Goal: Task Accomplishment & Management: Manage account settings

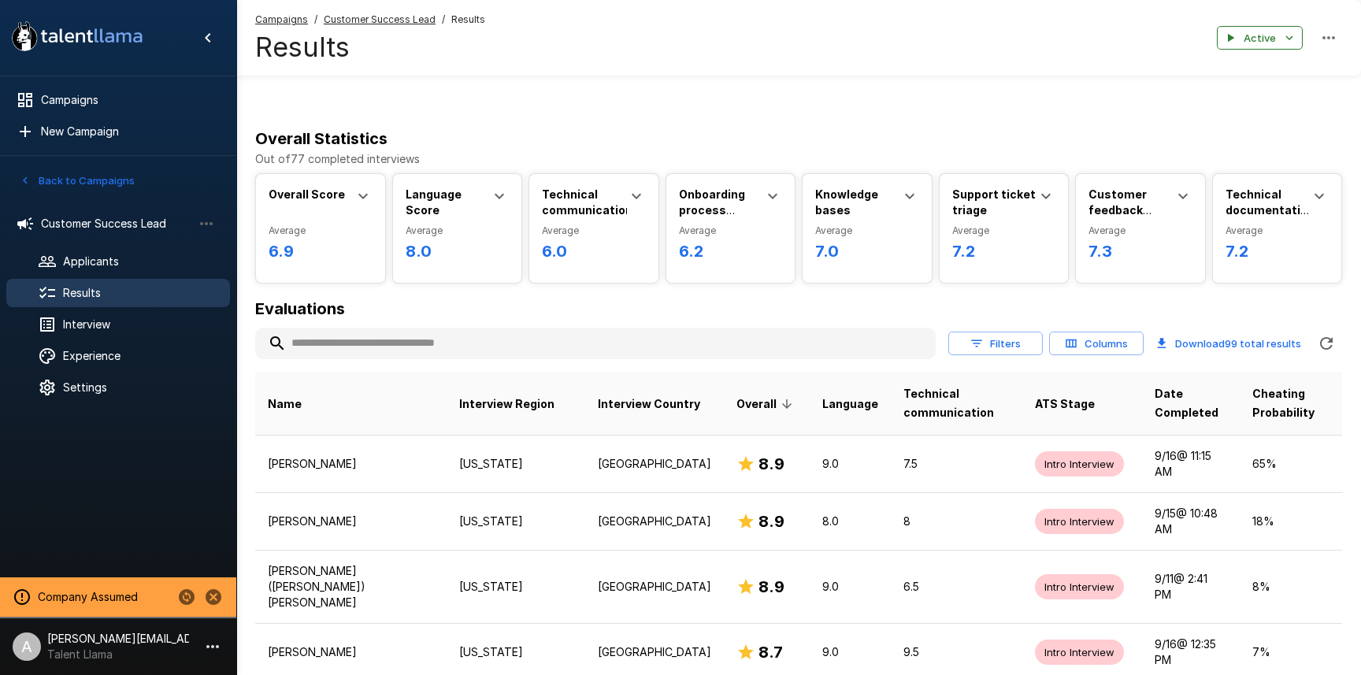
scroll to position [755, 0]
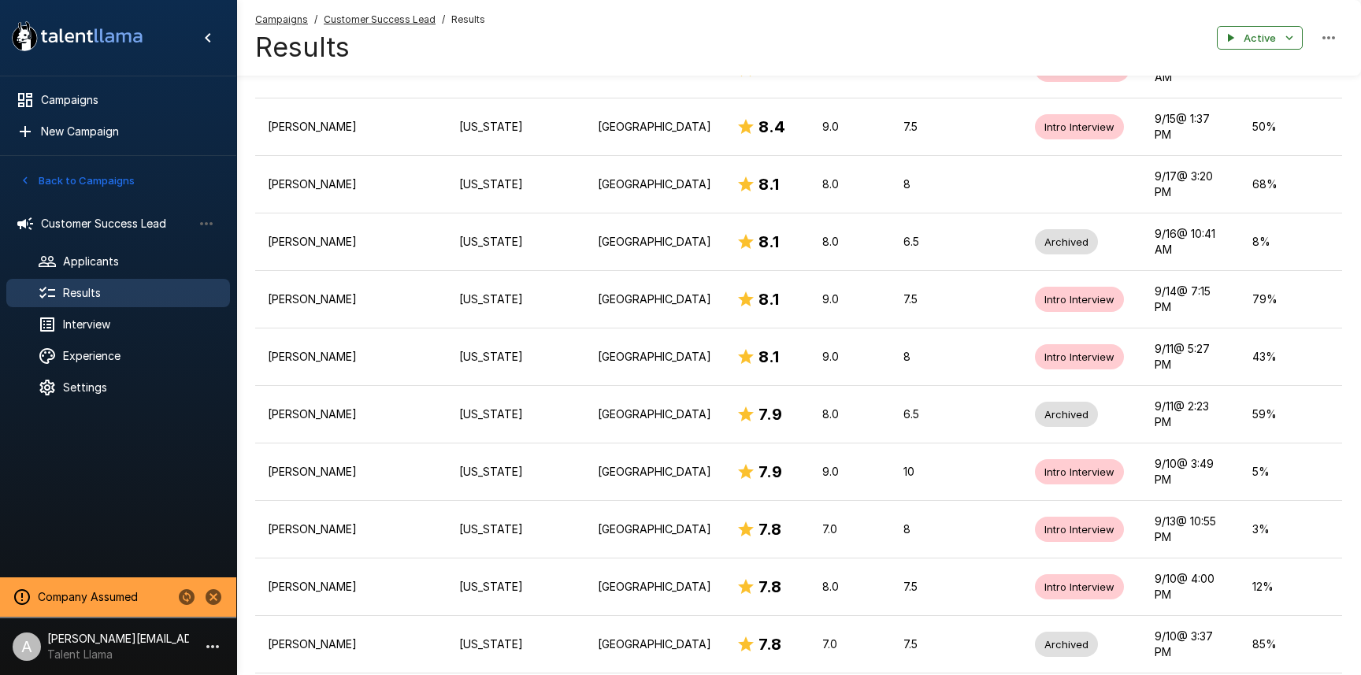
click at [219, 599] on icon "Stop assuming this company" at bounding box center [214, 597] width 16 height 16
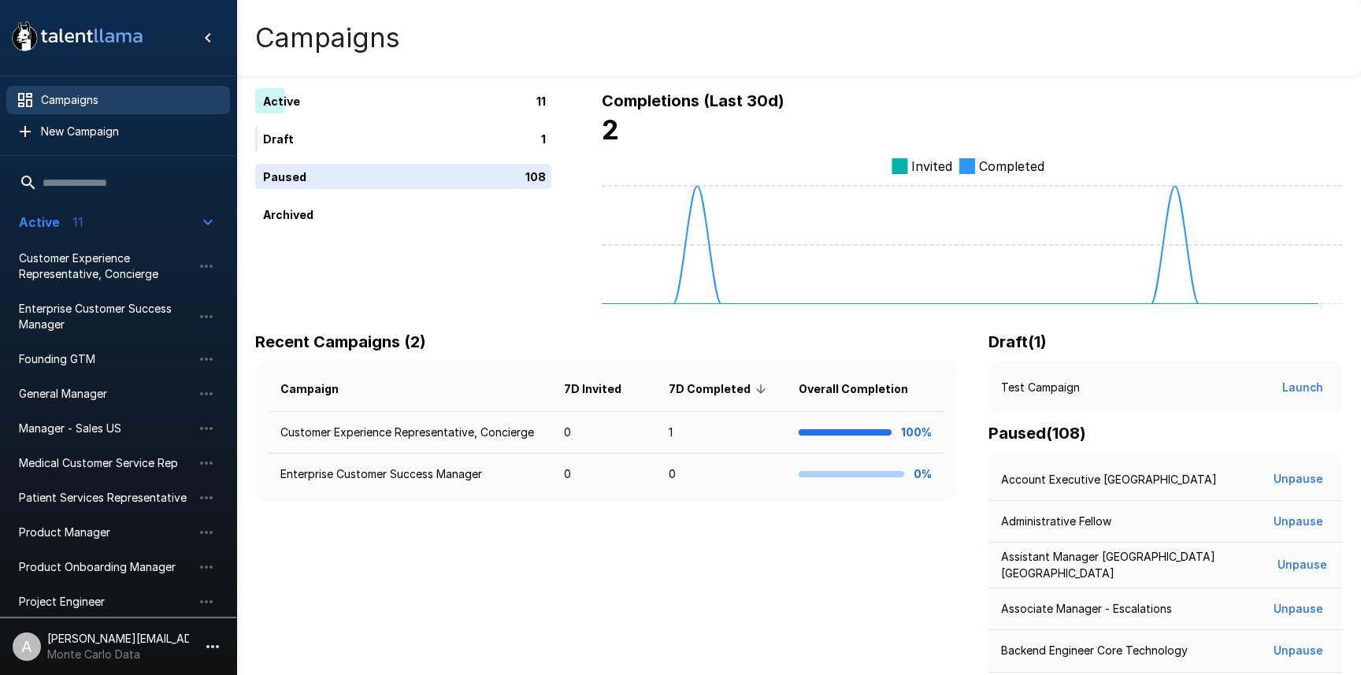
click at [109, 647] on p "Monte Carlo Data" at bounding box center [118, 655] width 142 height 16
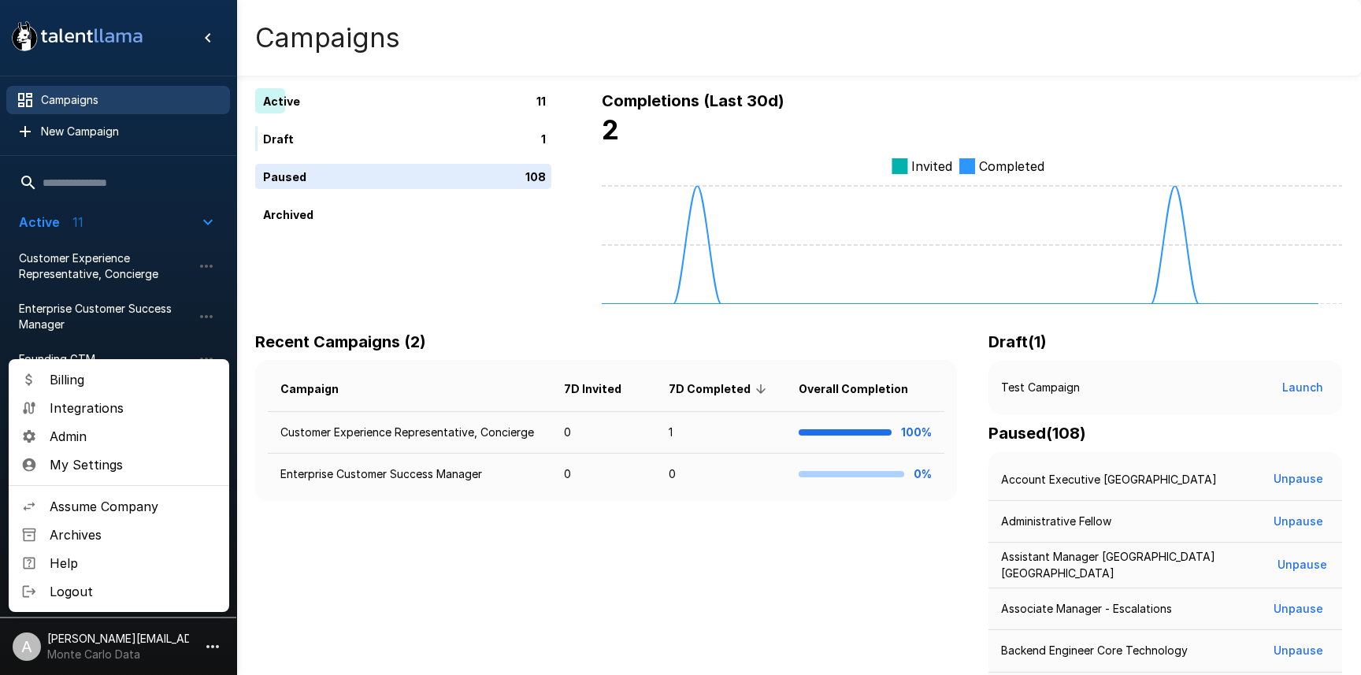
click at [429, 291] on div at bounding box center [680, 337] width 1361 height 675
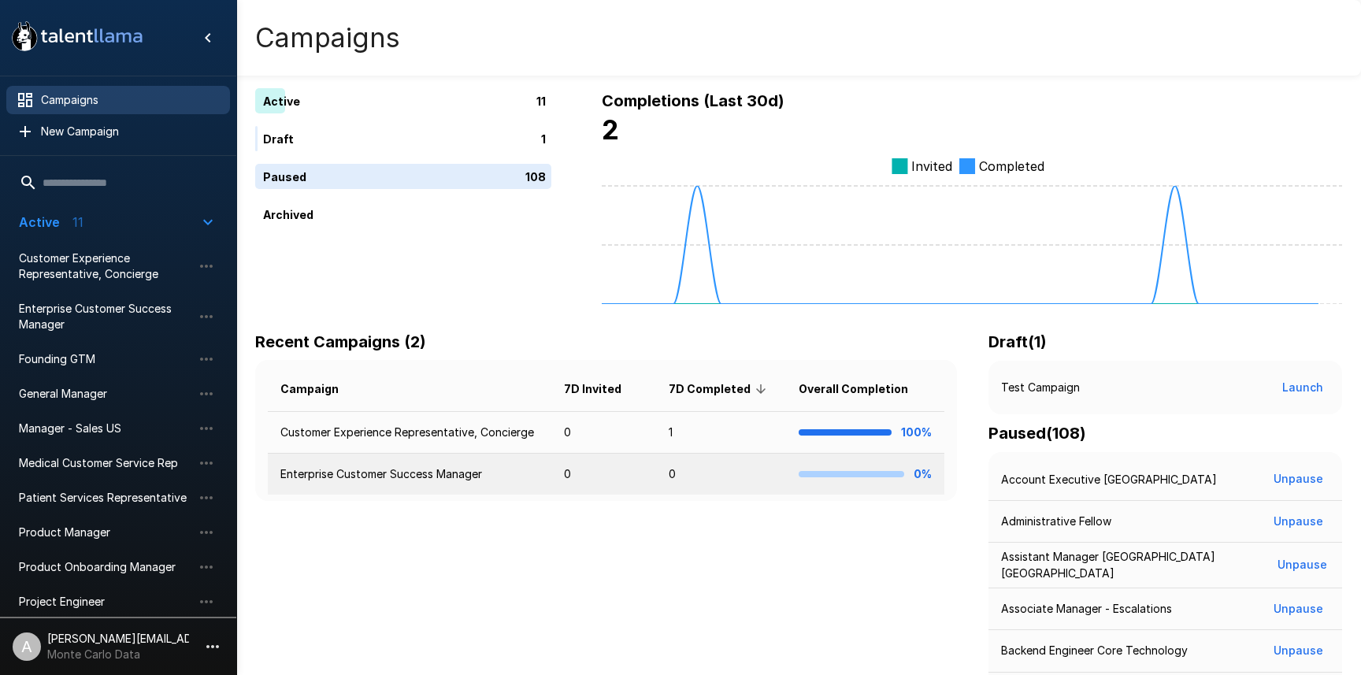
click at [435, 473] on td "Enterprise Customer Success Manager" at bounding box center [410, 475] width 284 height 42
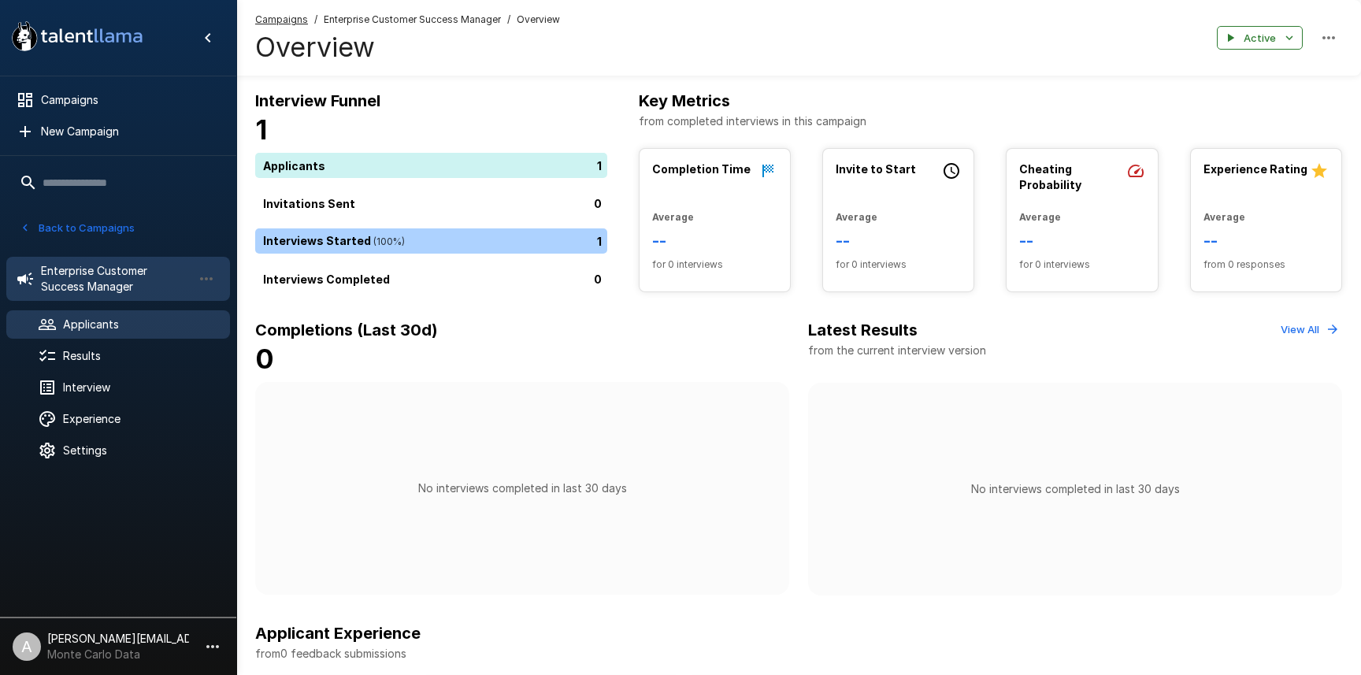
click at [100, 328] on span "Applicants" at bounding box center [140, 325] width 154 height 16
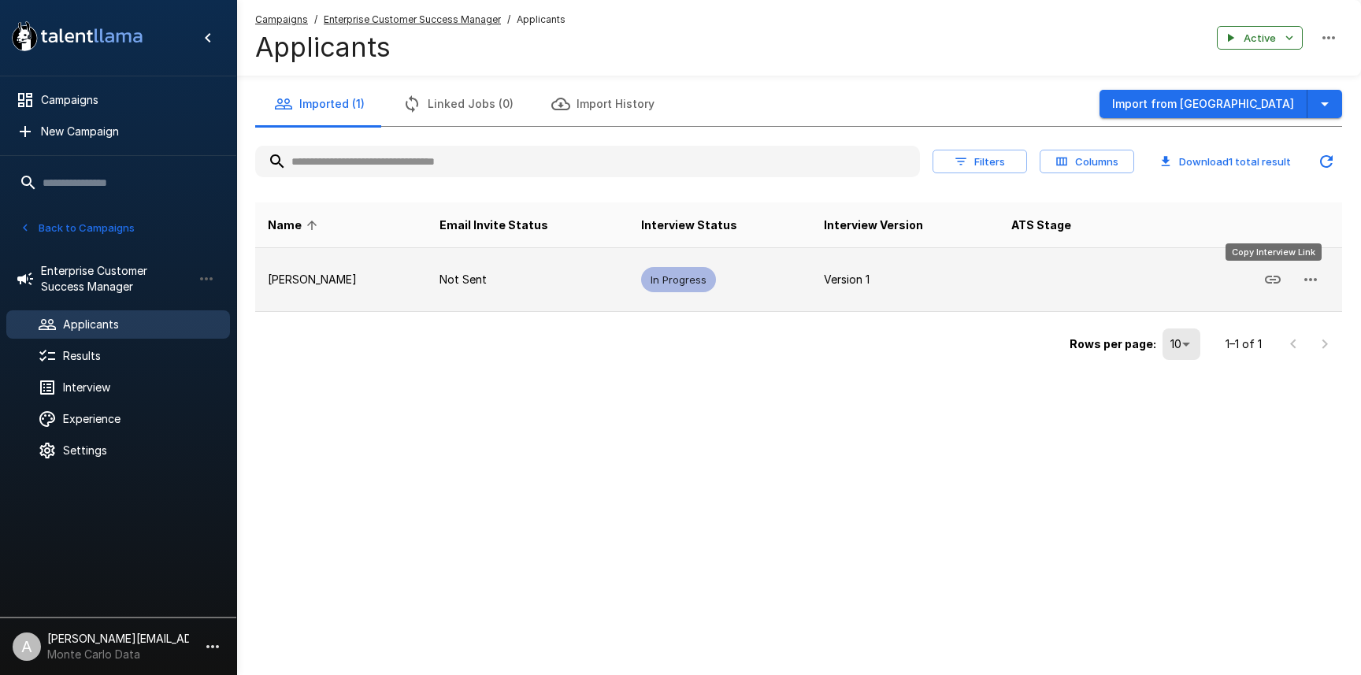
click at [1273, 284] on icon "Copy Interview Link" at bounding box center [1272, 279] width 19 height 19
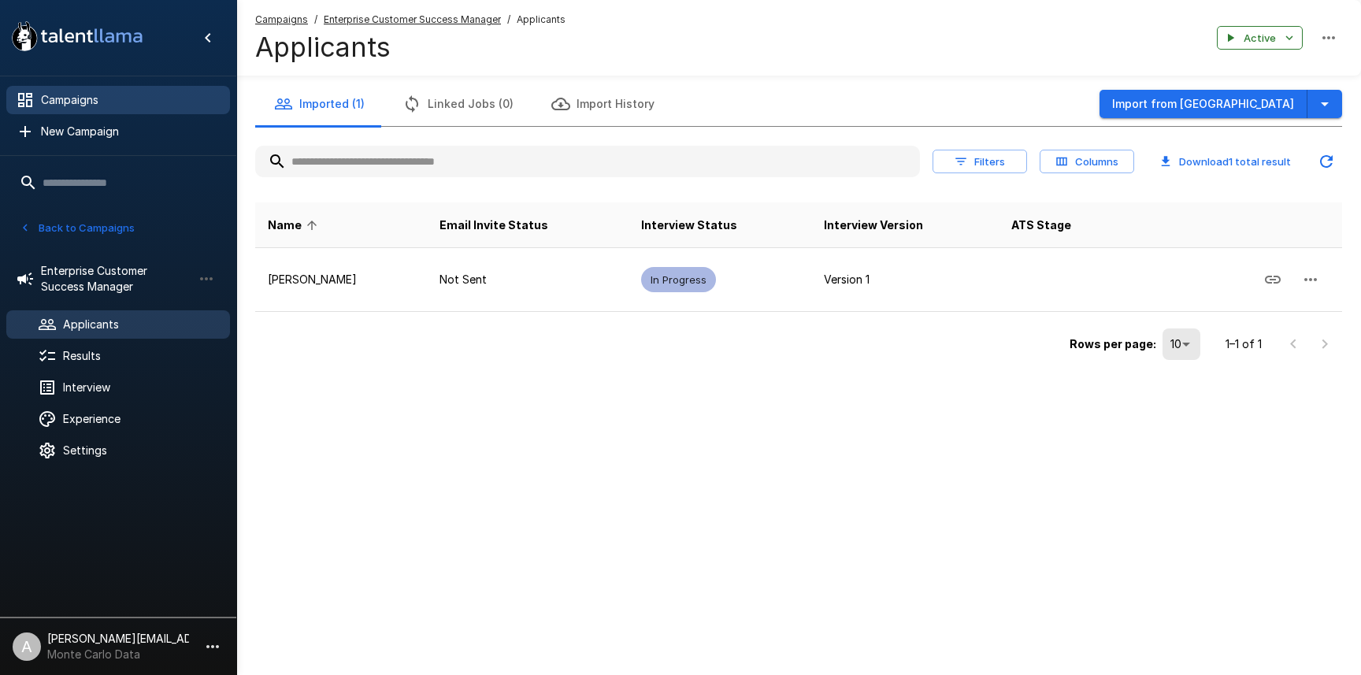
click at [73, 92] on span "Campaigns" at bounding box center [129, 100] width 176 height 16
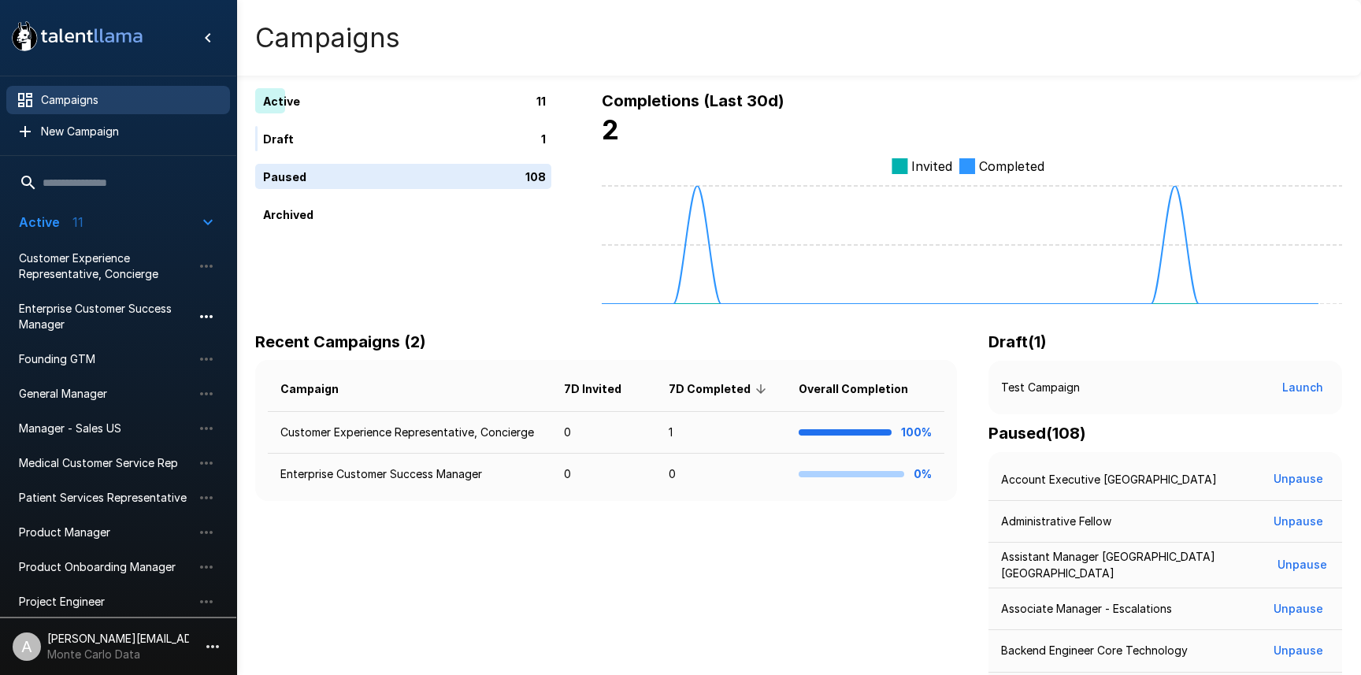
click at [203, 316] on icon "button" at bounding box center [206, 316] width 19 height 19
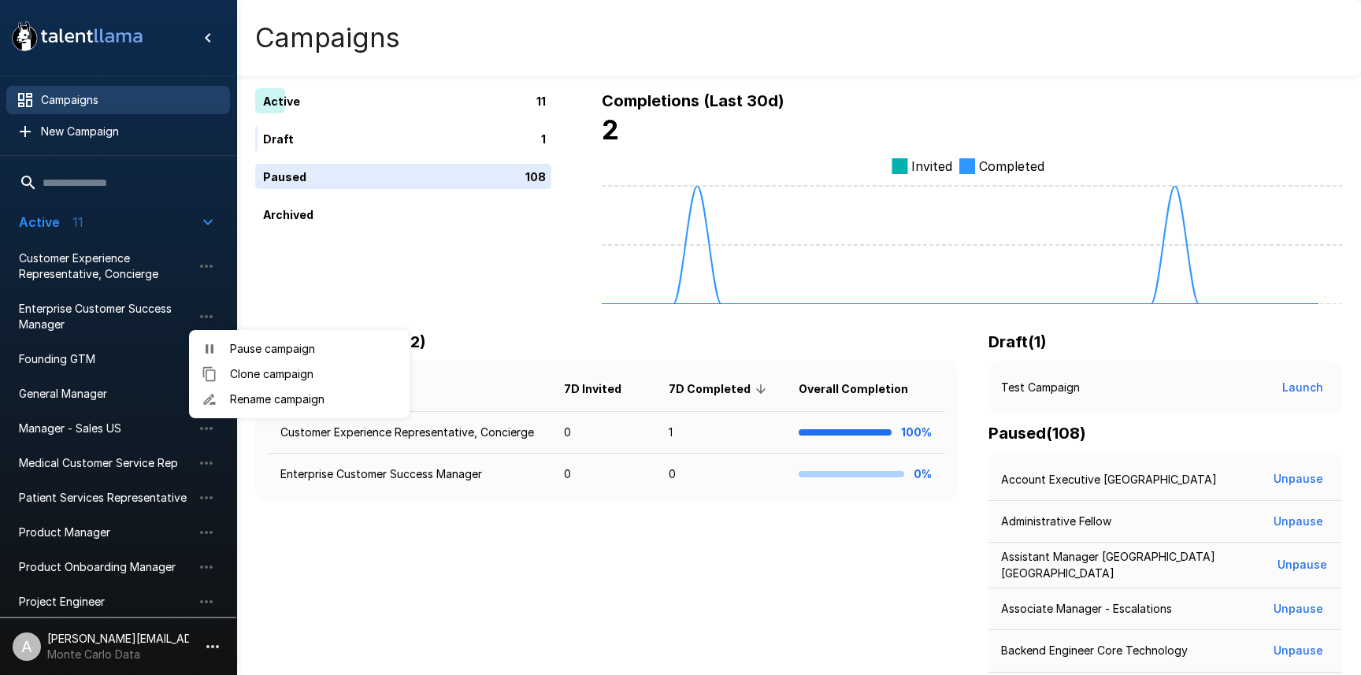
click at [451, 291] on div at bounding box center [680, 337] width 1361 height 675
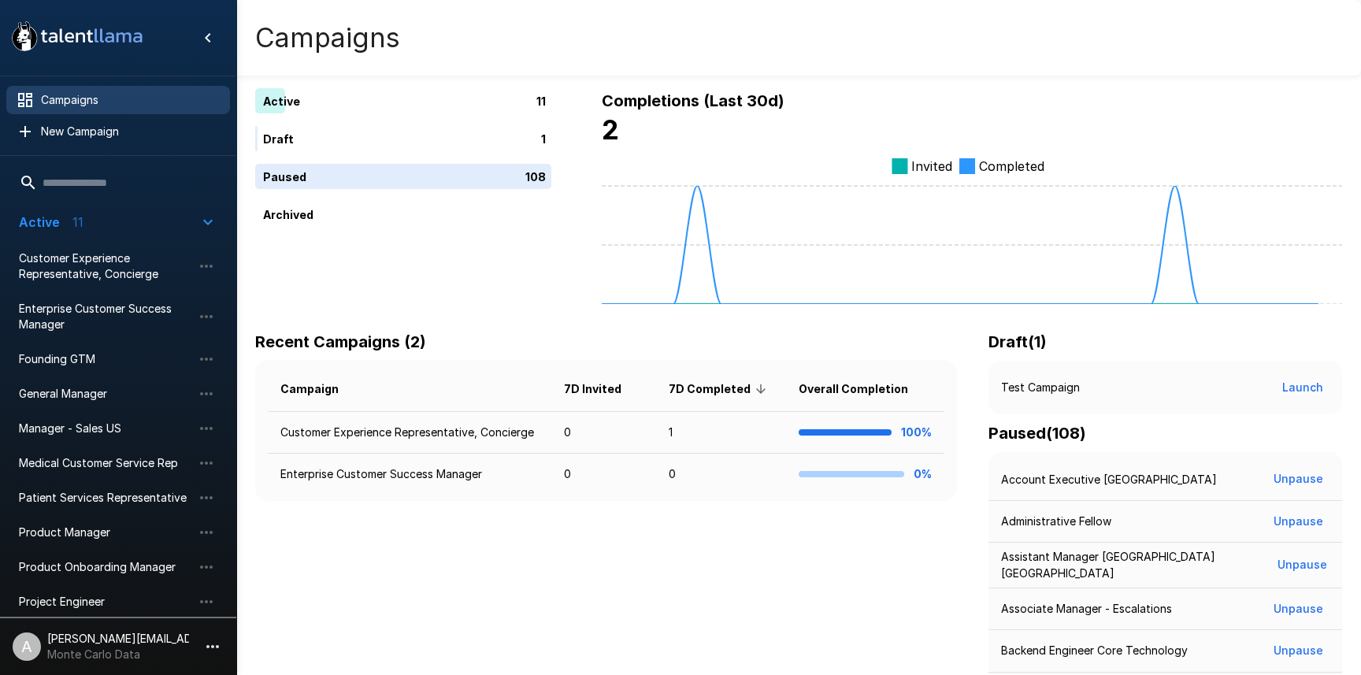
click at [82, 214] on span "Active 11" at bounding box center [109, 222] width 180 height 19
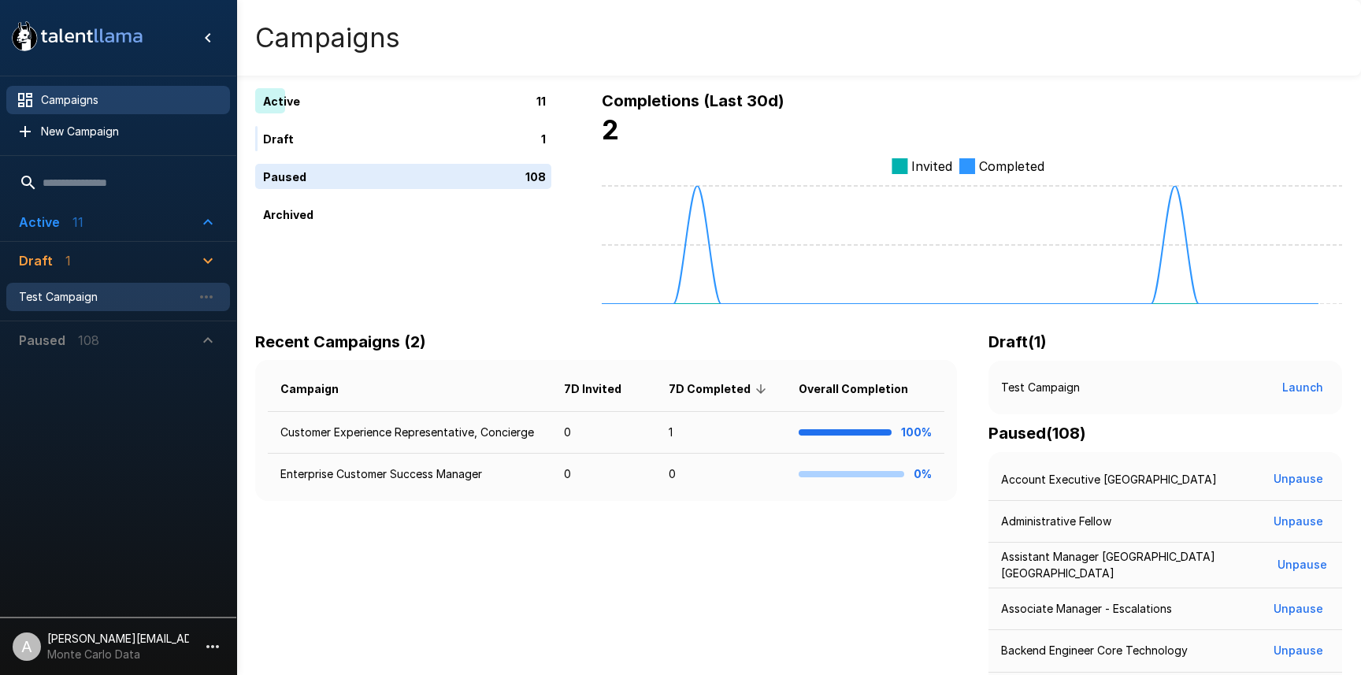
click at [80, 295] on span "Test Campaign" at bounding box center [105, 297] width 173 height 16
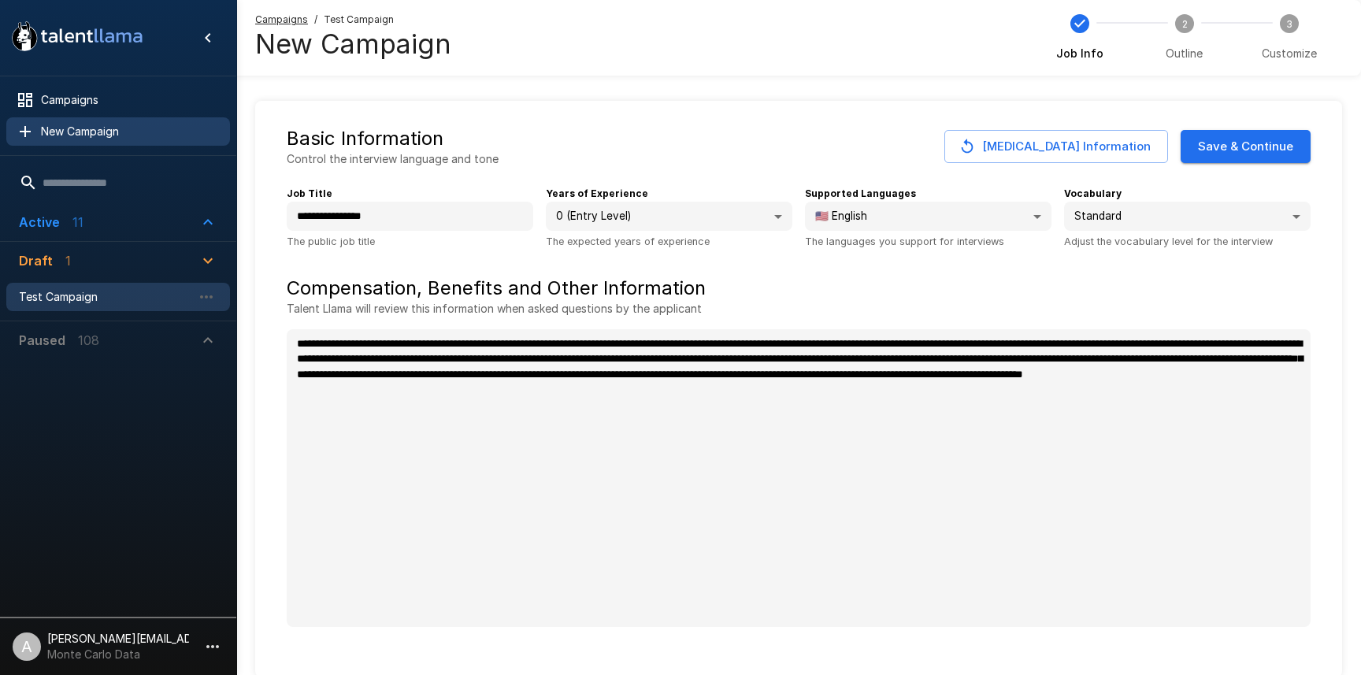
click at [88, 126] on span "New Campaign" at bounding box center [129, 132] width 176 height 16
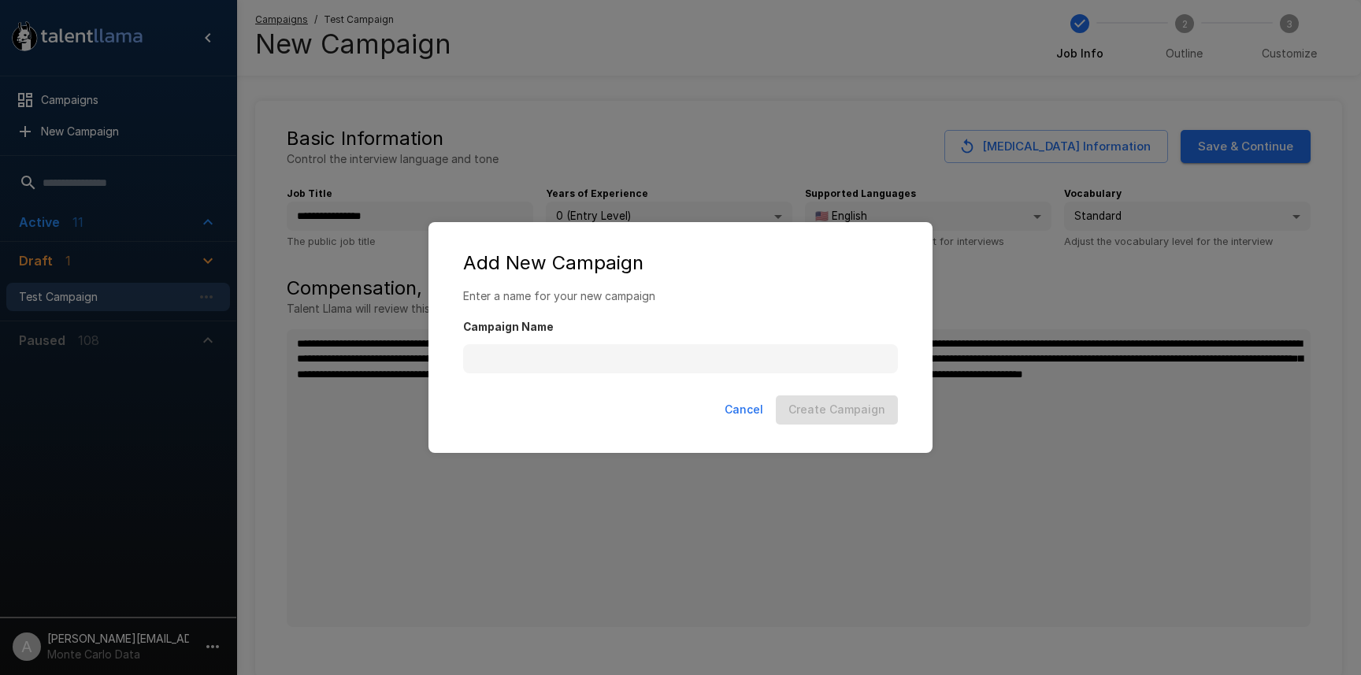
click at [739, 405] on button "Cancel" at bounding box center [743, 409] width 51 height 29
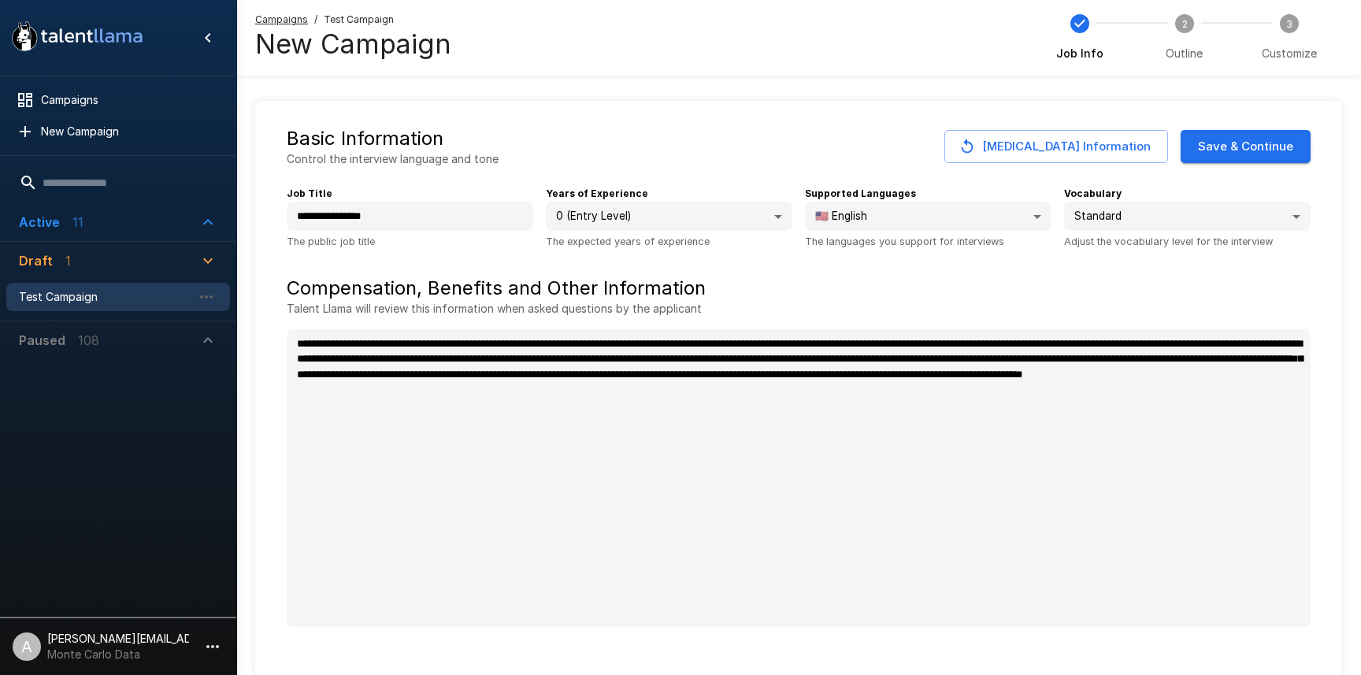
click at [1037, 142] on button "Change Job Information" at bounding box center [1056, 146] width 224 height 33
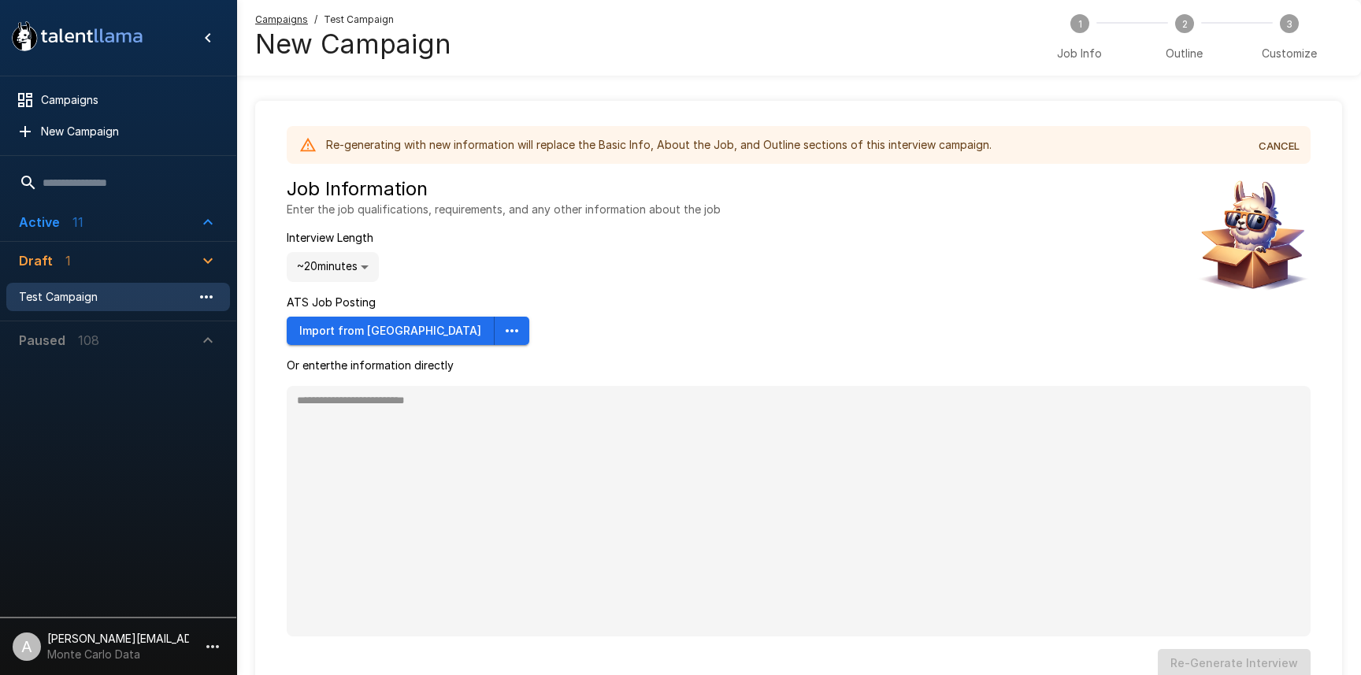
click at [205, 302] on icon "button" at bounding box center [206, 296] width 19 height 19
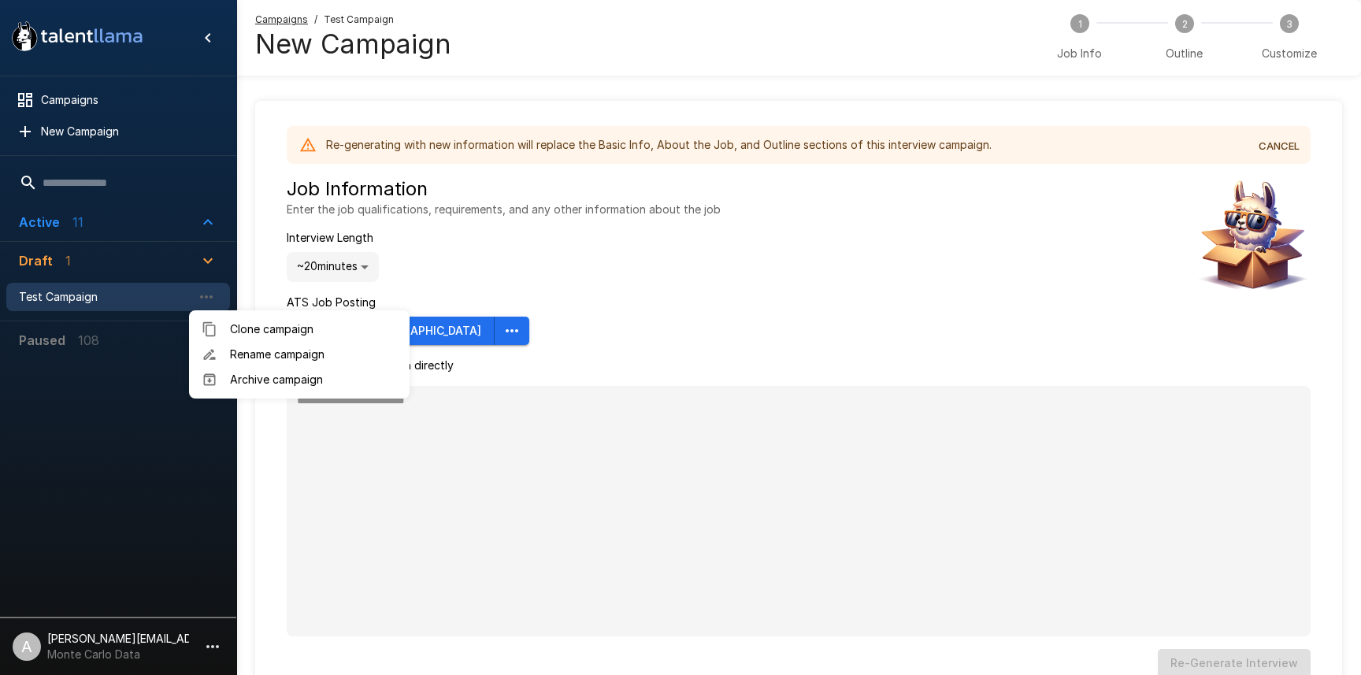
click at [241, 380] on span "Archive campaign" at bounding box center [313, 380] width 167 height 16
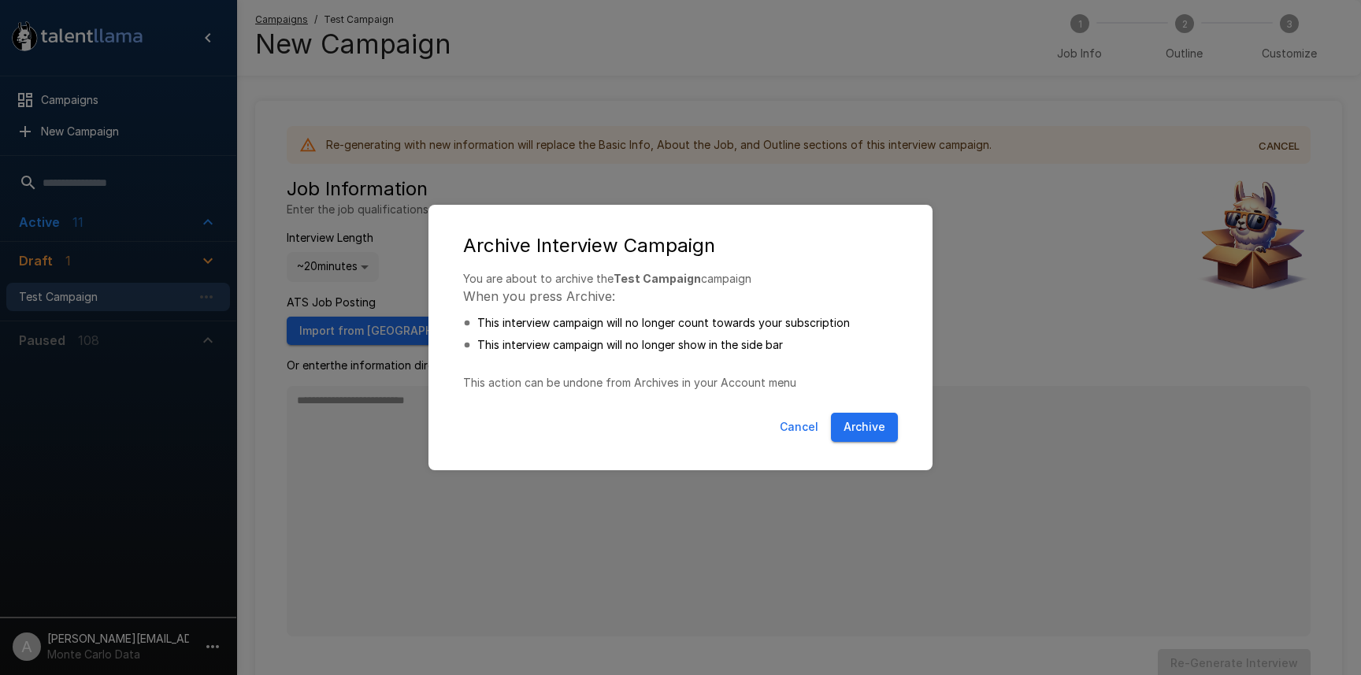
click at [865, 429] on button "Archive" at bounding box center [864, 427] width 67 height 29
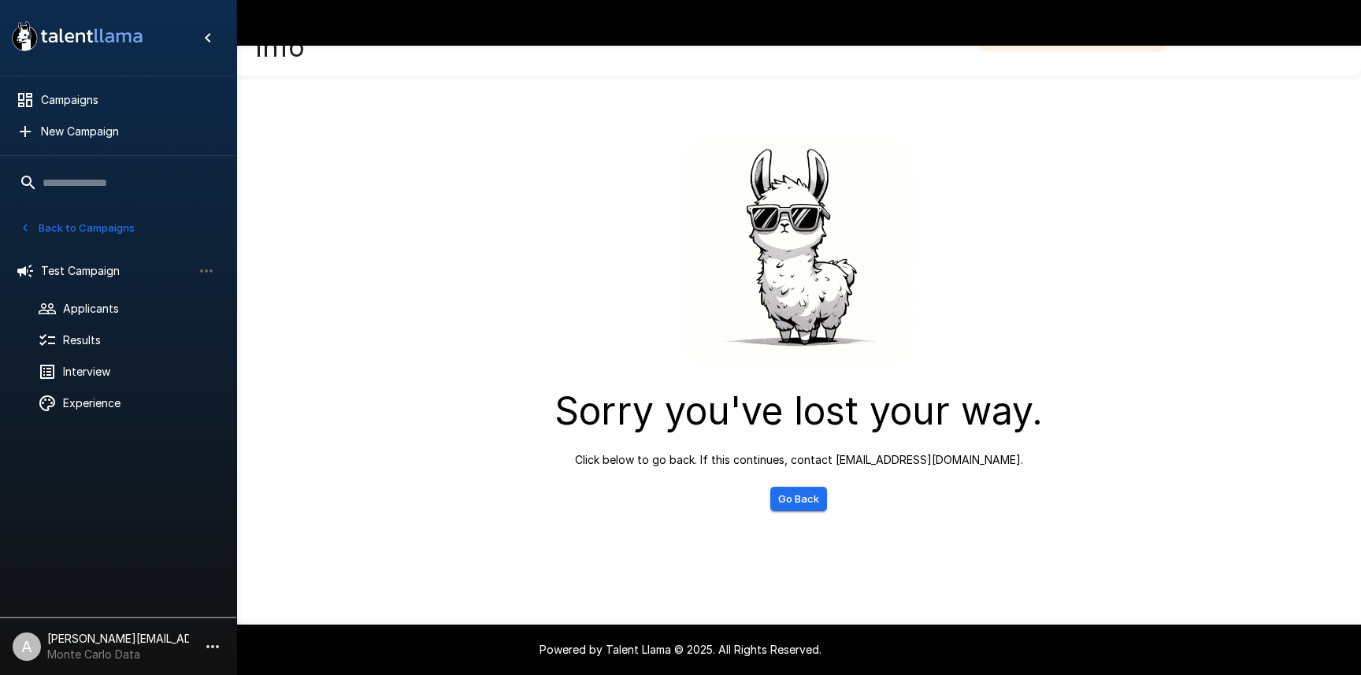
click at [406, 163] on div "Sorry you've lost your way. Click below to go back. If this continues, contact …" at bounding box center [798, 318] width 907 height 385
click at [101, 91] on div "Campaigns" at bounding box center [118, 100] width 224 height 28
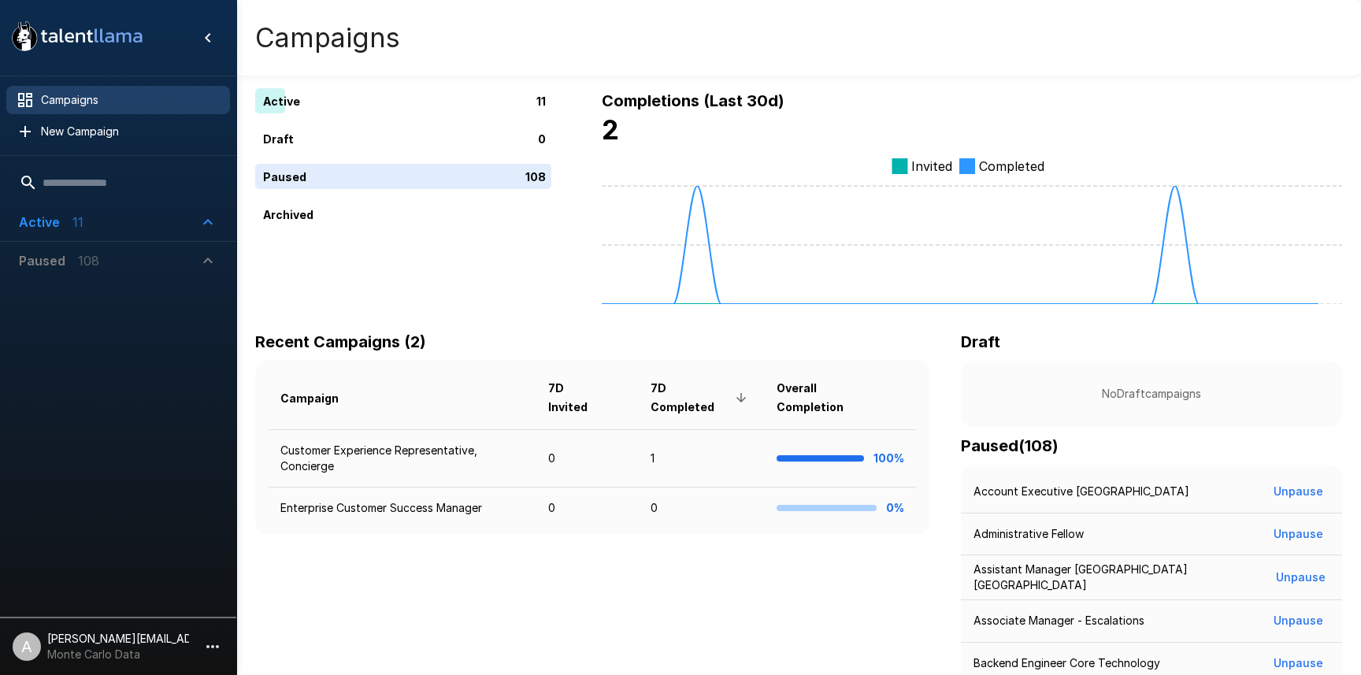
click at [75, 213] on p "11" at bounding box center [77, 222] width 11 height 19
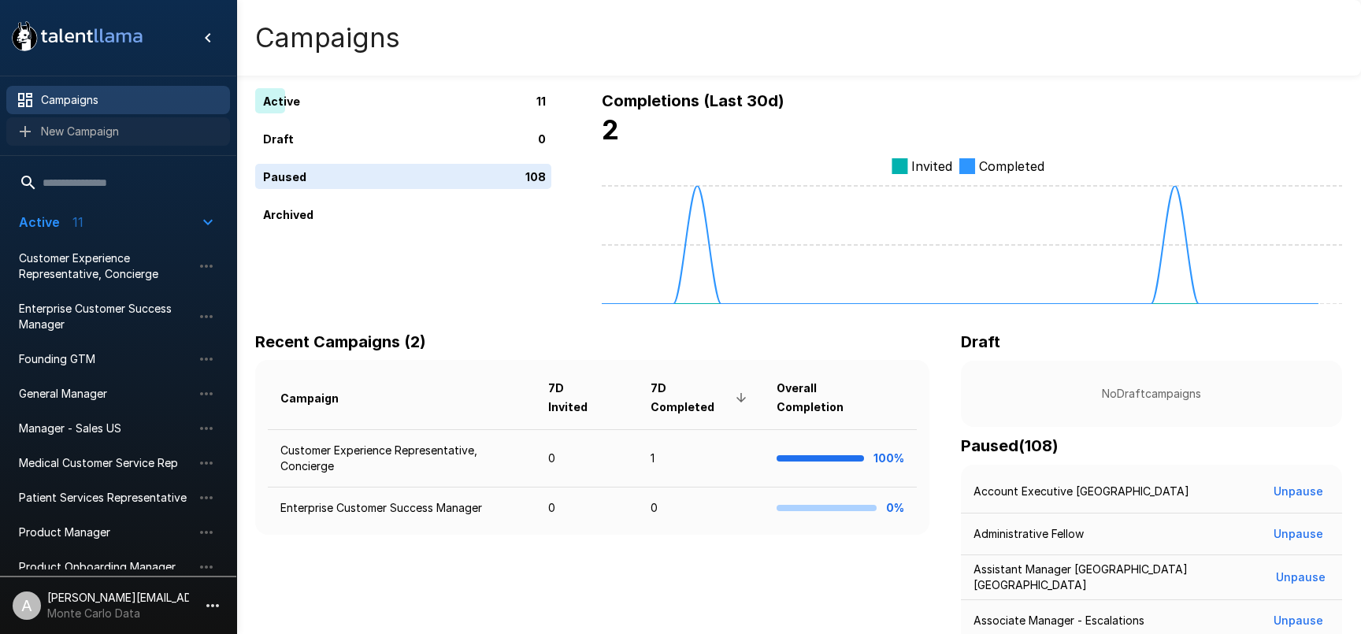
click at [108, 133] on span "New Campaign" at bounding box center [129, 132] width 176 height 16
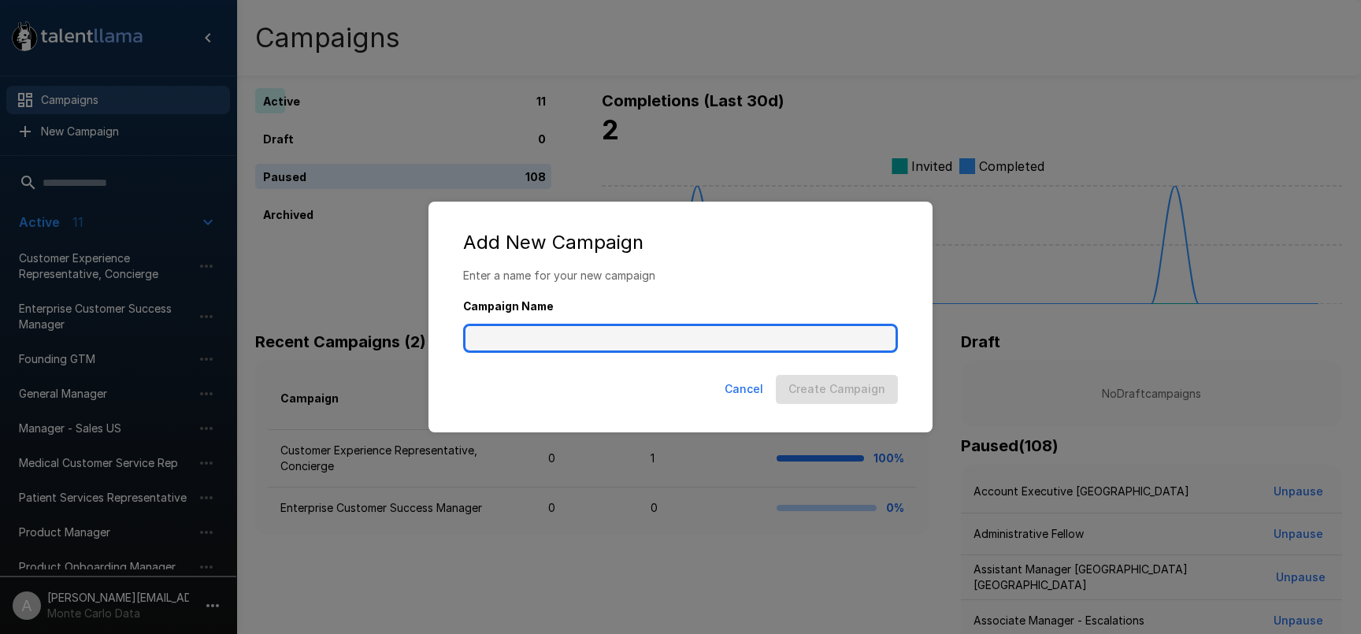
click at [554, 343] on input "Campaign Name" at bounding box center [680, 339] width 435 height 30
type input "**********"
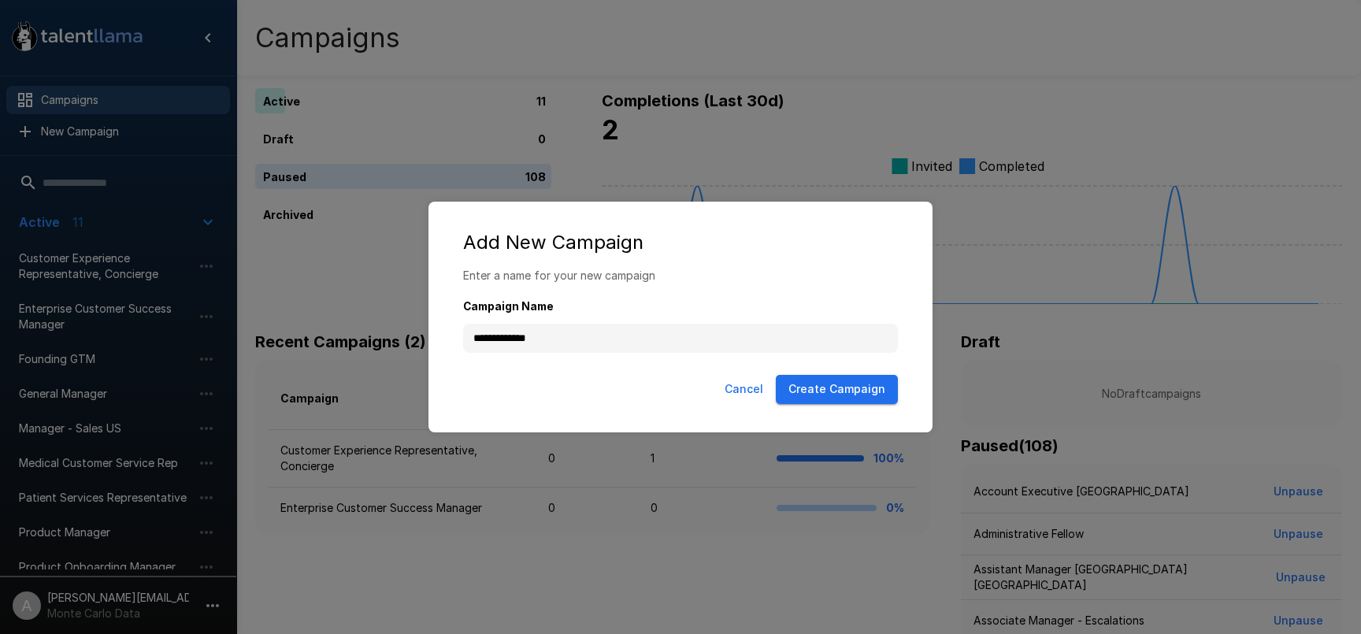
click at [858, 383] on button "Create Campaign" at bounding box center [837, 389] width 122 height 29
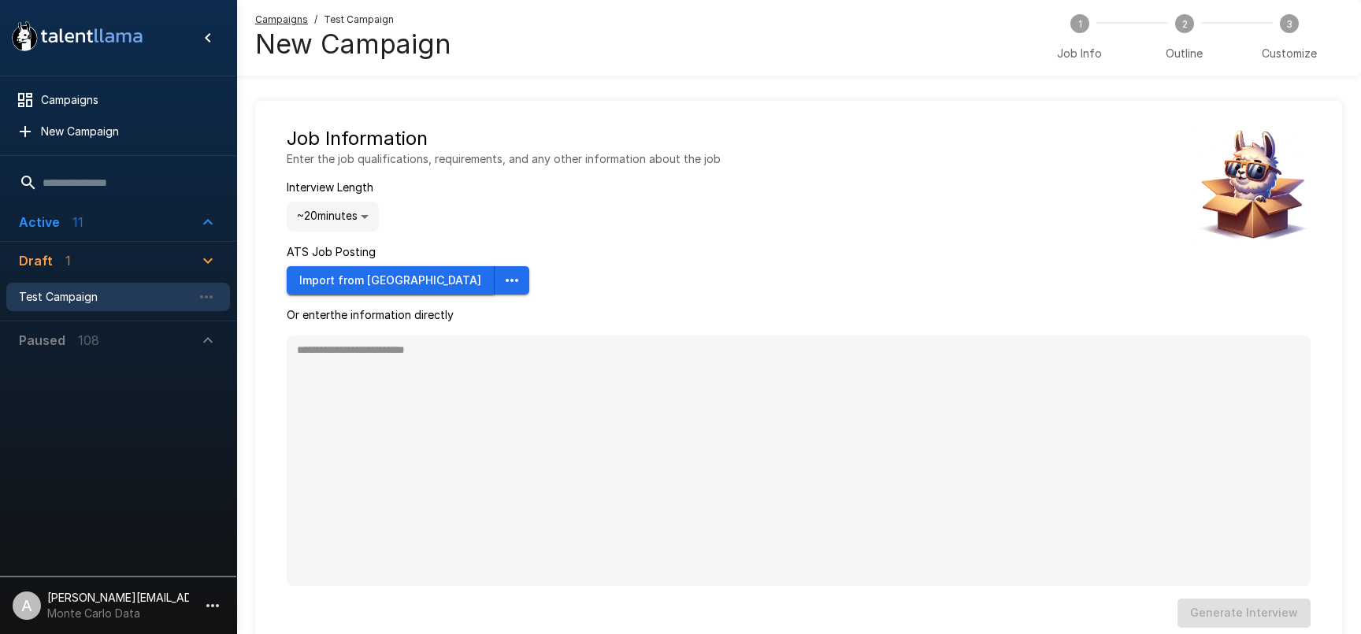
click at [371, 282] on button "Import from Ashby" at bounding box center [391, 280] width 208 height 29
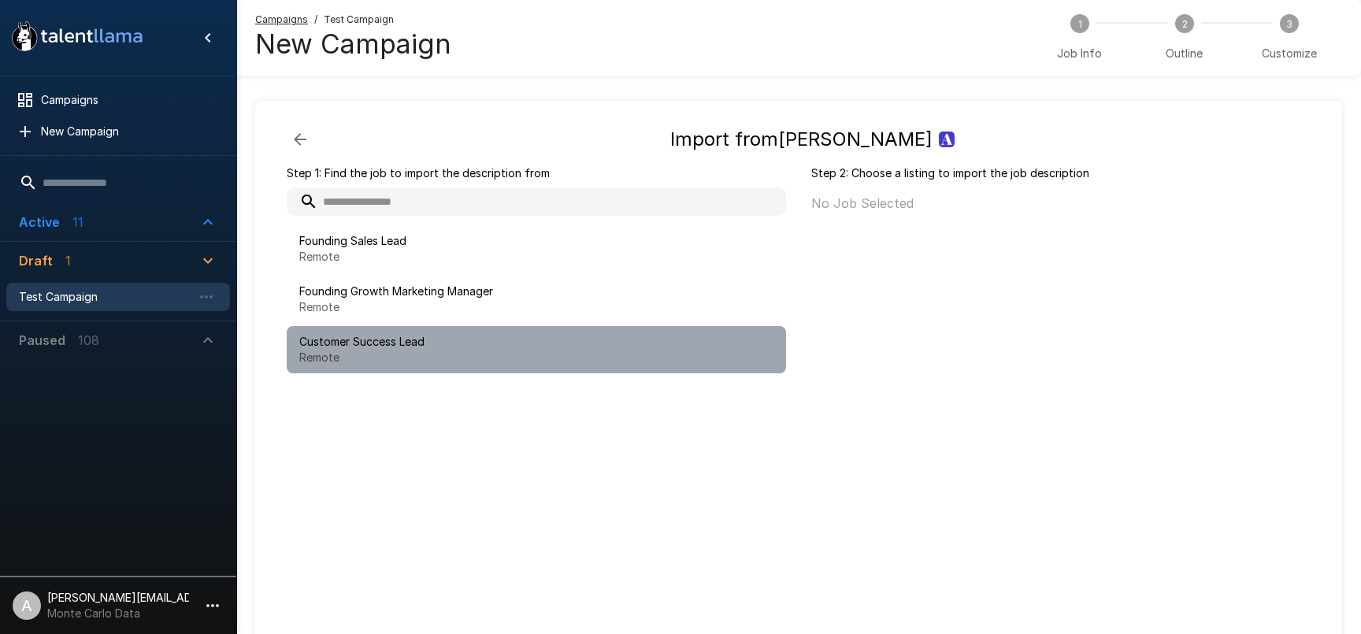
click at [376, 348] on span "Customer Success Lead" at bounding box center [536, 342] width 474 height 16
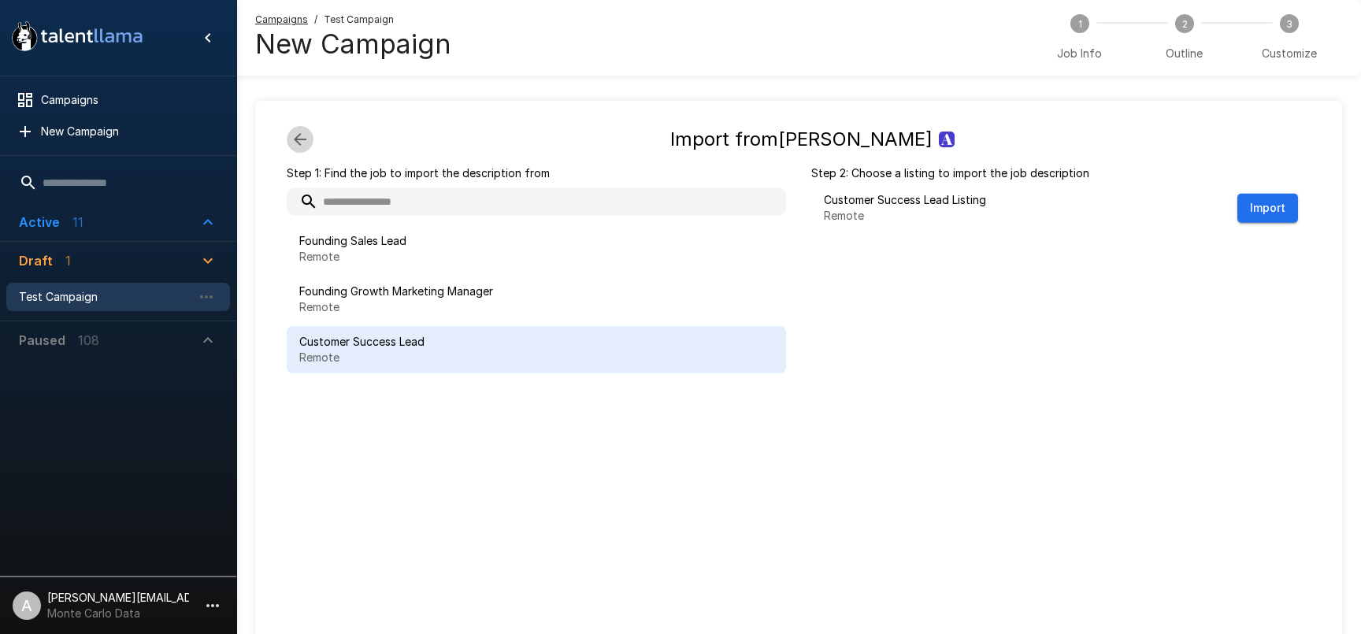
click at [303, 143] on icon "button" at bounding box center [300, 139] width 19 height 19
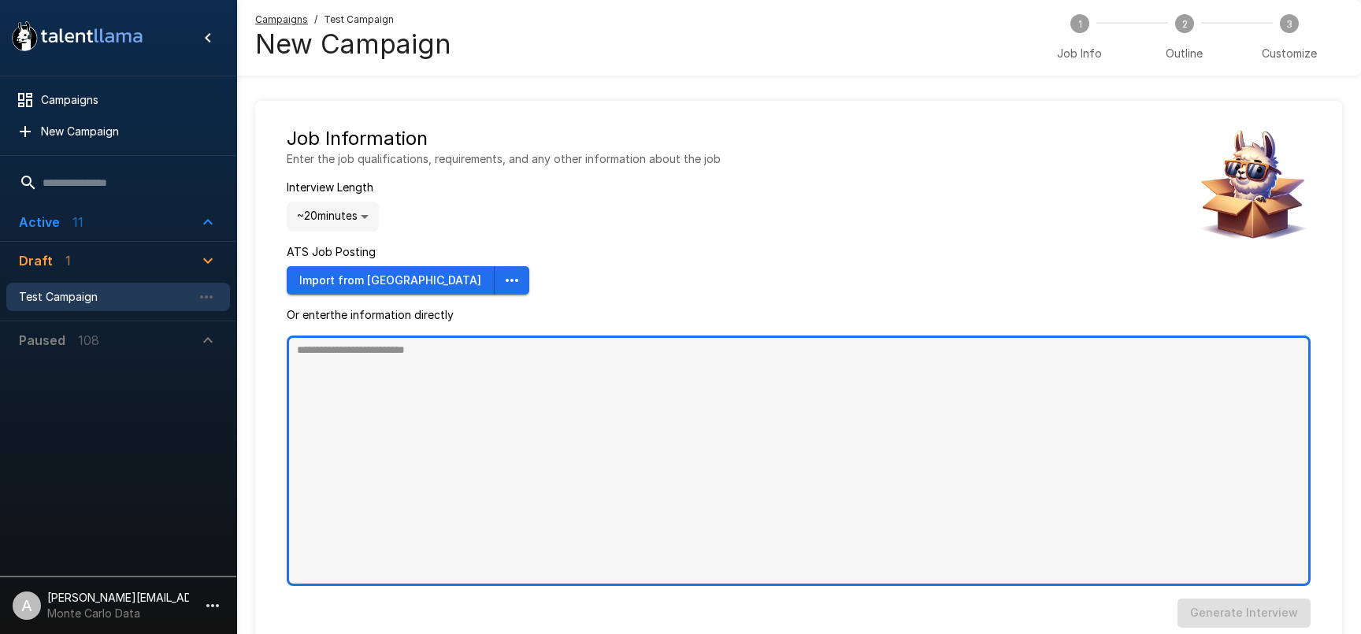
click at [436, 396] on textarea at bounding box center [799, 461] width 1024 height 250
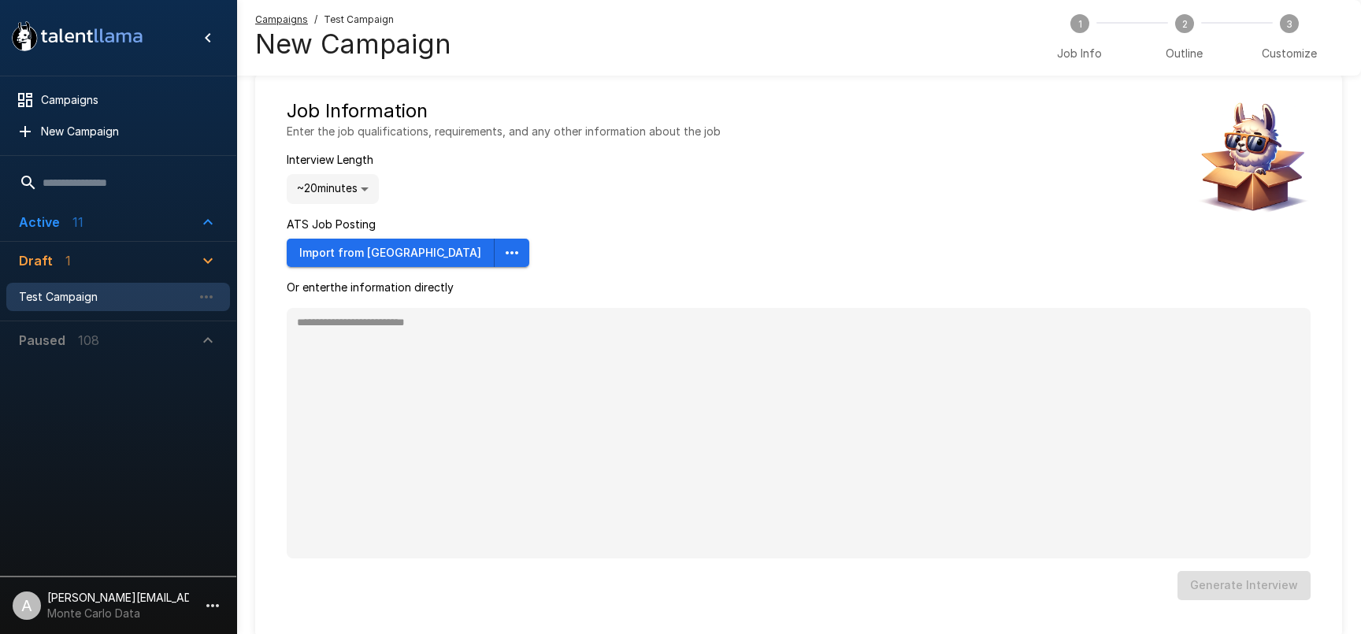
type textarea "*"
click at [119, 227] on span "Active 11" at bounding box center [109, 222] width 180 height 19
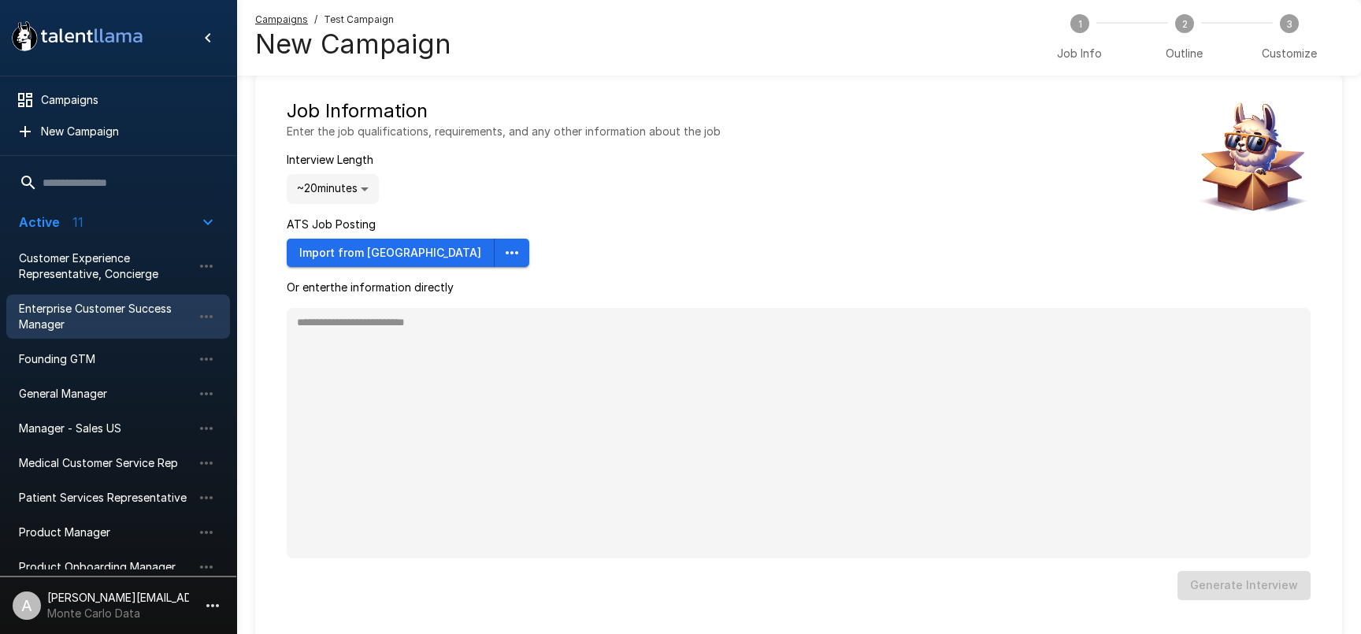
click at [75, 317] on span "Enterprise Customer Success Manager" at bounding box center [105, 317] width 173 height 32
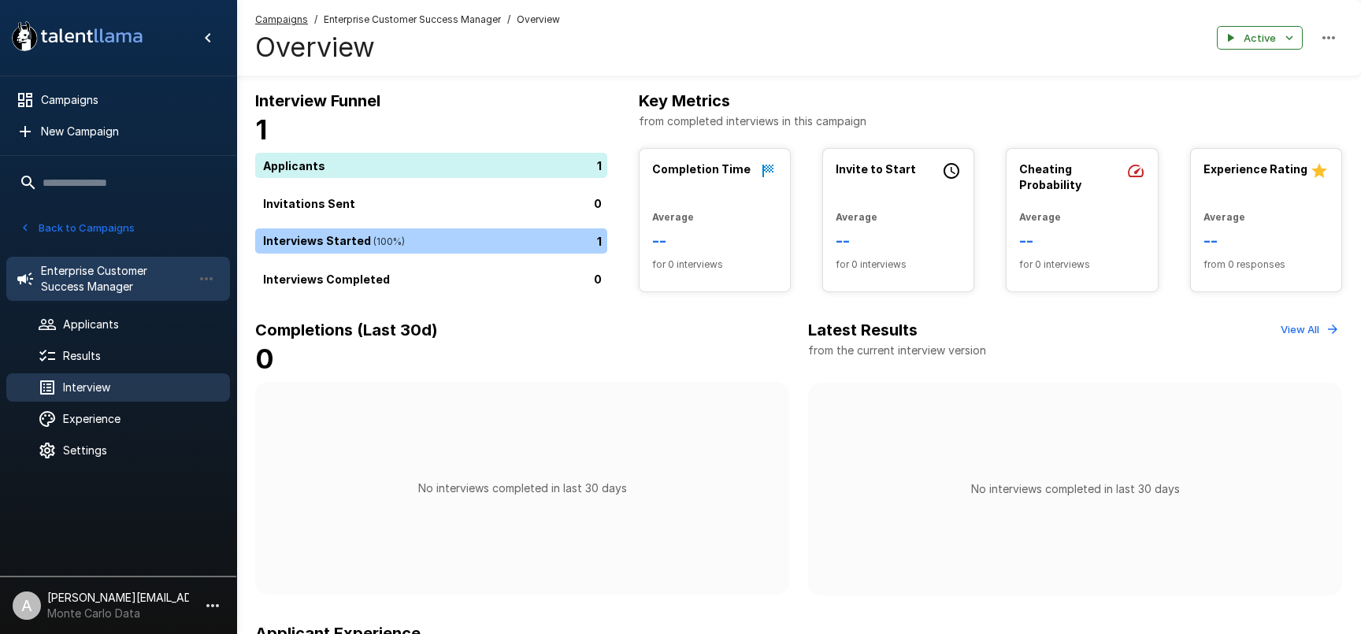
click at [79, 380] on span "Interview" at bounding box center [140, 388] width 154 height 16
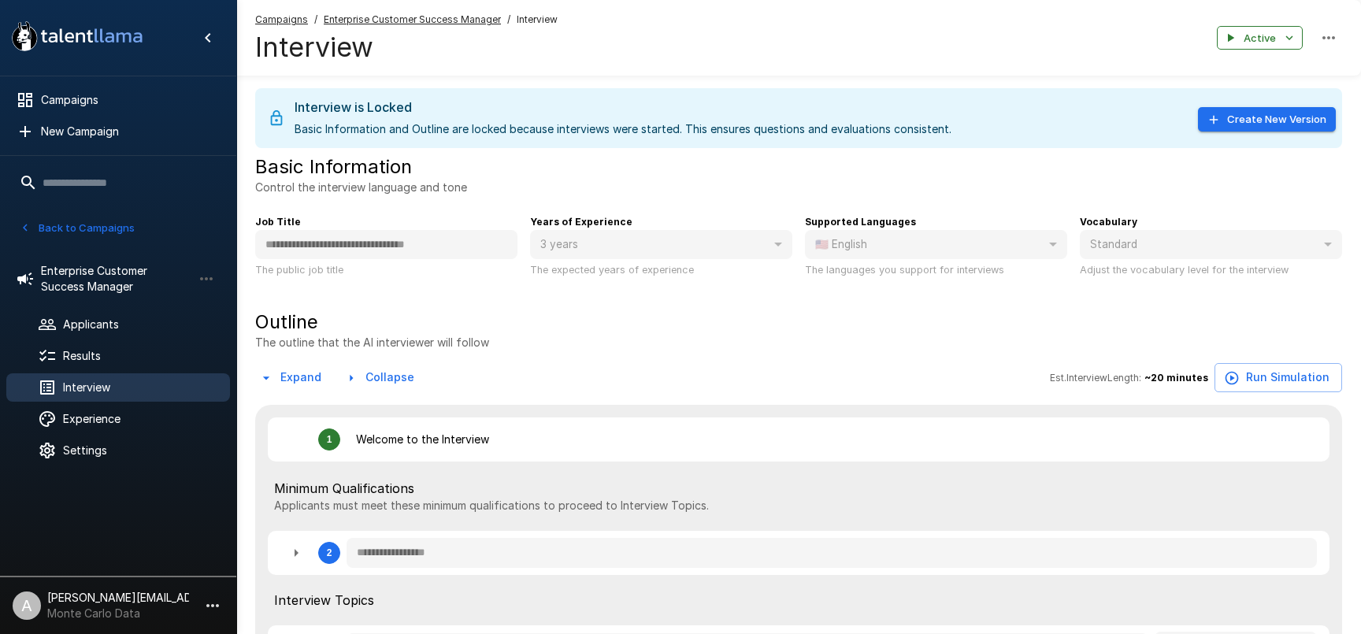
type textarea "*"
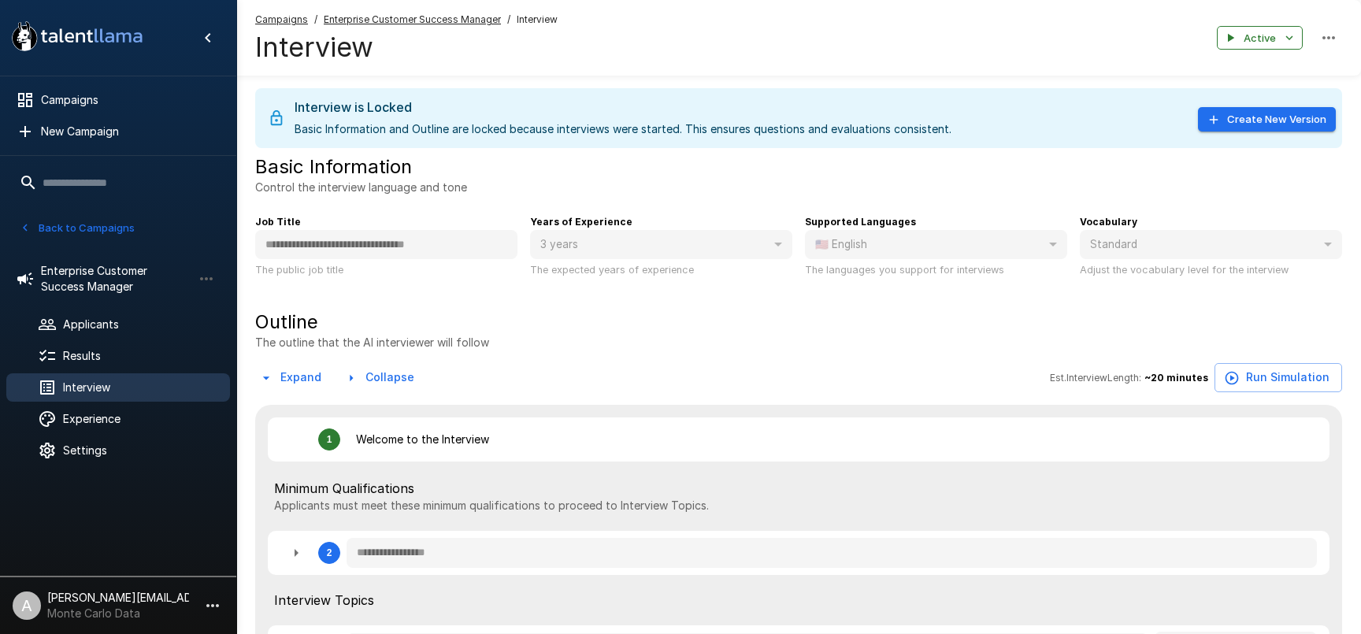
type textarea "*"
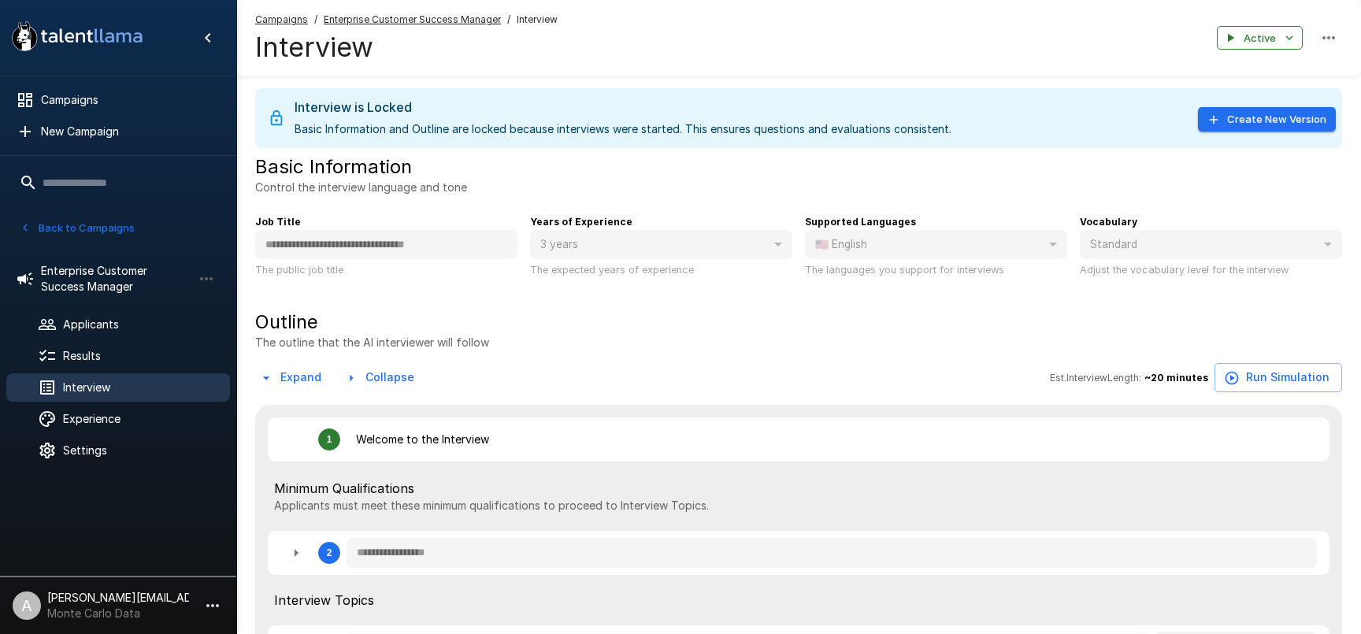
type textarea "*"
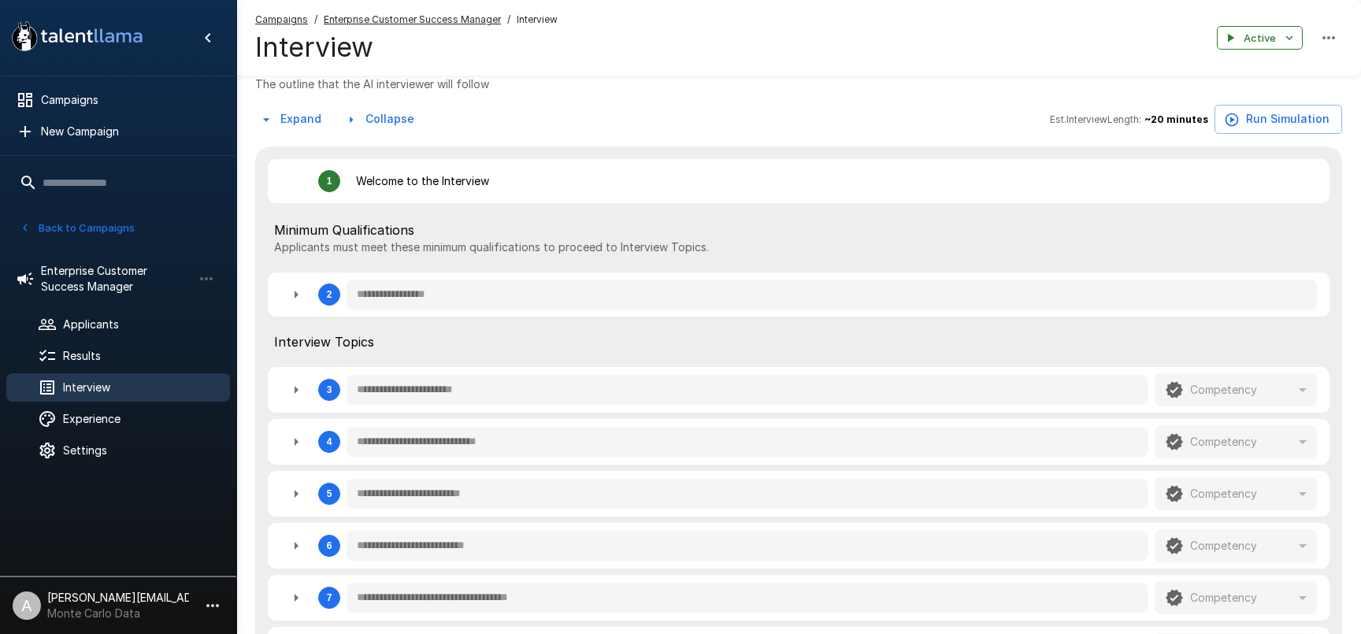
scroll to position [263, 0]
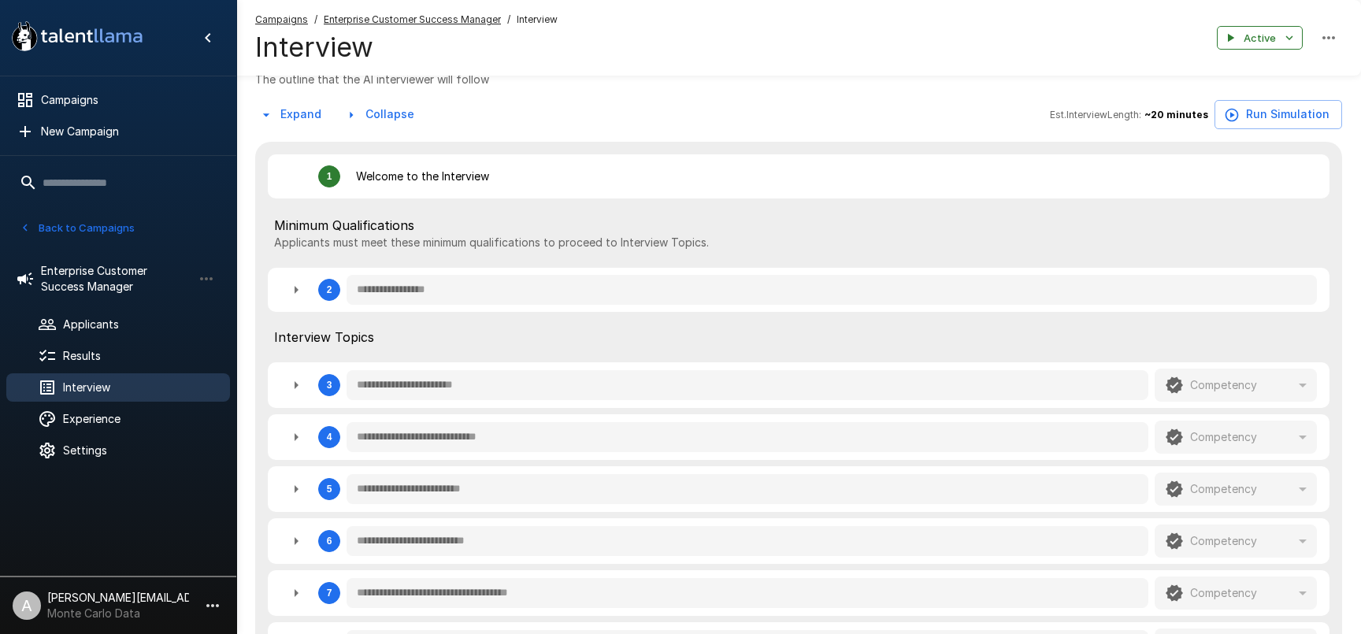
click at [289, 291] on icon "button" at bounding box center [296, 289] width 19 height 19
type textarea "*"
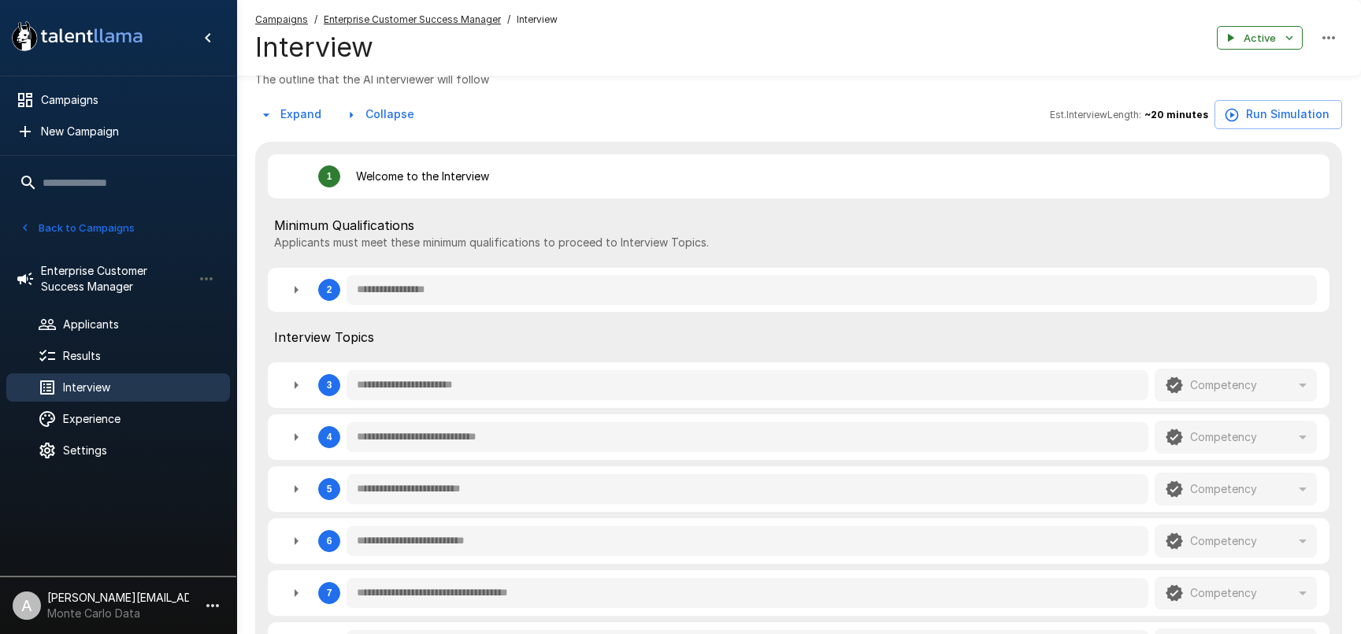
type textarea "*"
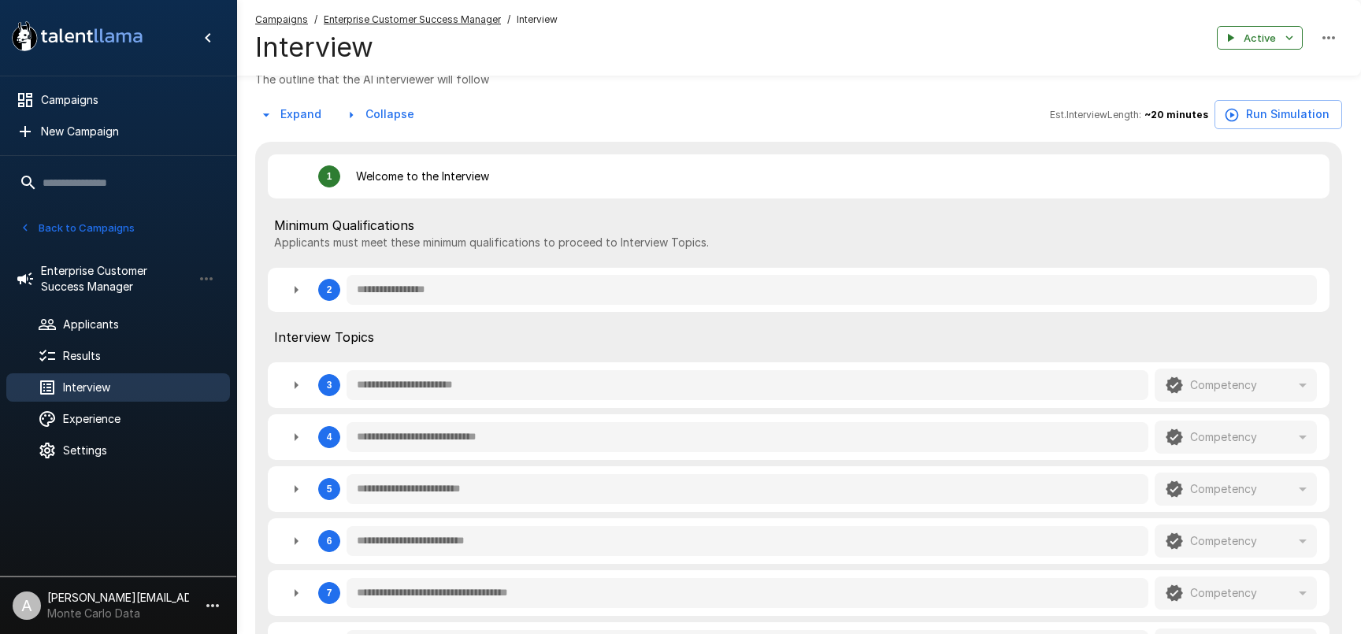
type textarea "*"
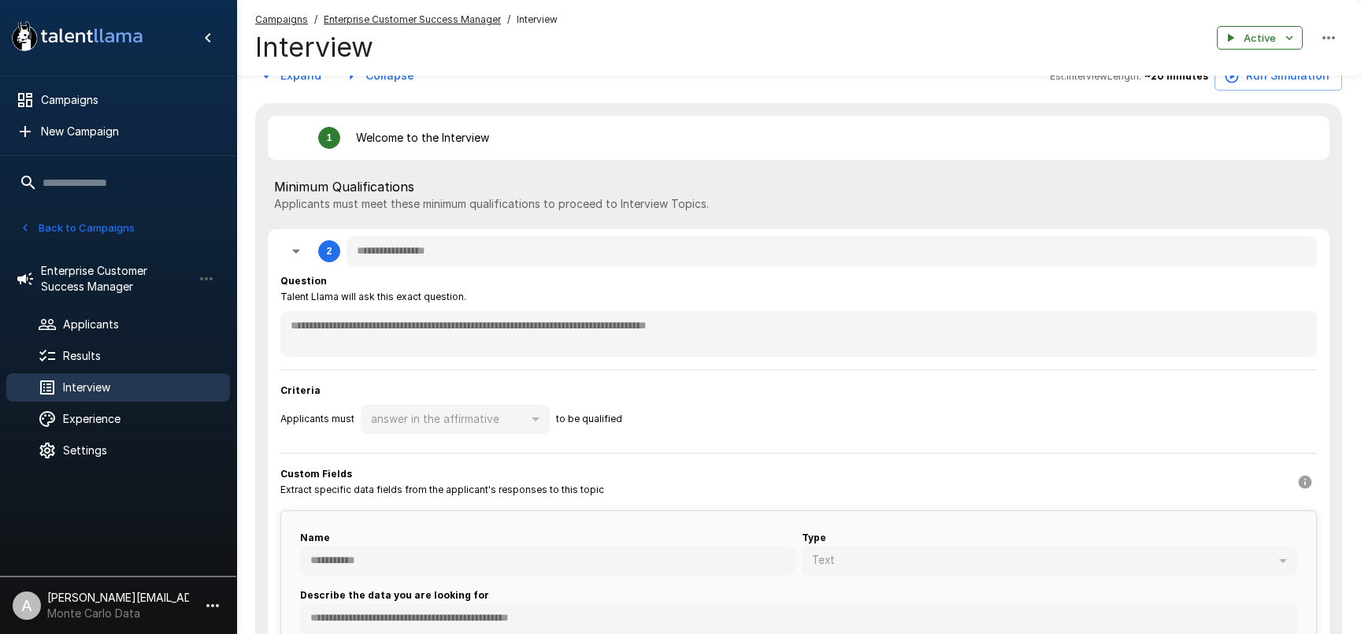
scroll to position [287, 0]
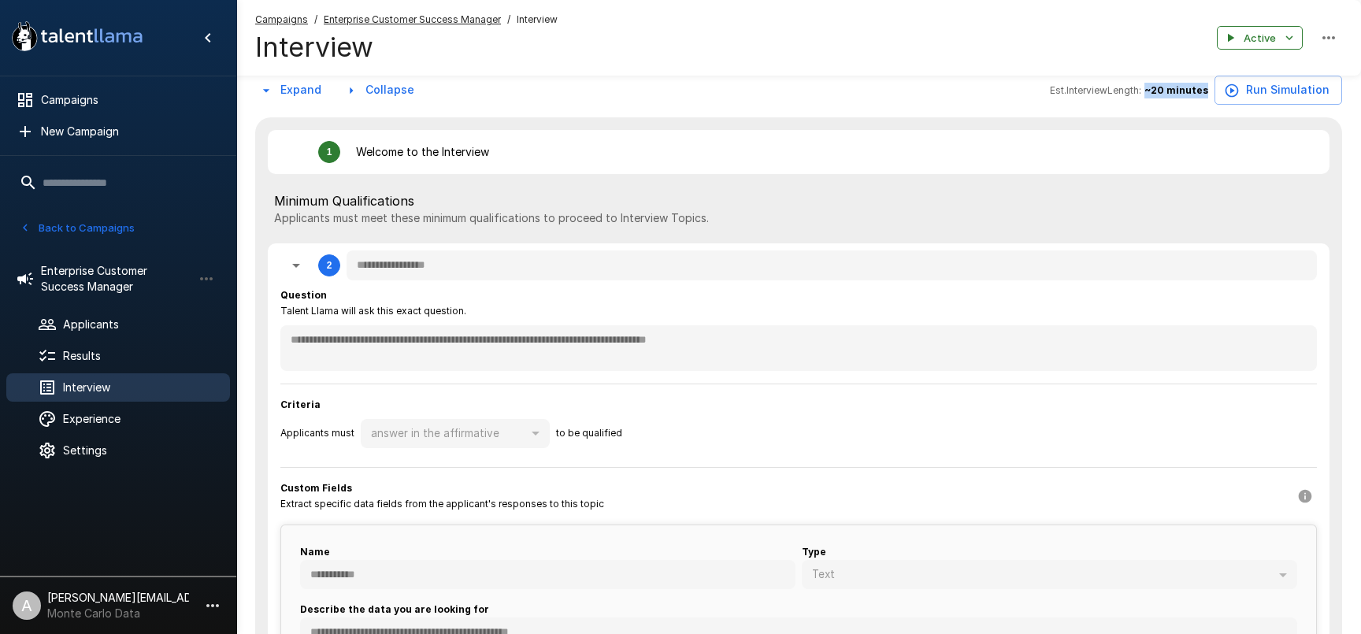
drag, startPoint x: 1161, startPoint y: 90, endPoint x: 1216, endPoint y: 91, distance: 55.1
click at [1216, 91] on div "Est. Interview Length: ~ 20 minutes Run Simulation" at bounding box center [1196, 90] width 292 height 29
click at [992, 122] on div "**********" at bounding box center [798, 615] width 1087 height 997
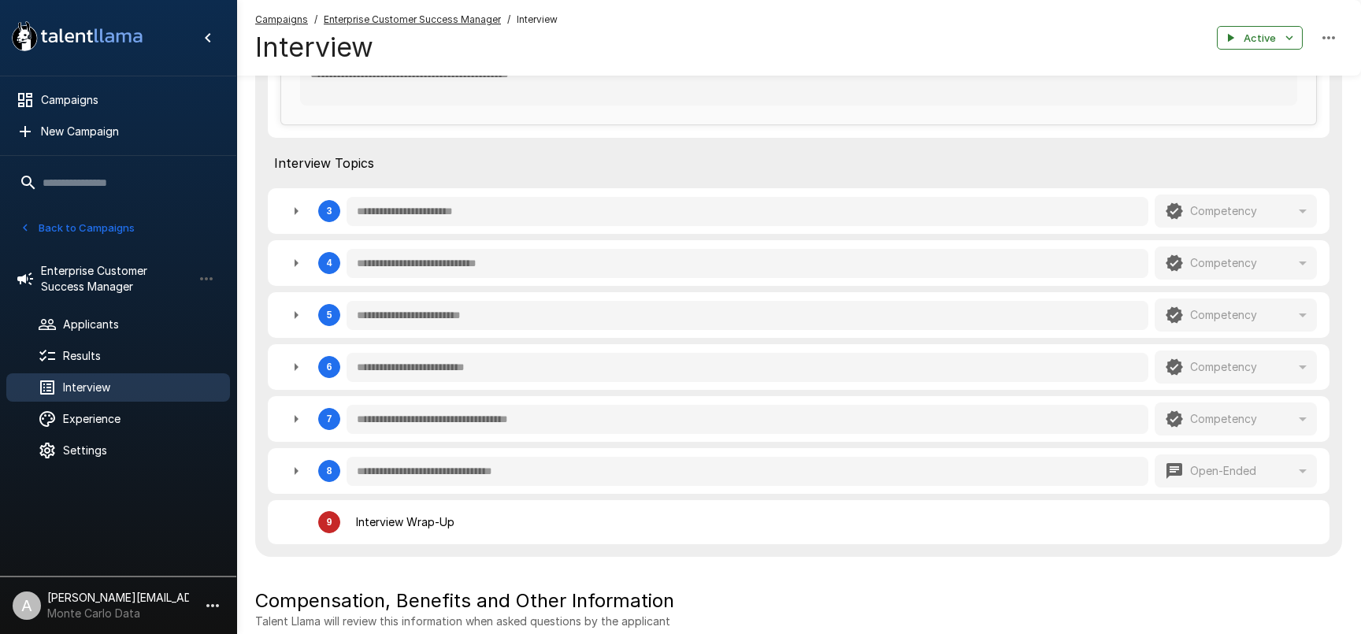
scroll to position [907, 0]
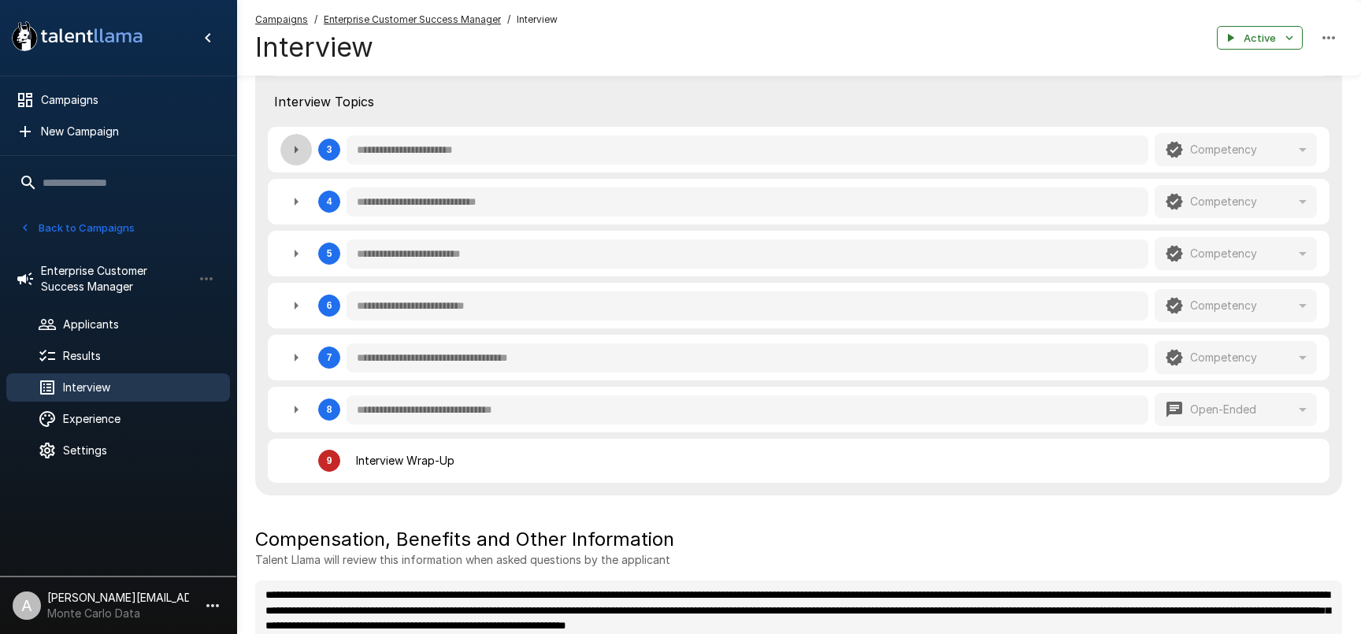
click at [306, 152] on button "button" at bounding box center [296, 150] width 32 height 32
type textarea "*"
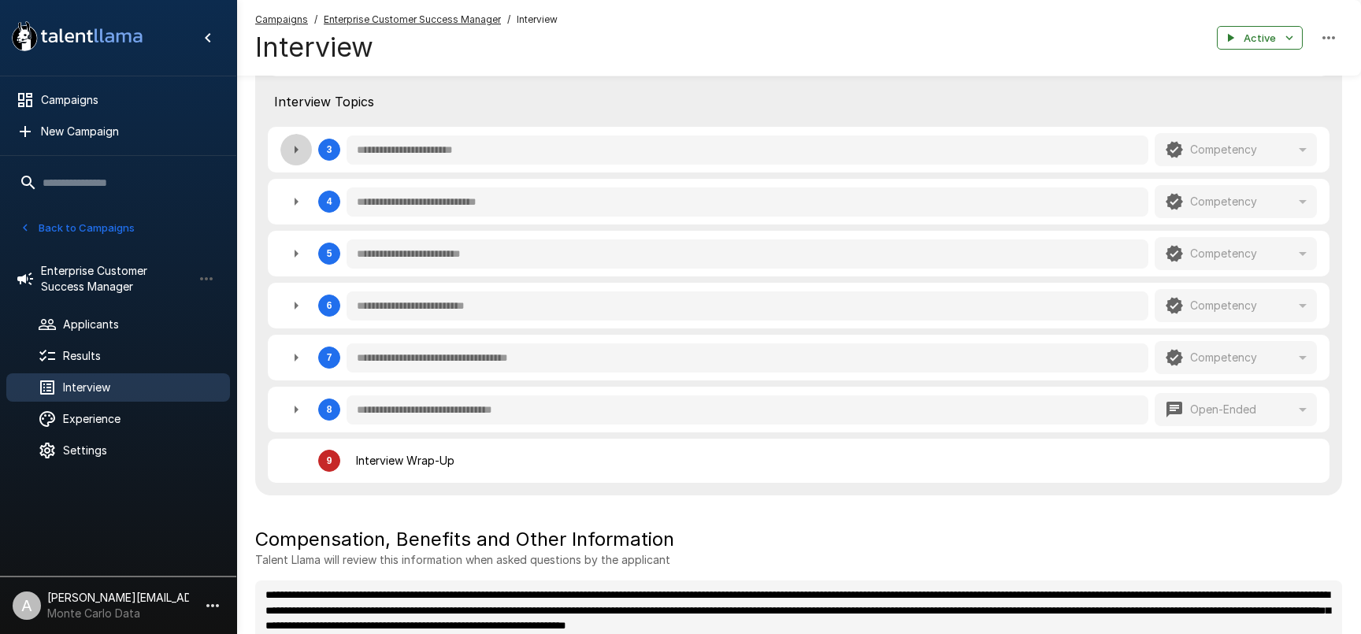
type textarea "*"
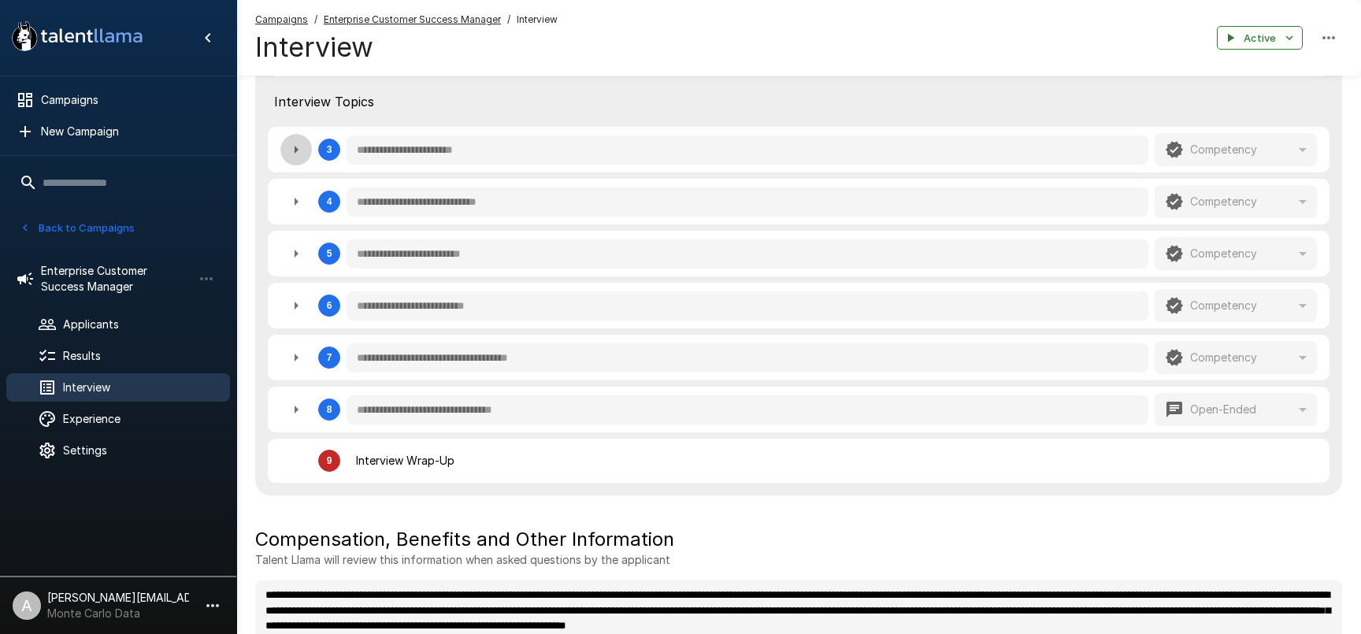
type textarea "*"
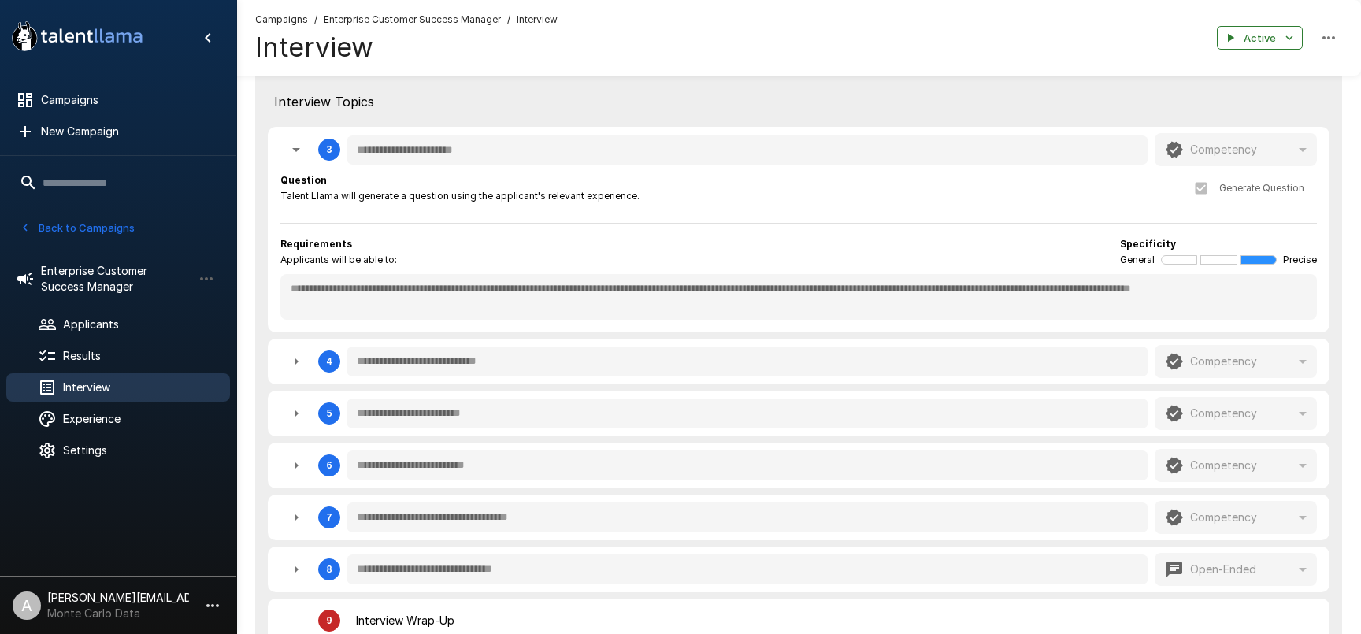
scroll to position [937, 0]
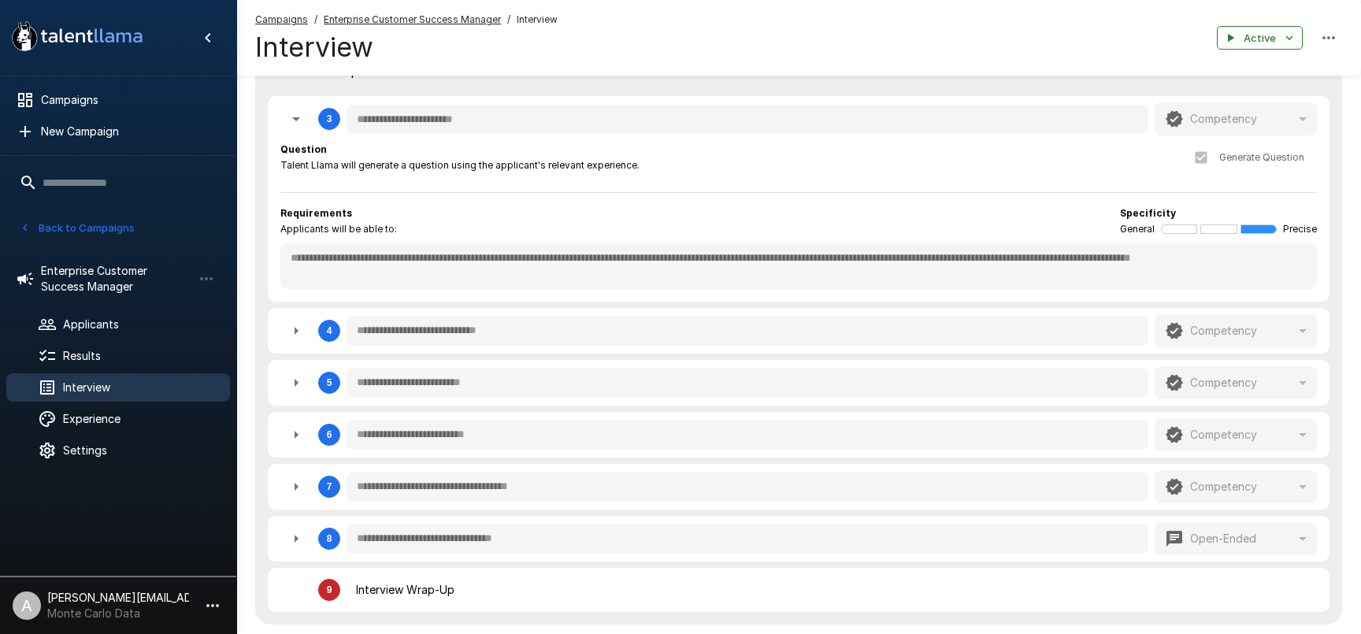
click at [302, 128] on icon "button" at bounding box center [296, 118] width 19 height 19
type textarea "*"
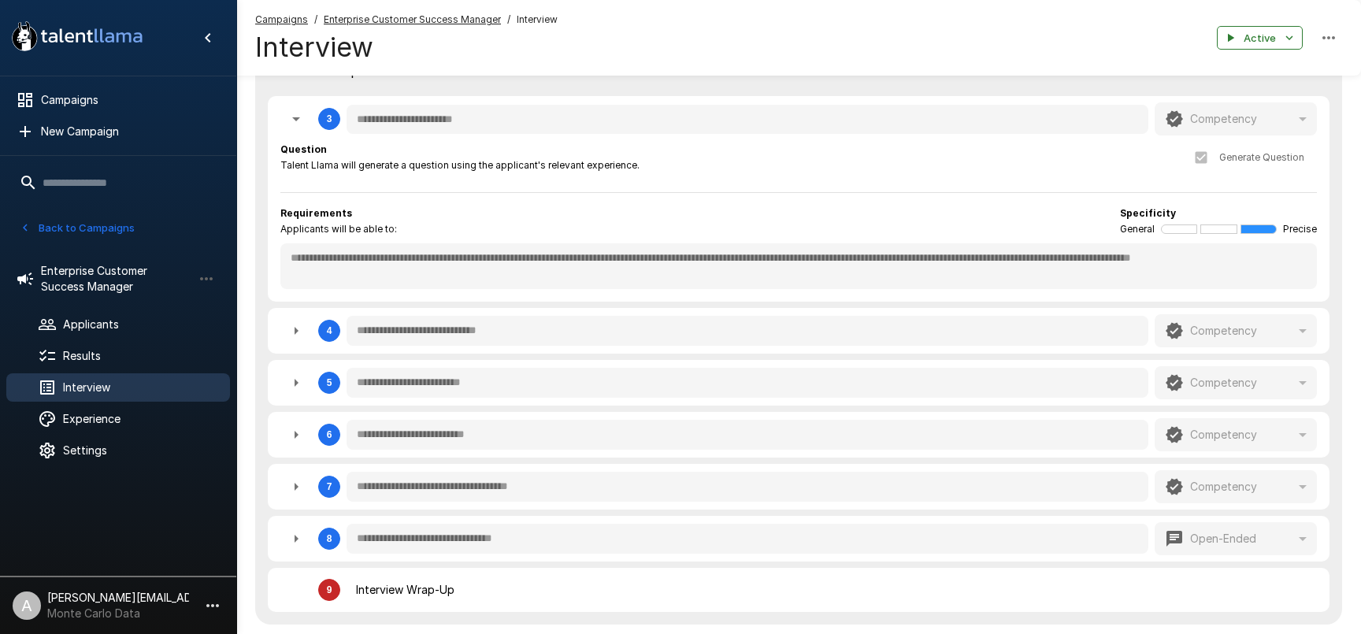
type textarea "*"
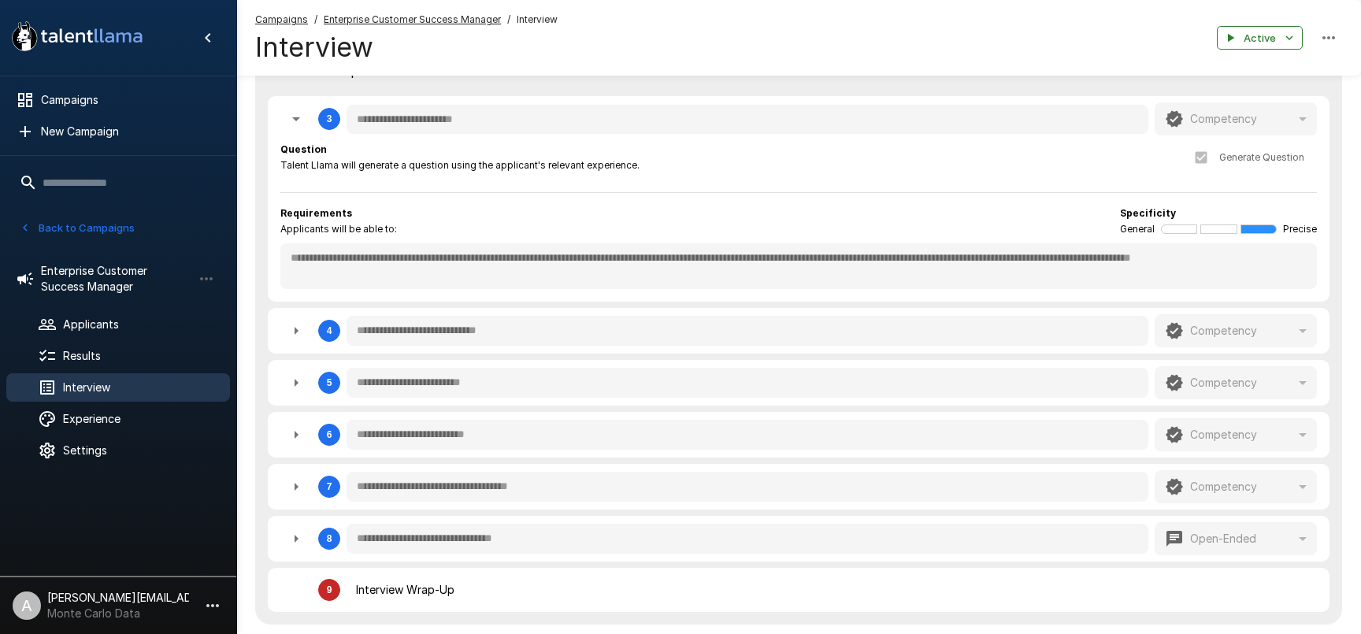
type textarea "*"
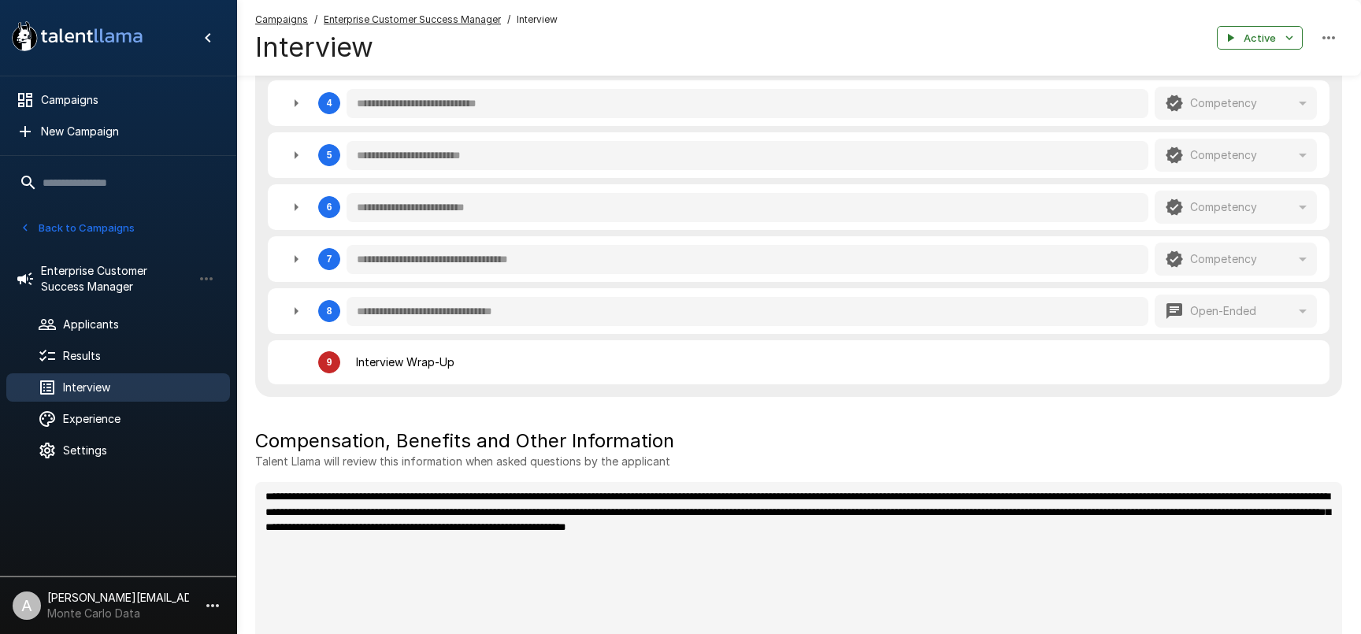
scroll to position [1003, 0]
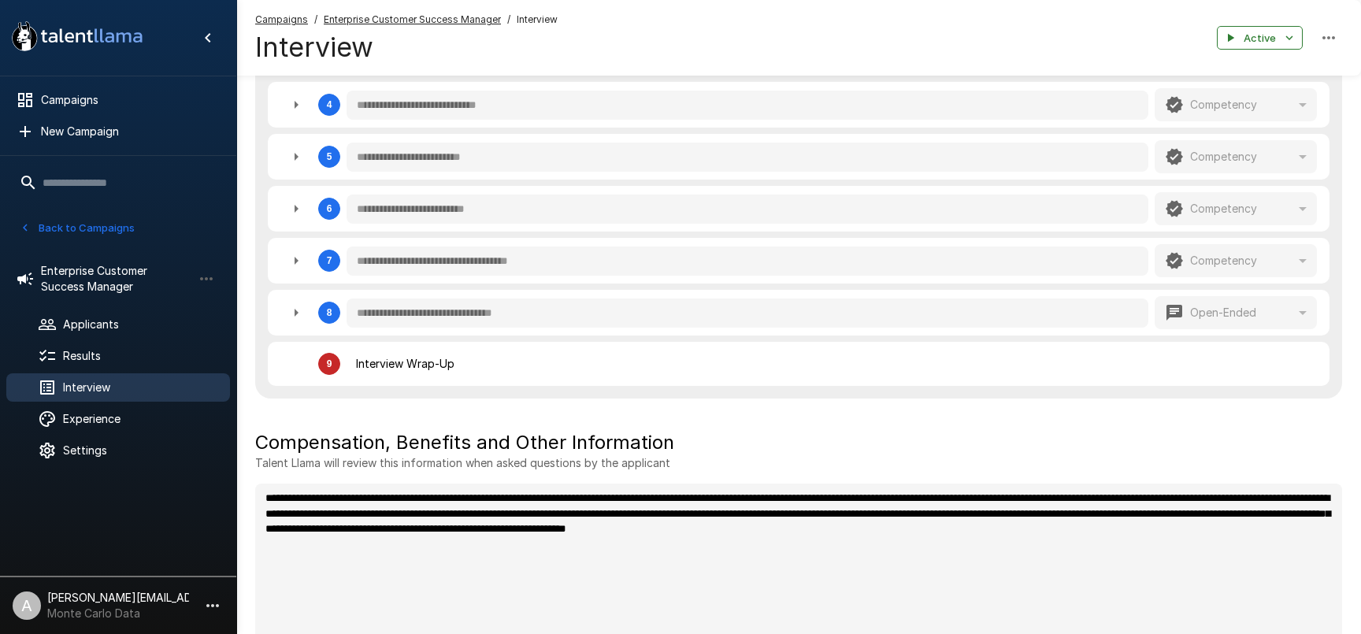
click at [299, 315] on icon "button" at bounding box center [296, 312] width 19 height 19
type textarea "*"
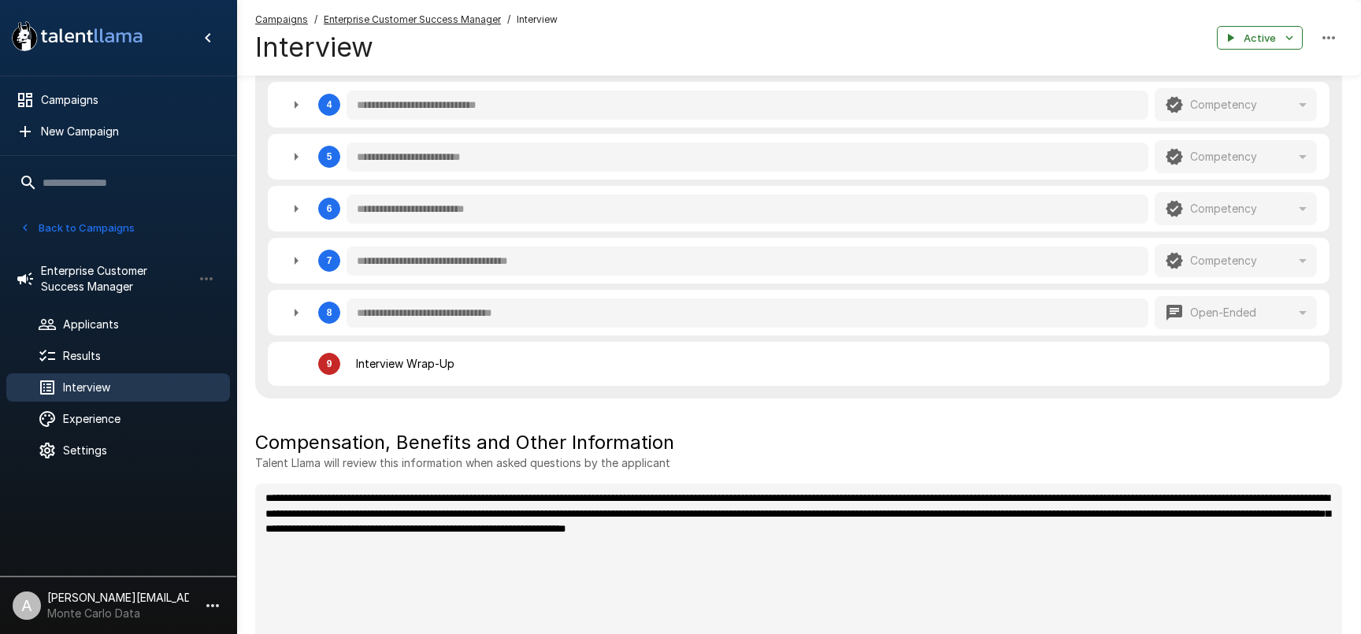
type textarea "*"
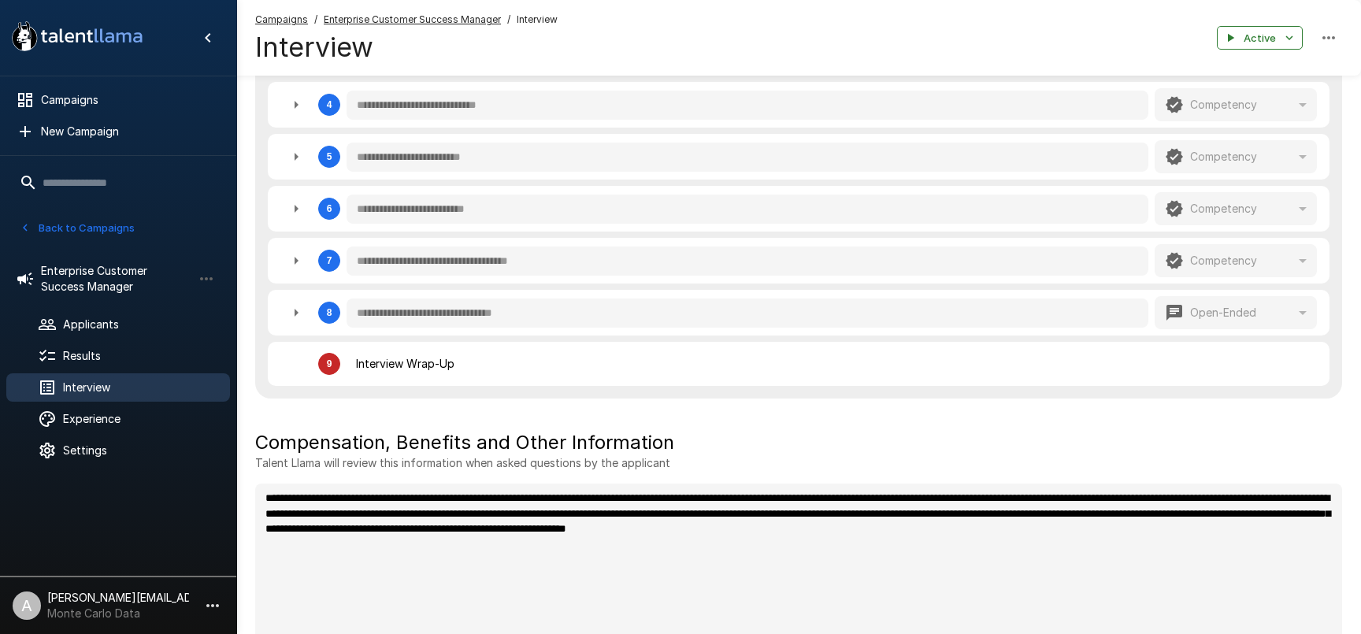
type textarea "*"
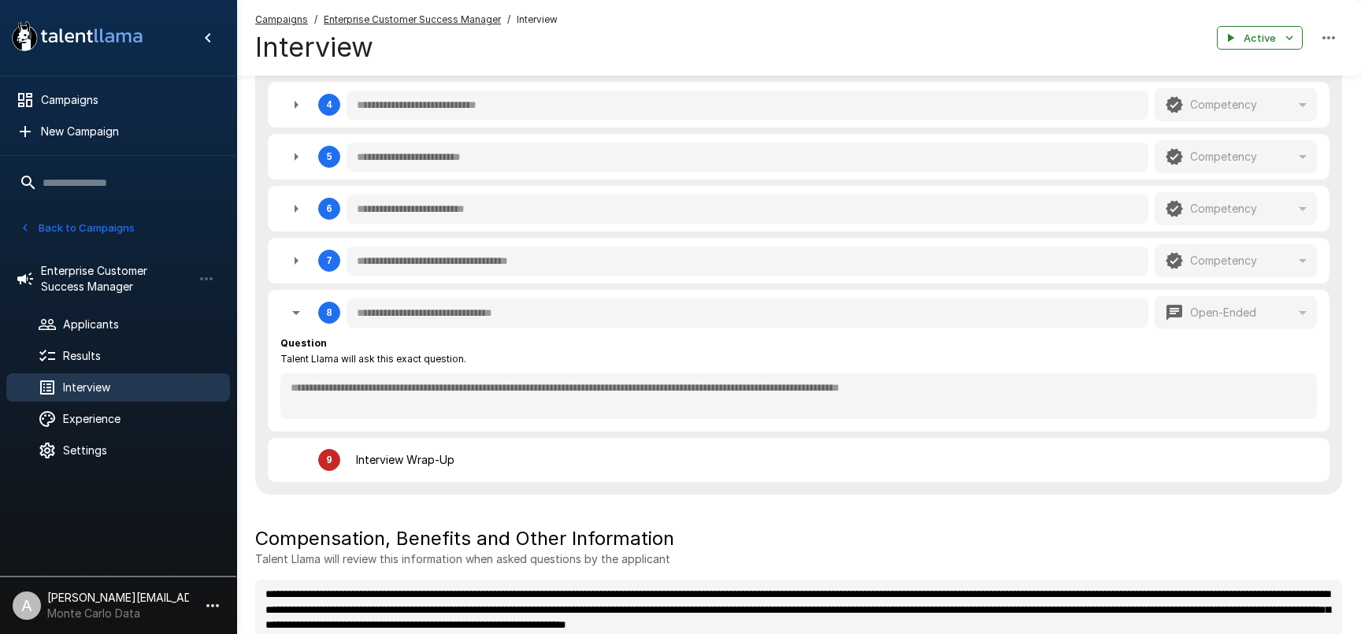
click at [291, 312] on icon "button" at bounding box center [296, 312] width 19 height 19
type textarea "*"
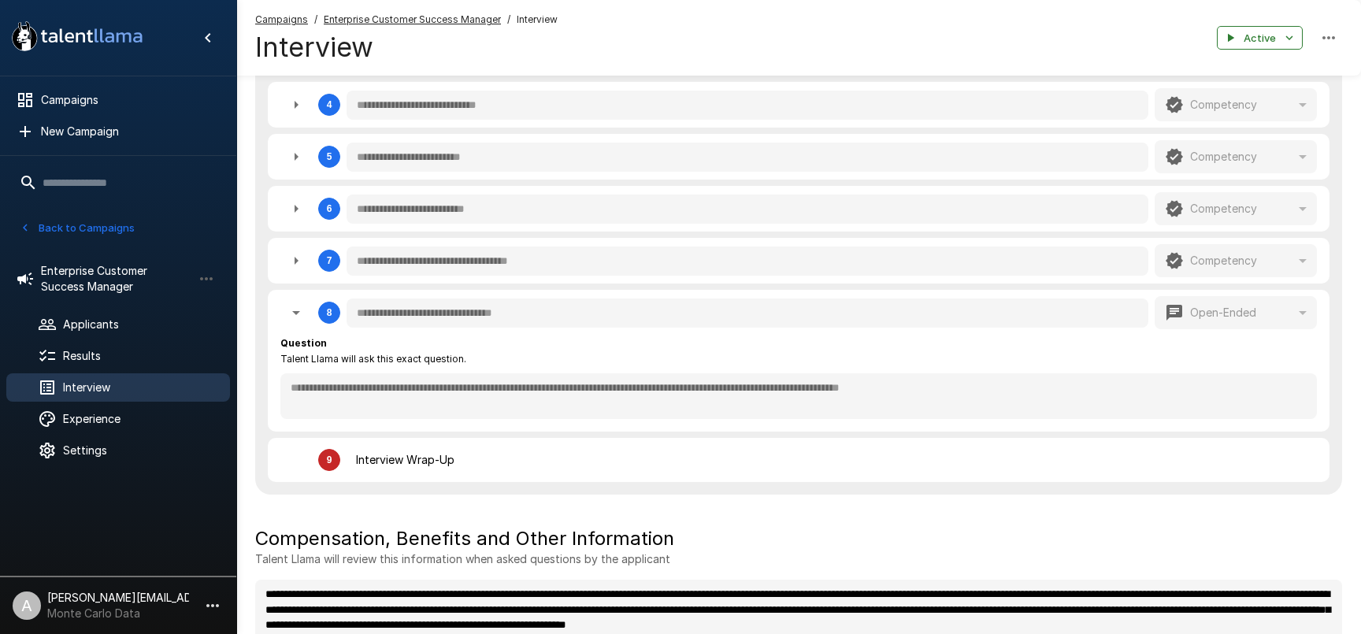
type textarea "*"
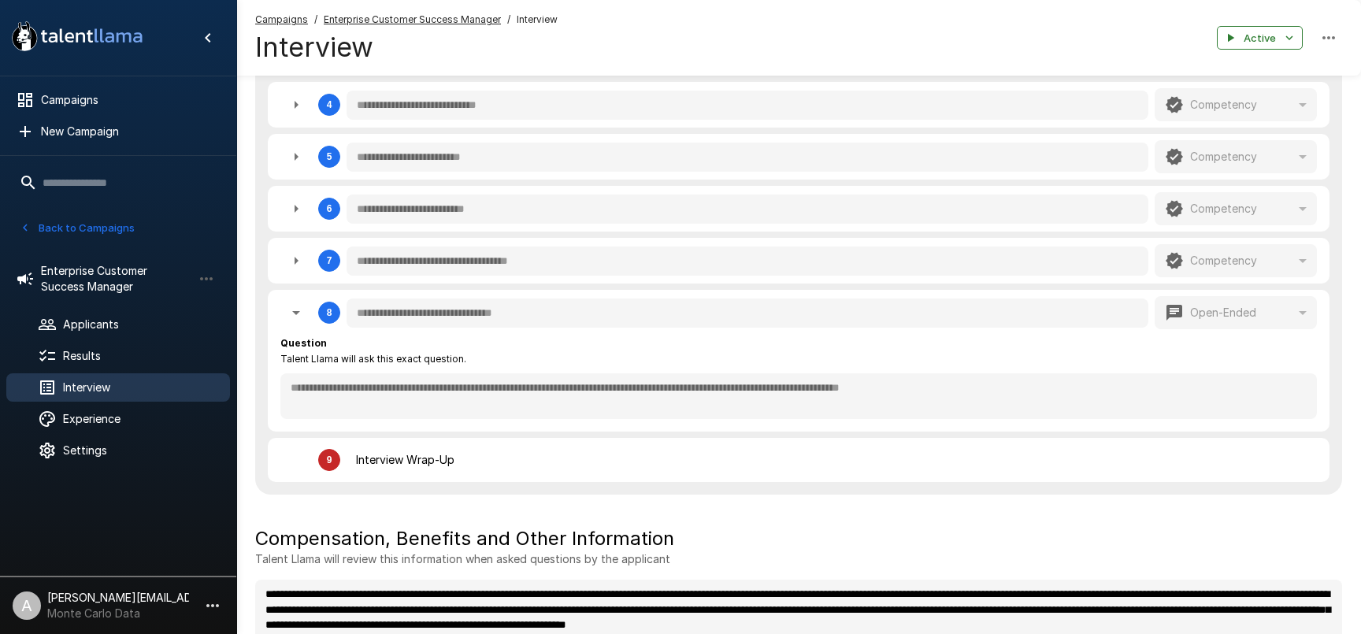
type textarea "*"
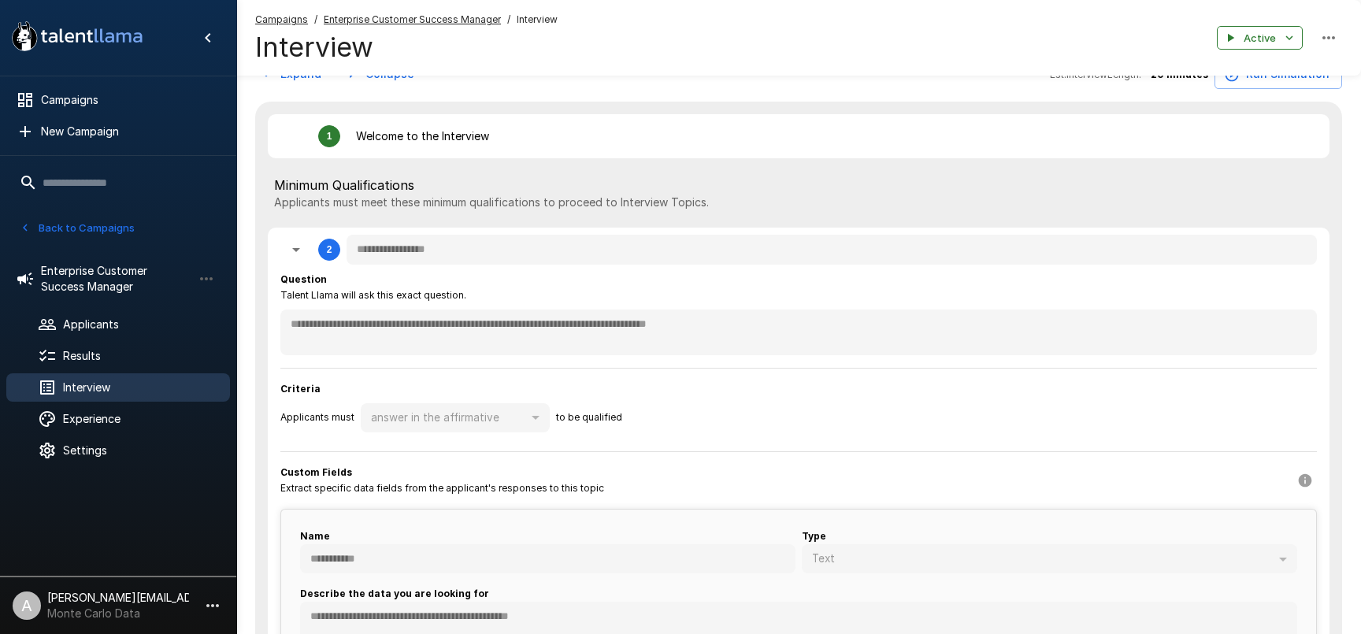
scroll to position [344, 0]
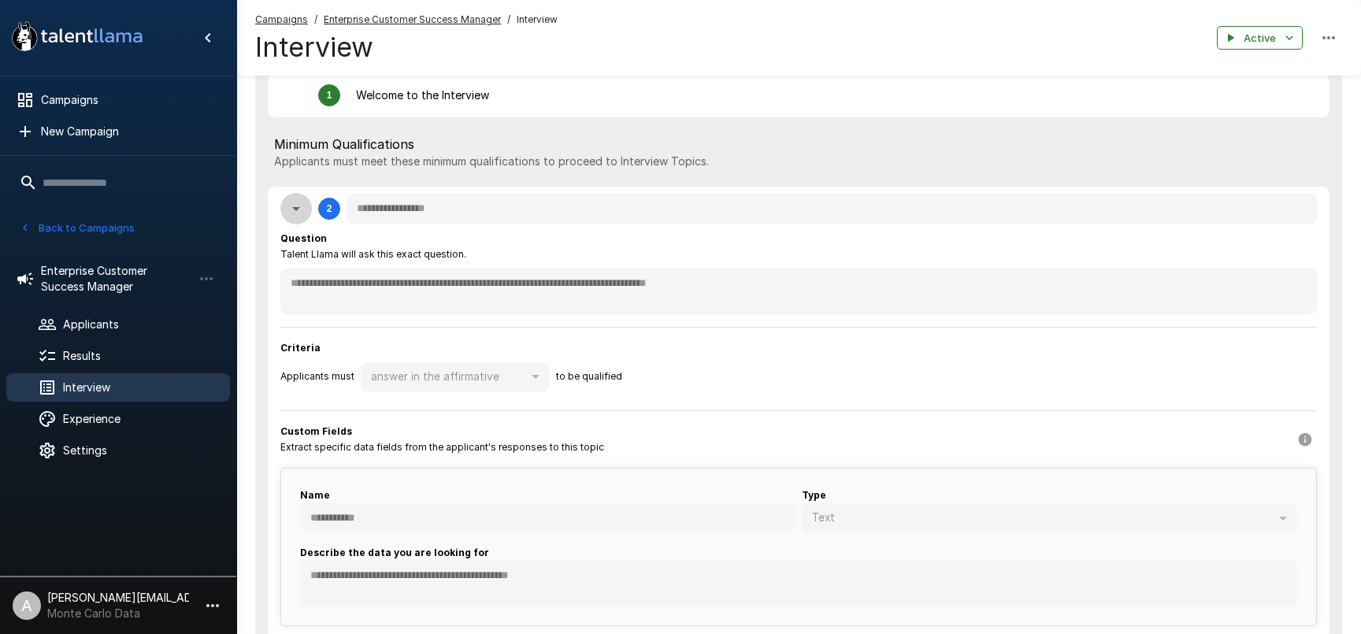
click at [292, 211] on icon "button" at bounding box center [296, 208] width 19 height 19
type textarea "*"
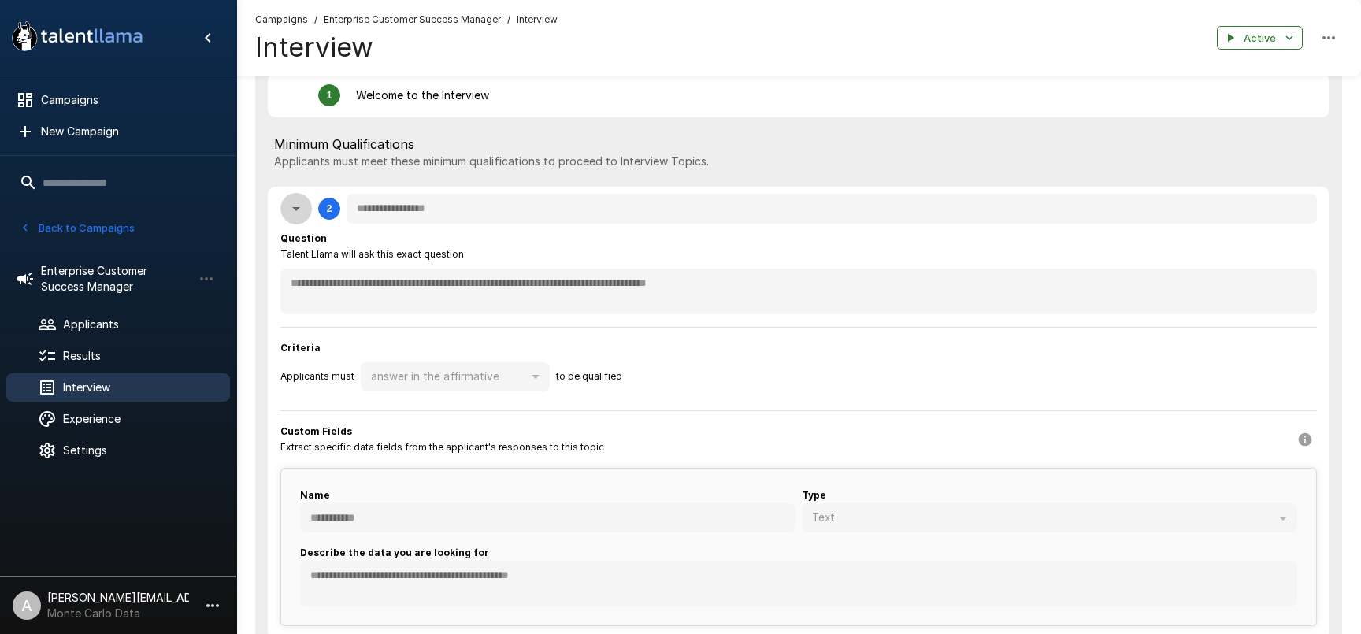
type textarea "*"
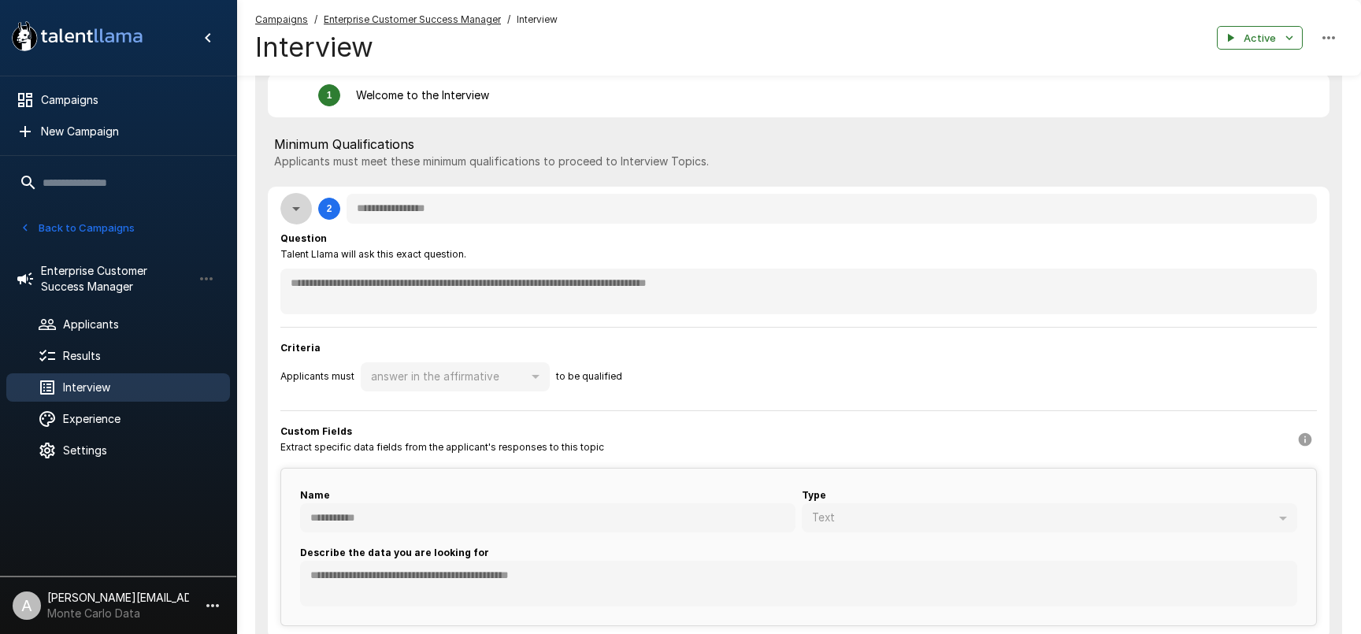
type textarea "*"
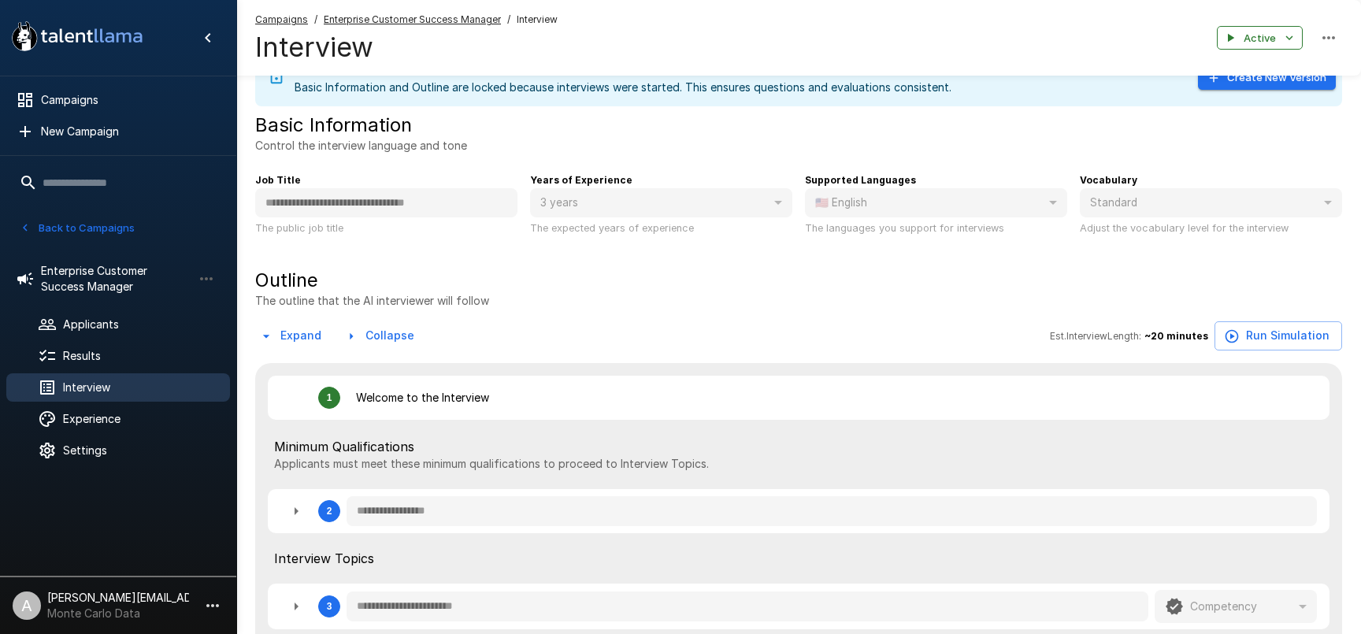
scroll to position [0, 0]
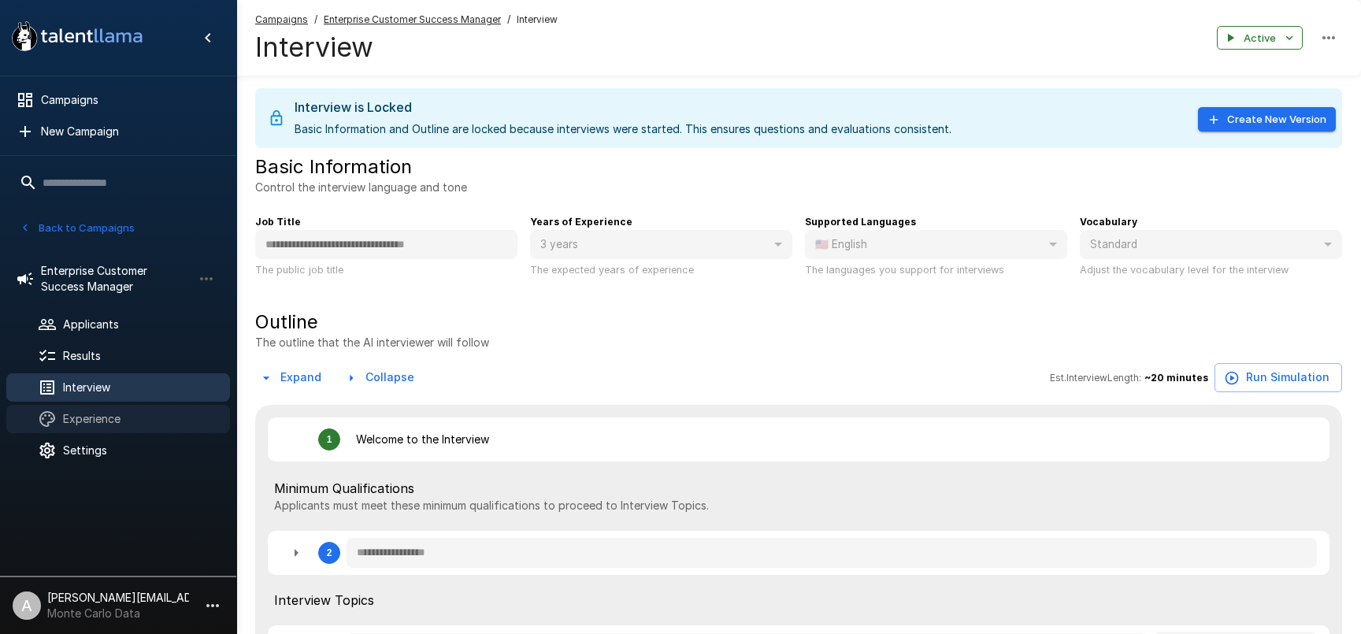
click at [112, 424] on span "Experience" at bounding box center [140, 419] width 154 height 16
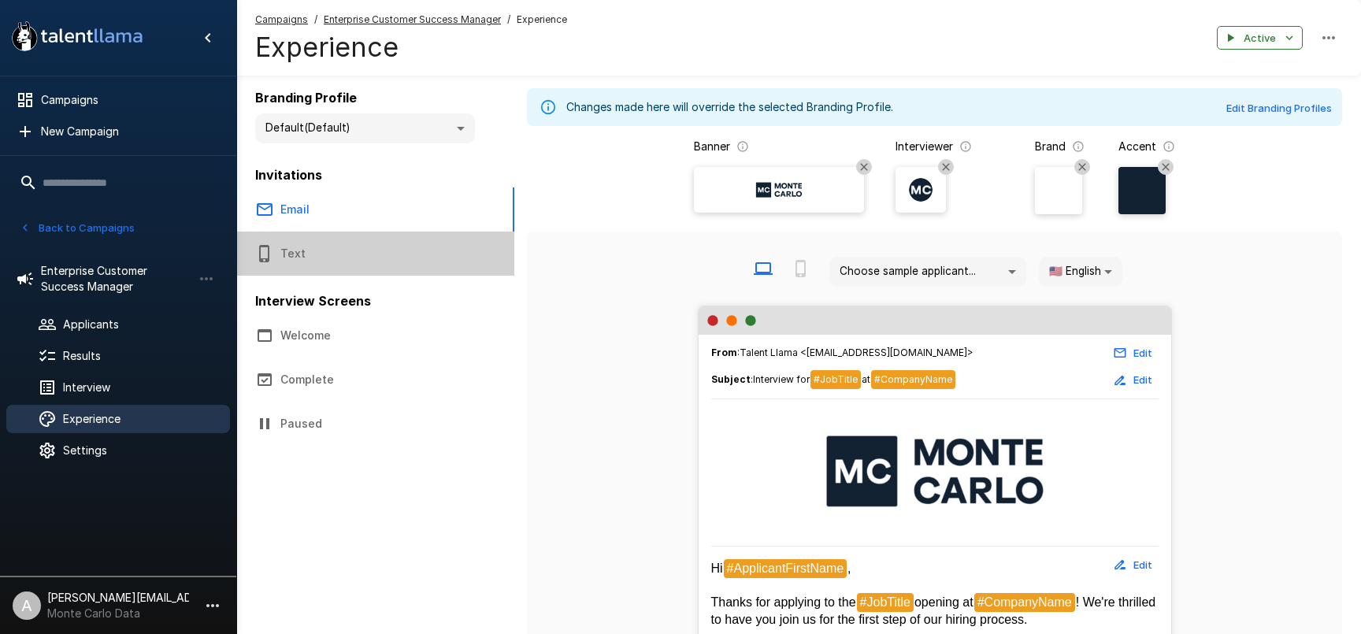
drag, startPoint x: 332, startPoint y: 240, endPoint x: 373, endPoint y: 239, distance: 41.0
click at [332, 240] on button "Text" at bounding box center [375, 254] width 278 height 44
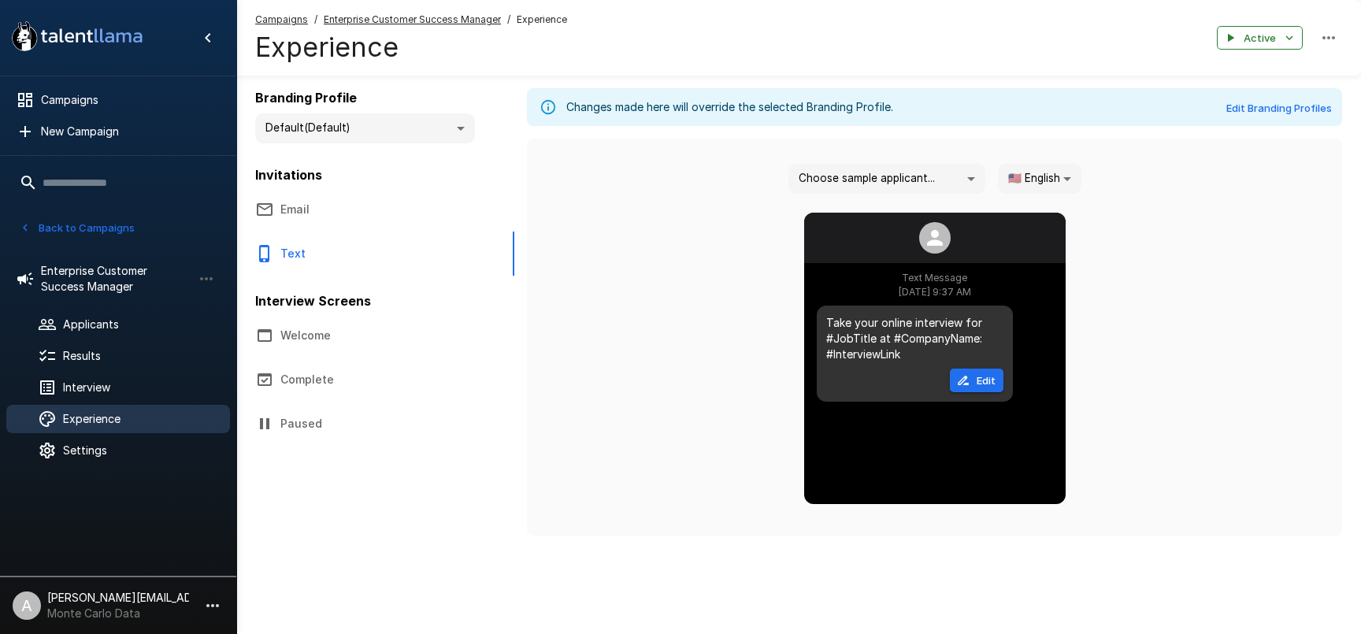
click at [264, 338] on icon "button" at bounding box center [264, 335] width 19 height 19
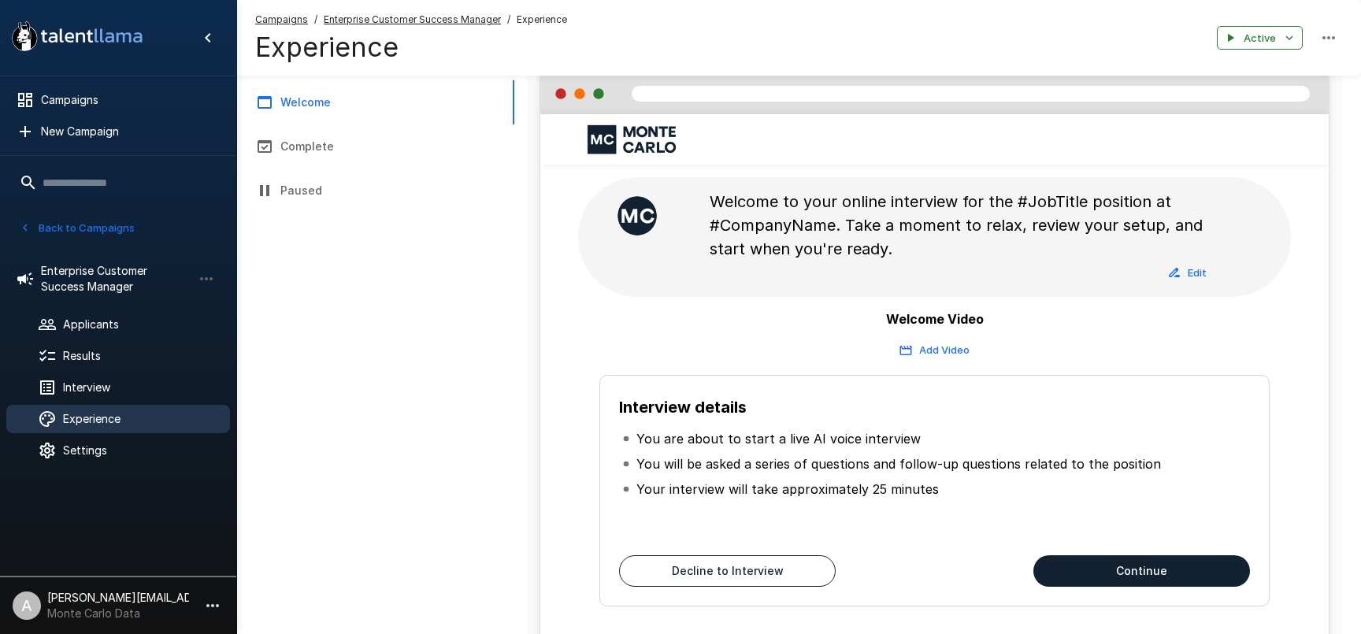
scroll to position [235, 0]
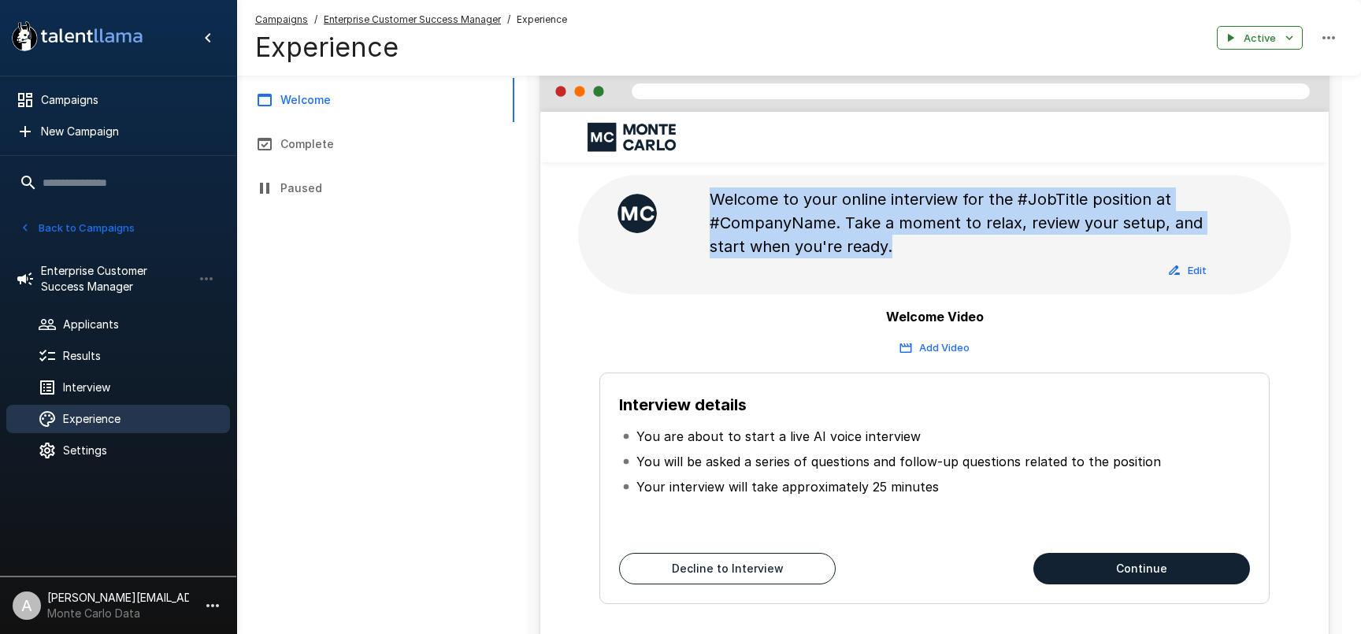
drag, startPoint x: 710, startPoint y: 197, endPoint x: 932, endPoint y: 250, distance: 228.5
click at [932, 250] on p "Welcome to your online interview for the #JobTitle position at #CompanyName. Ta…" at bounding box center [965, 222] width 510 height 71
click at [940, 346] on button "Add Video" at bounding box center [934, 348] width 77 height 24
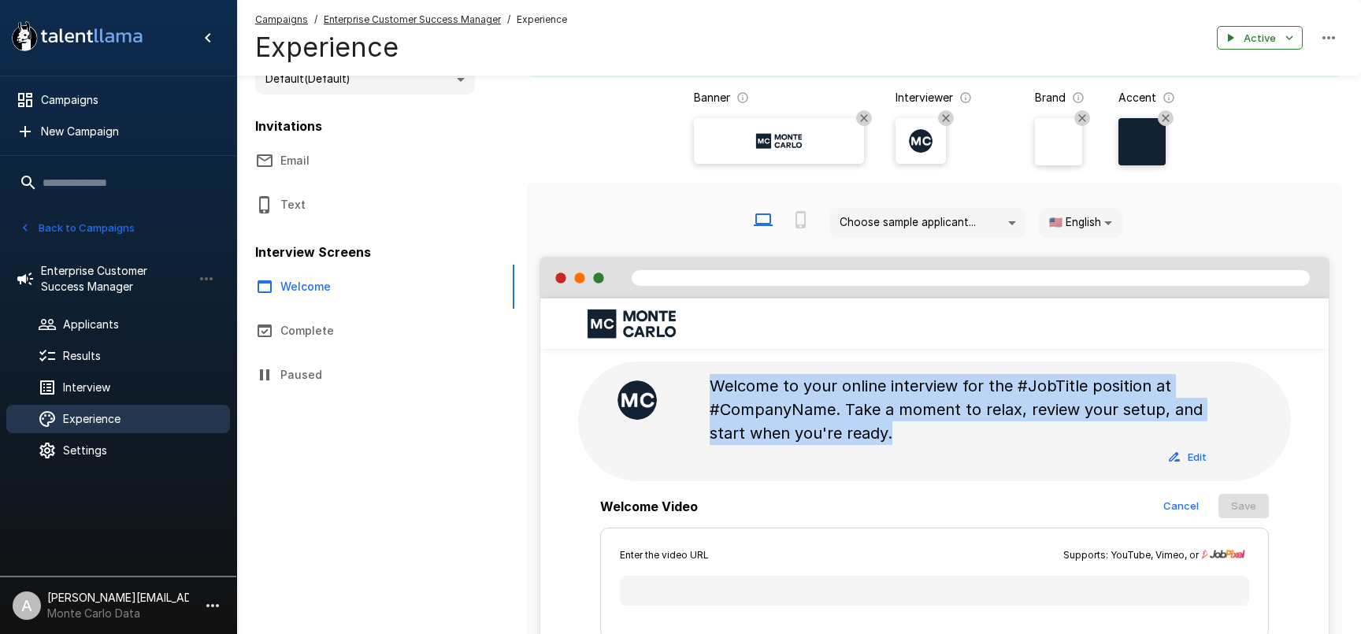
scroll to position [0, 0]
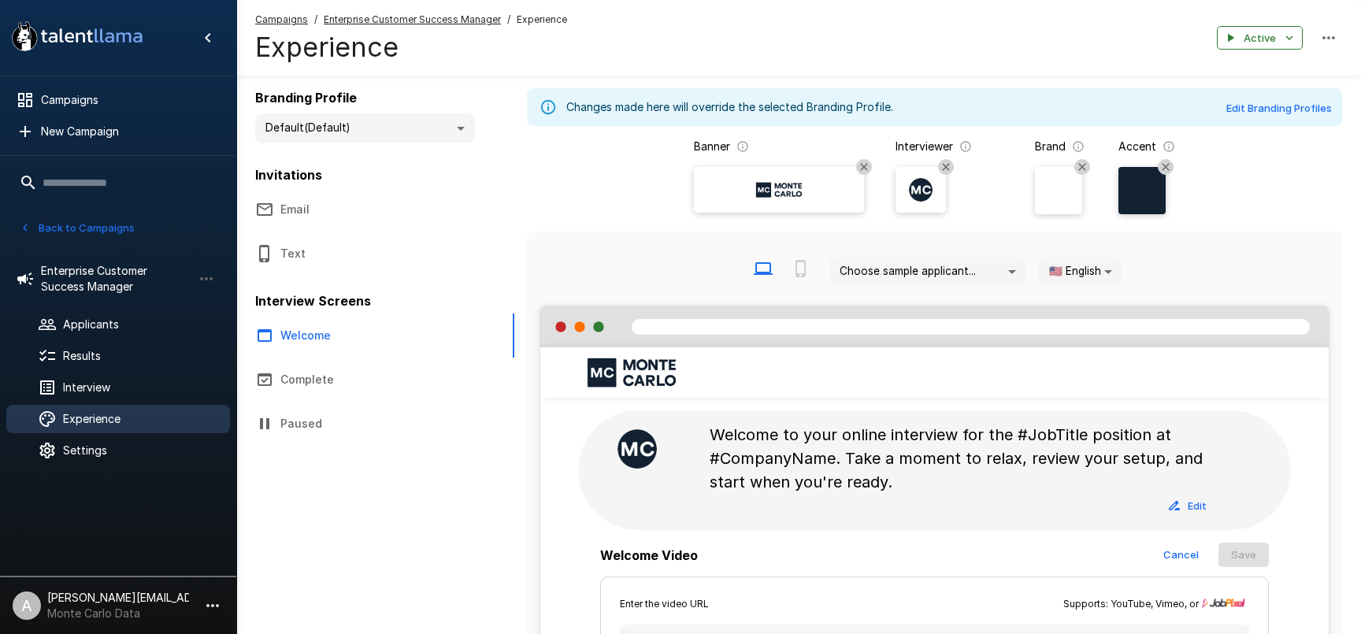
click at [84, 239] on div "Back to Campaigns" at bounding box center [120, 230] width 208 height 28
drag, startPoint x: 90, startPoint y: 232, endPoint x: 140, endPoint y: 385, distance: 160.9
click at [90, 232] on button "Back to Campaigns" at bounding box center [77, 228] width 123 height 24
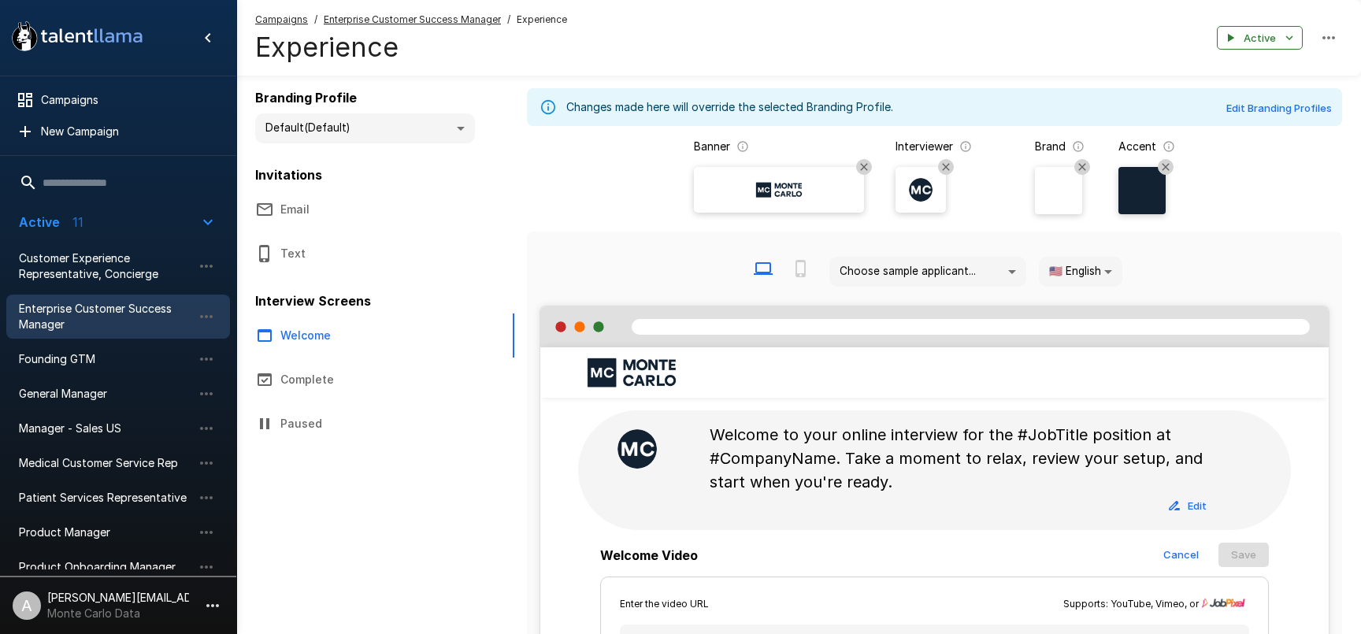
click at [210, 602] on icon "button" at bounding box center [212, 605] width 19 height 19
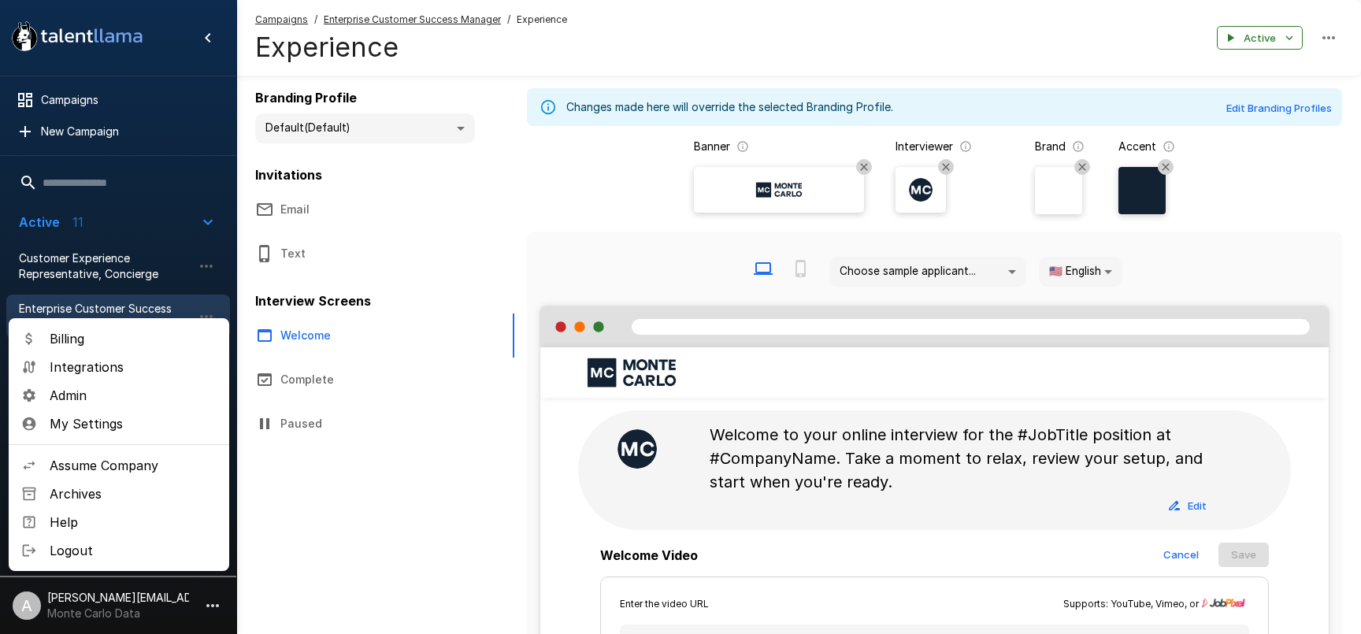
click at [117, 462] on span "Assume Company" at bounding box center [133, 465] width 167 height 19
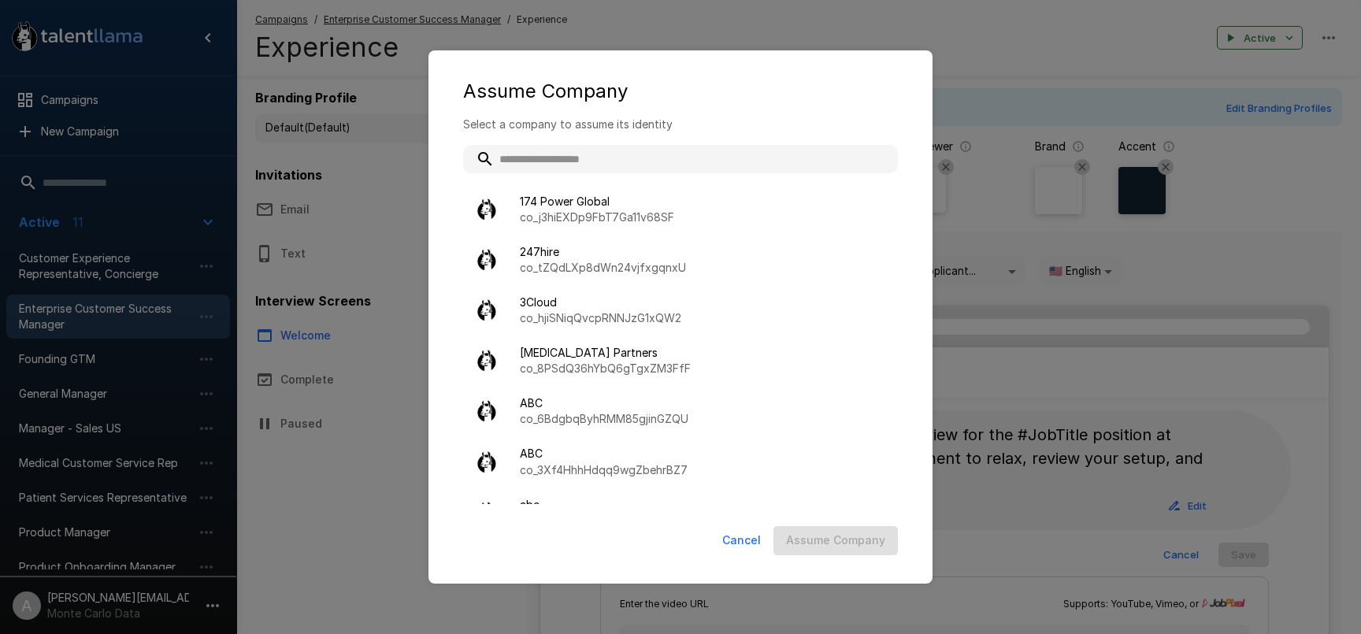
click at [565, 160] on input "text" at bounding box center [680, 159] width 435 height 28
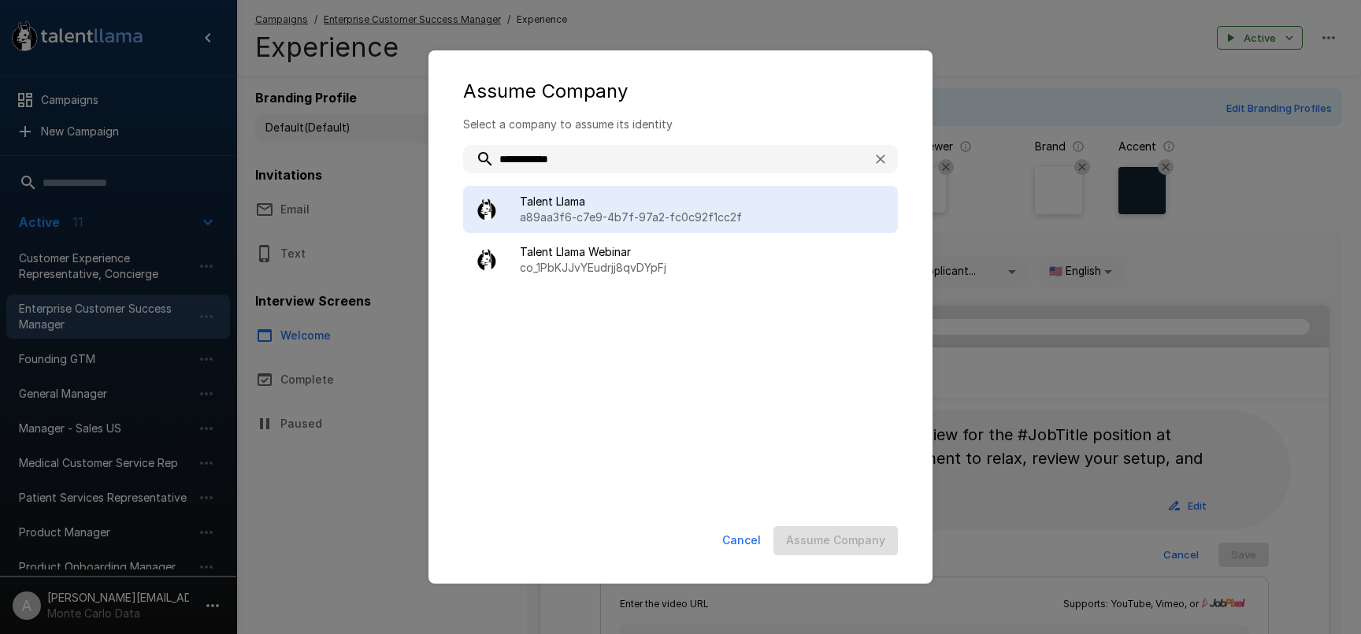
type input "**********"
click at [696, 208] on span "Talent Llama" at bounding box center [702, 202] width 365 height 16
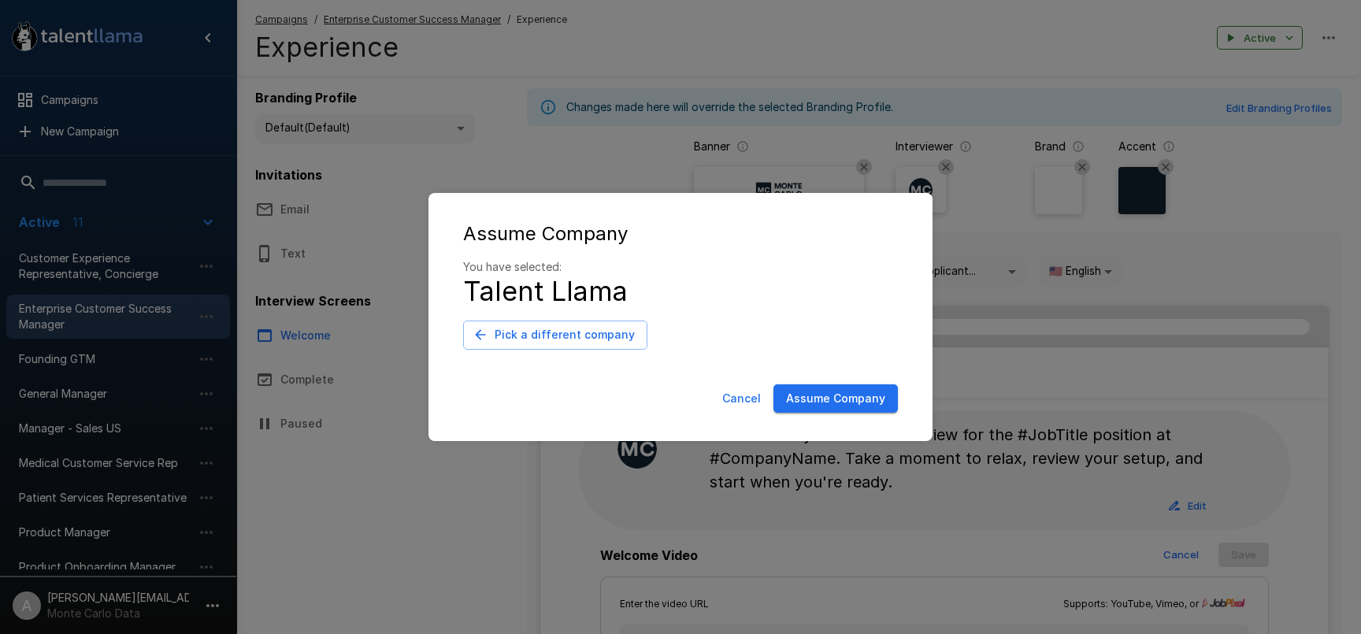
click at [857, 406] on button "Assume Company" at bounding box center [835, 398] width 124 height 29
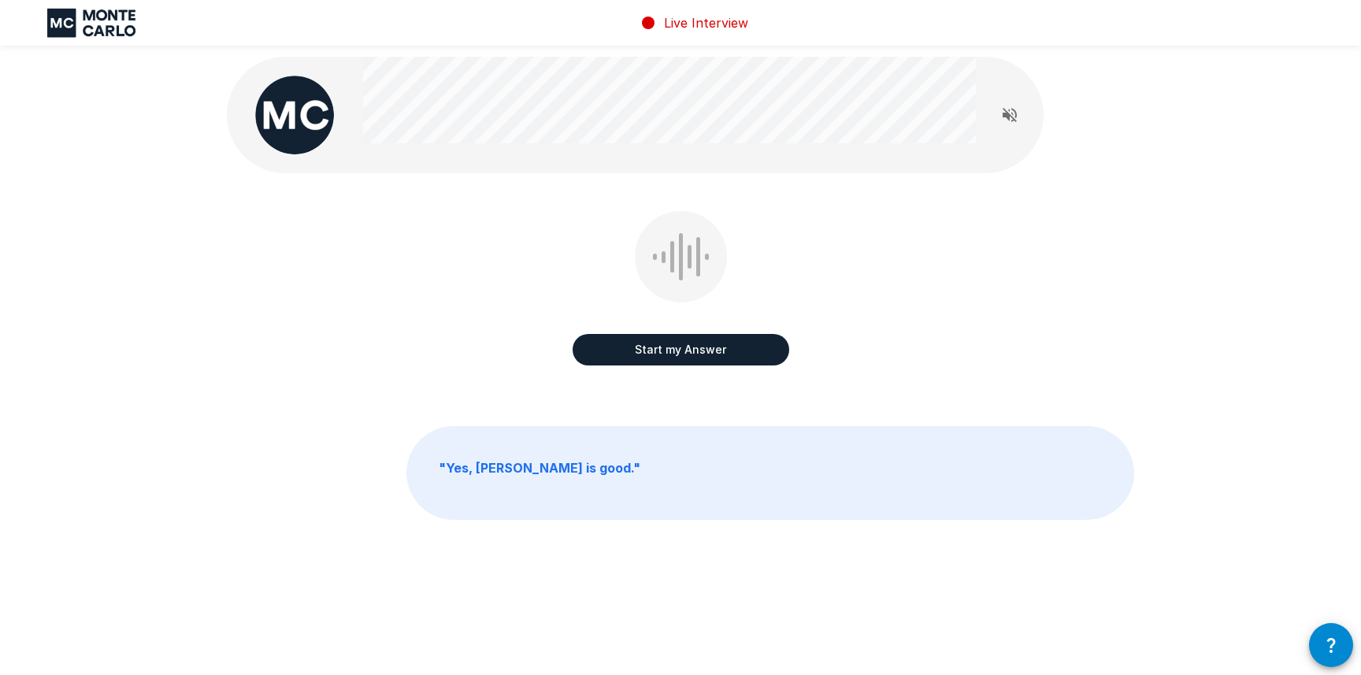
click at [414, 333] on div "Start my Answer" at bounding box center [680, 299] width 907 height 177
click at [399, 388] on div "Start my Answer Click here to start your answer" at bounding box center [680, 299] width 907 height 177
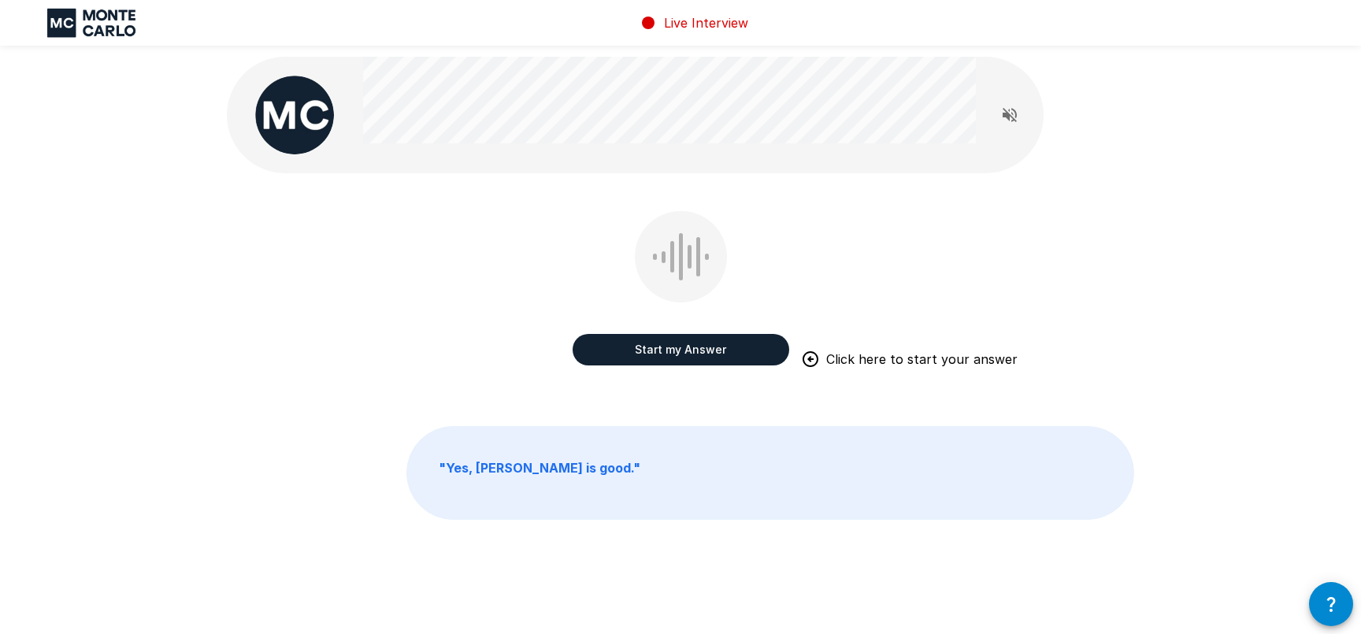
drag, startPoint x: 343, startPoint y: 247, endPoint x: 113, endPoint y: 239, distance: 230.9
click at [342, 247] on div "Start my Answer Click here to start your answer" at bounding box center [680, 299] width 907 height 177
click at [535, 189] on div "Start my Answer Click here to start your answer " Yes, Adam is good. "" at bounding box center [680, 323] width 945 height 646
click at [688, 358] on button "Start my Answer" at bounding box center [681, 350] width 217 height 32
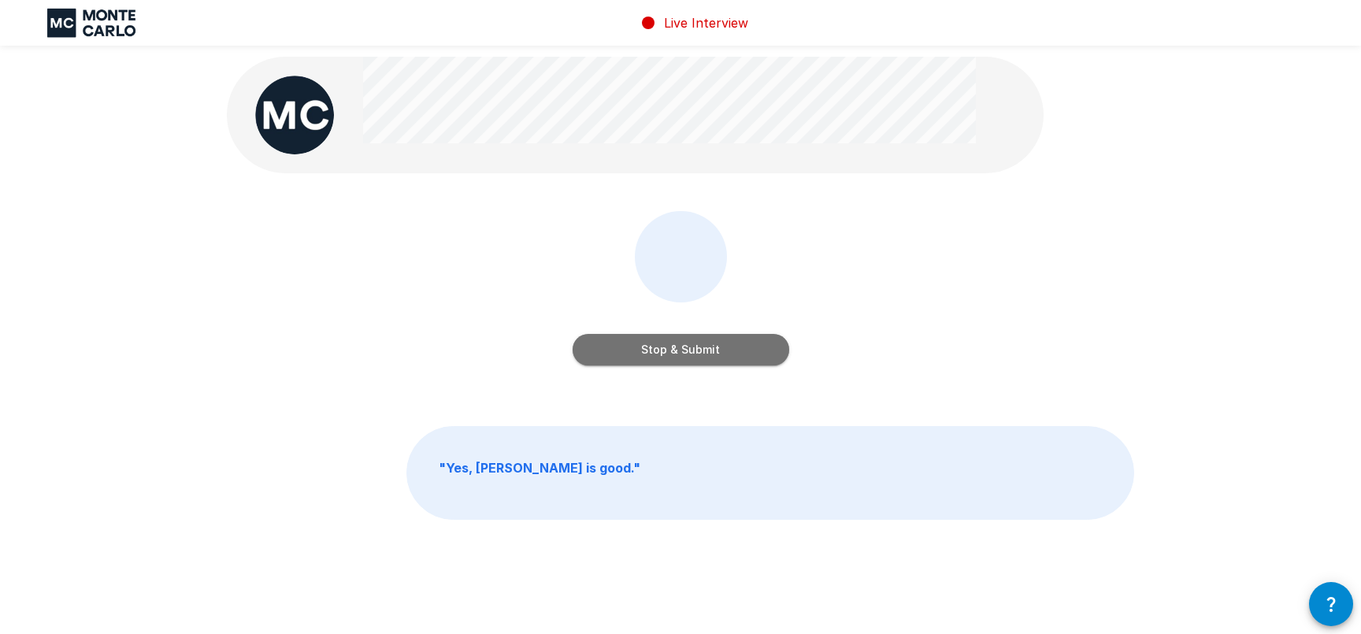
click at [765, 344] on button "Stop & Submit" at bounding box center [681, 350] width 217 height 32
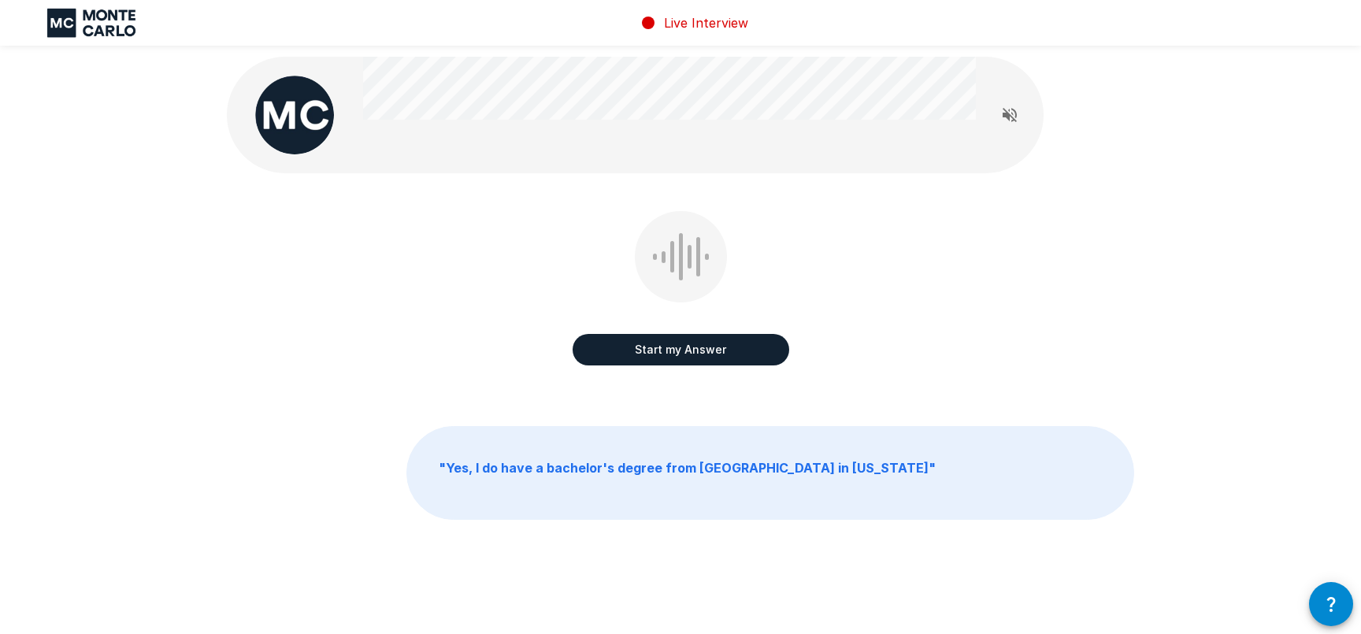
click at [680, 353] on button "Start my Answer" at bounding box center [681, 350] width 217 height 32
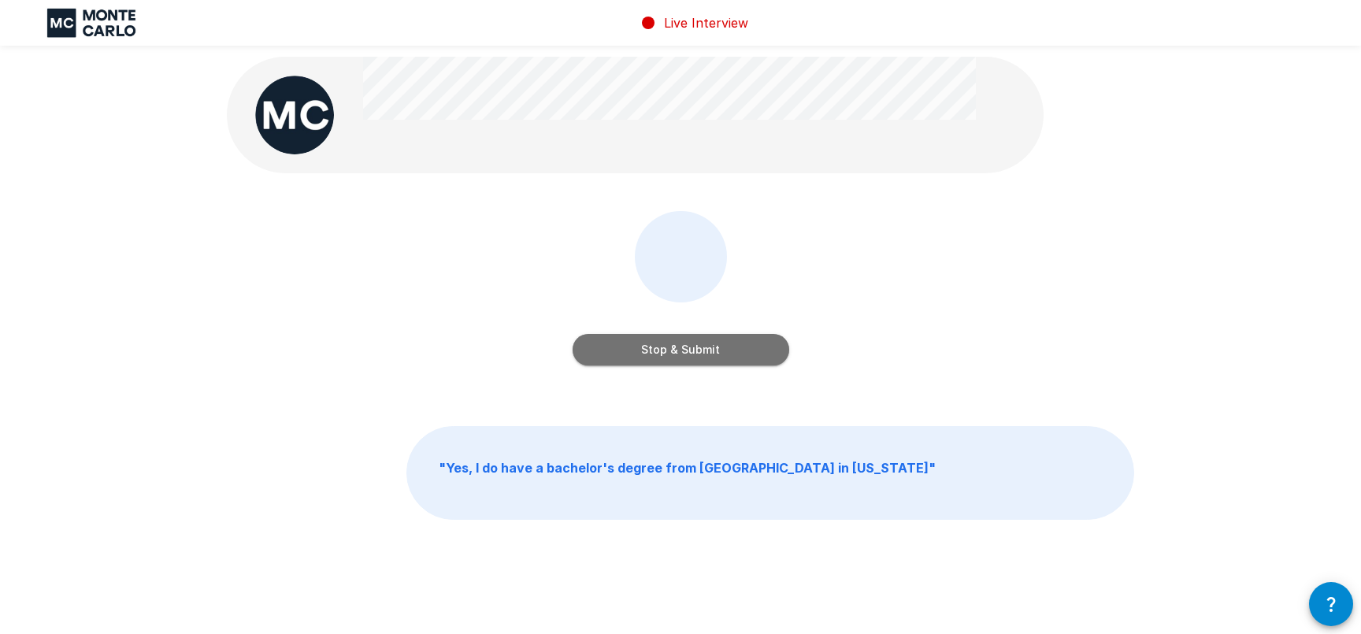
drag, startPoint x: 703, startPoint y: 347, endPoint x: 795, endPoint y: 332, distance: 93.4
click at [703, 347] on button "Stop & Submit" at bounding box center [681, 350] width 217 height 32
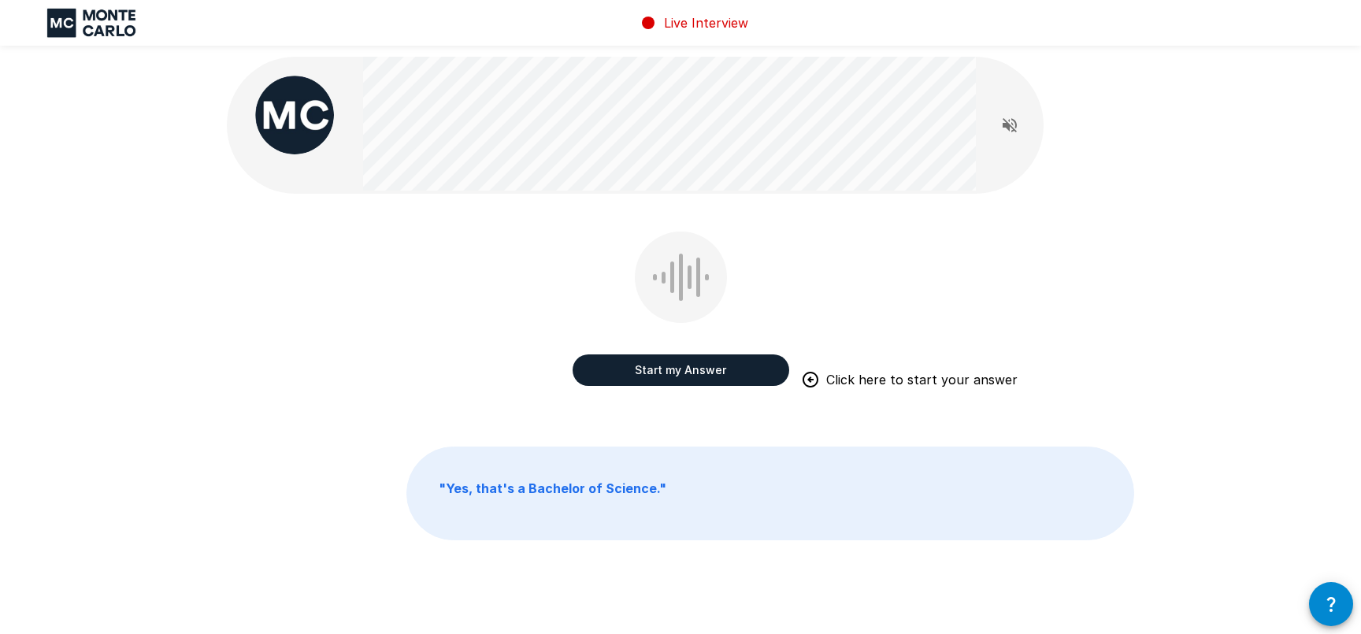
click at [720, 319] on div "Start my Answer Click here to start your answer" at bounding box center [681, 312] width 217 height 161
click at [682, 373] on button "Start my Answer" at bounding box center [681, 370] width 217 height 32
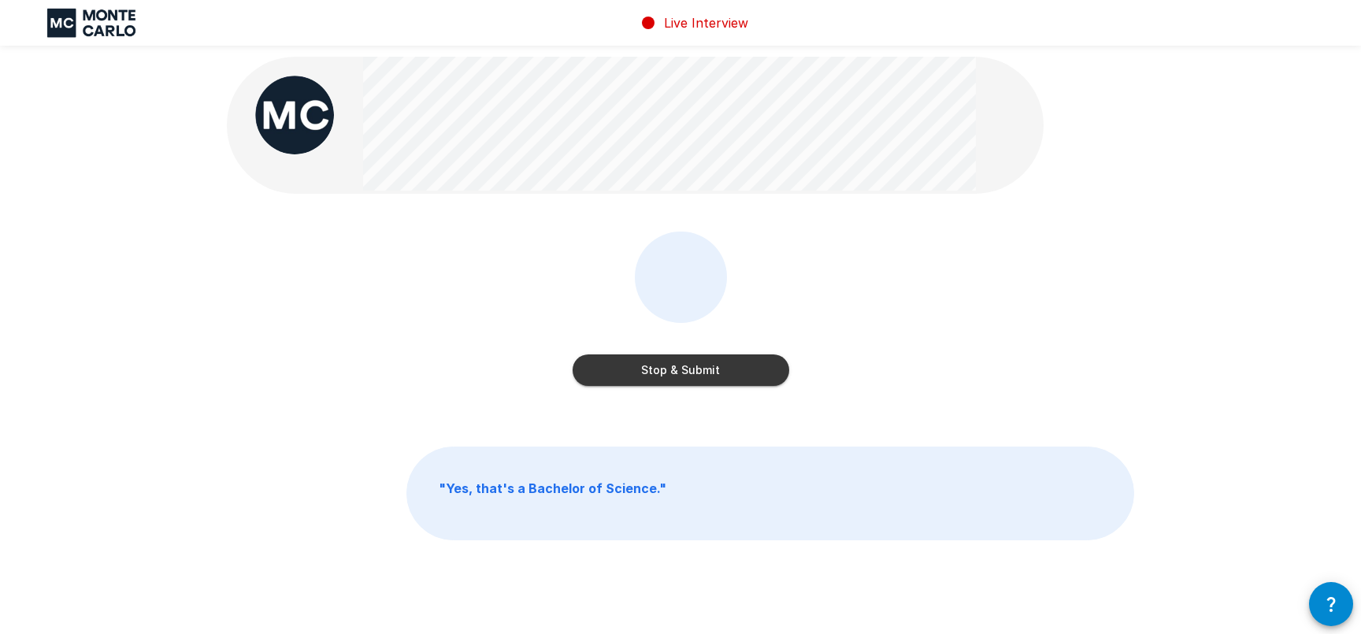
click at [740, 378] on button "Stop & Submit" at bounding box center [681, 370] width 217 height 32
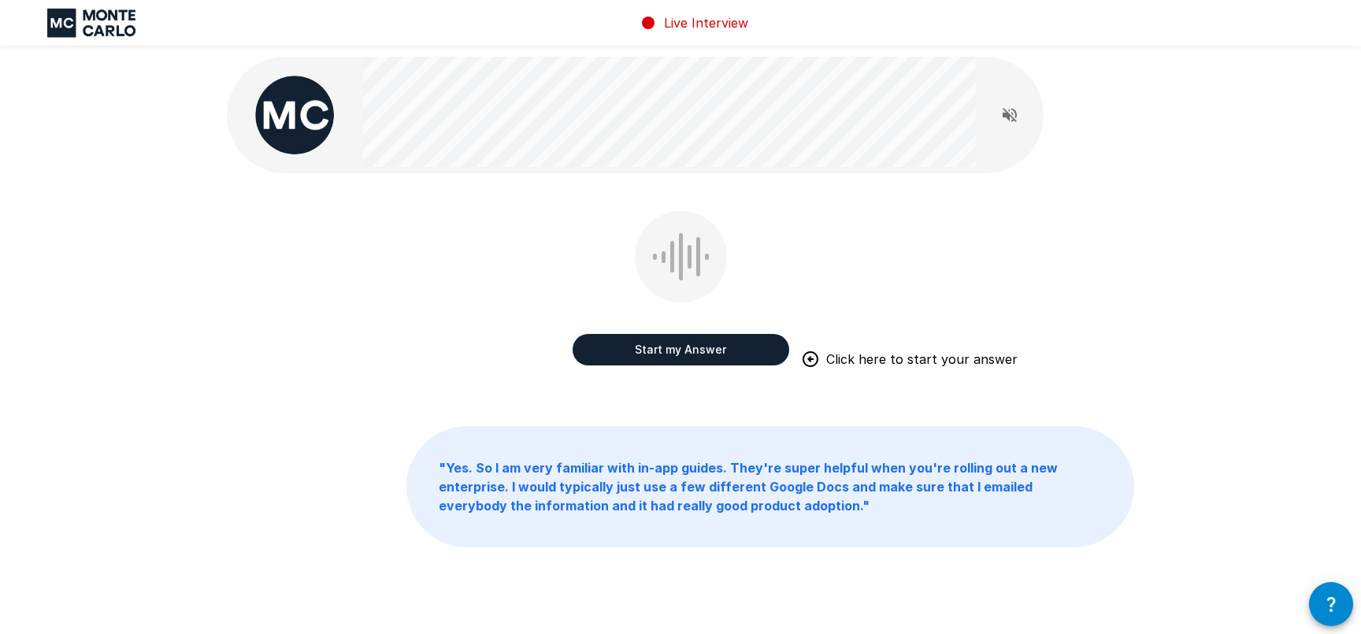
click at [456, 332] on div "Start my Answer Click here to start your answer" at bounding box center [680, 299] width 907 height 177
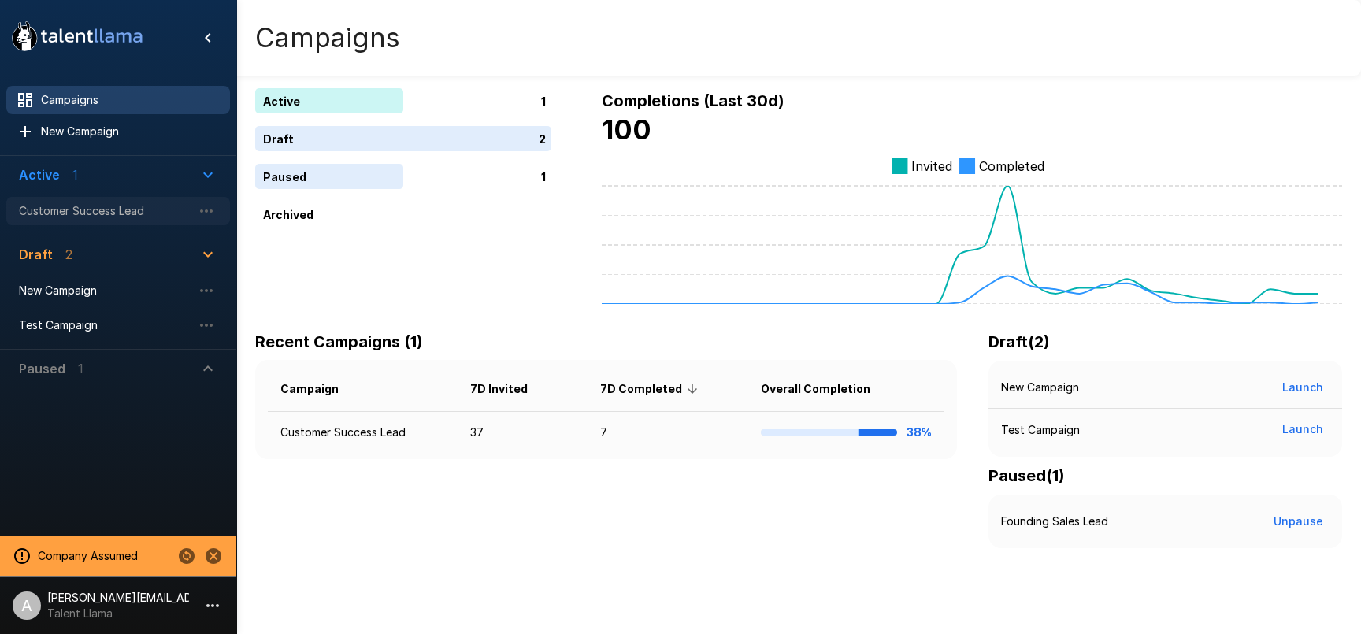
click at [87, 201] on div "Customer Success Lead" at bounding box center [118, 211] width 224 height 28
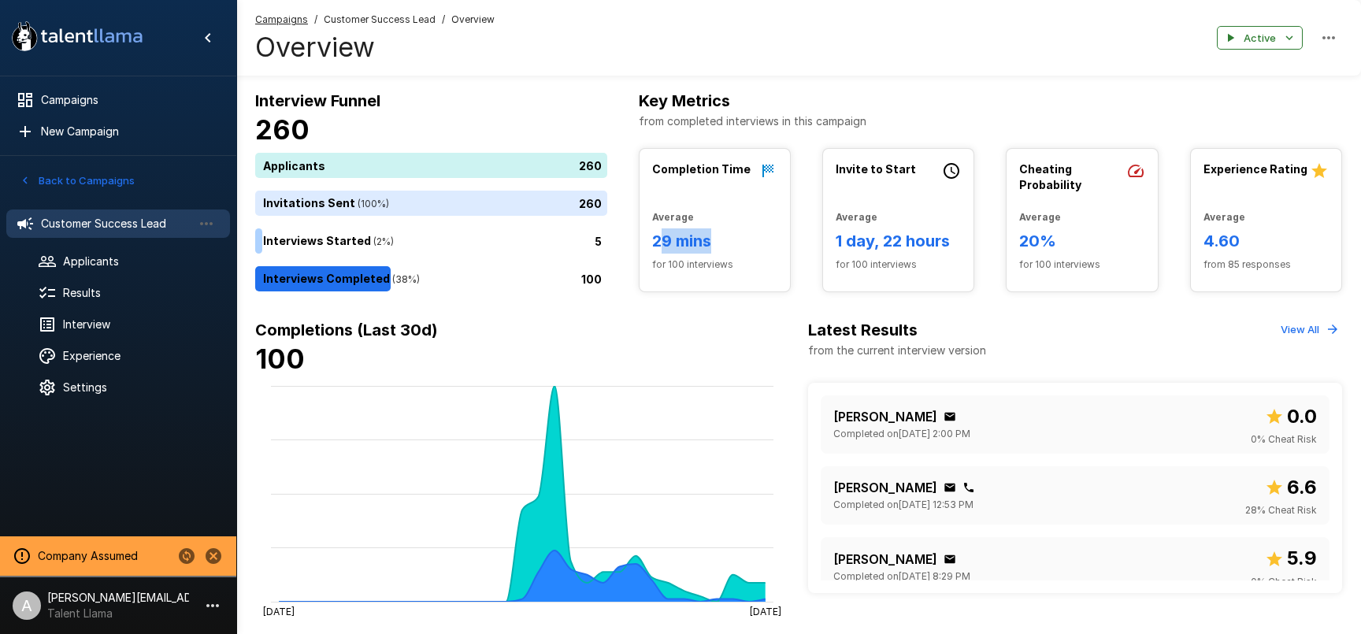
drag, startPoint x: 658, startPoint y: 247, endPoint x: 730, endPoint y: 243, distance: 72.5
click at [731, 243] on h6 "29 mins" at bounding box center [714, 240] width 125 height 25
click at [730, 243] on h6 "29 mins" at bounding box center [714, 240] width 125 height 25
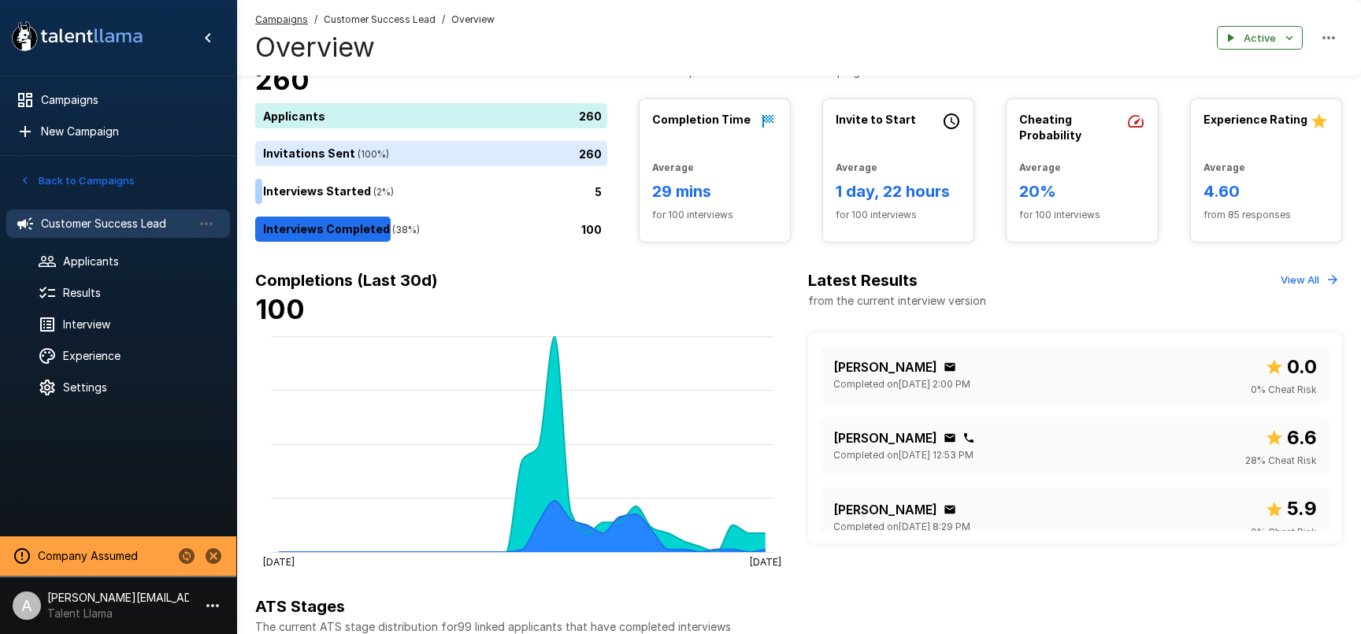
scroll to position [59, 0]
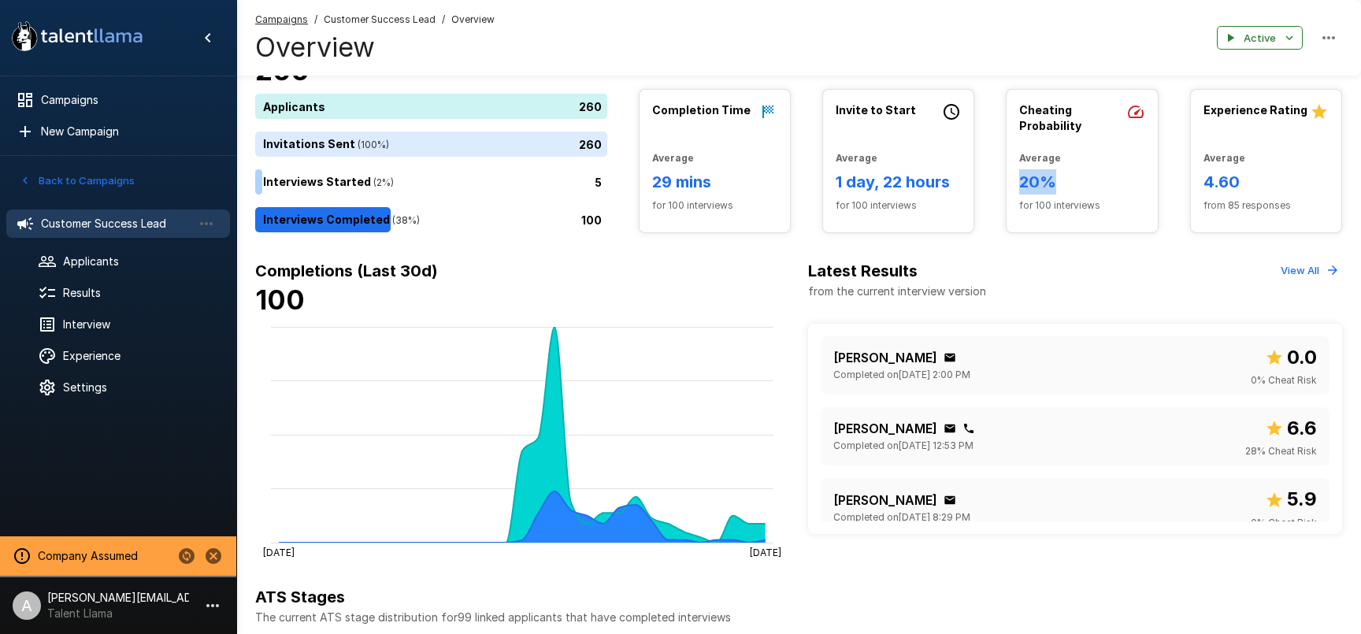
drag, startPoint x: 1021, startPoint y: 182, endPoint x: 1055, endPoint y: 180, distance: 34.7
click at [1055, 180] on h6 "20%" at bounding box center [1081, 181] width 125 height 25
click at [77, 290] on span "Results" at bounding box center [140, 293] width 154 height 16
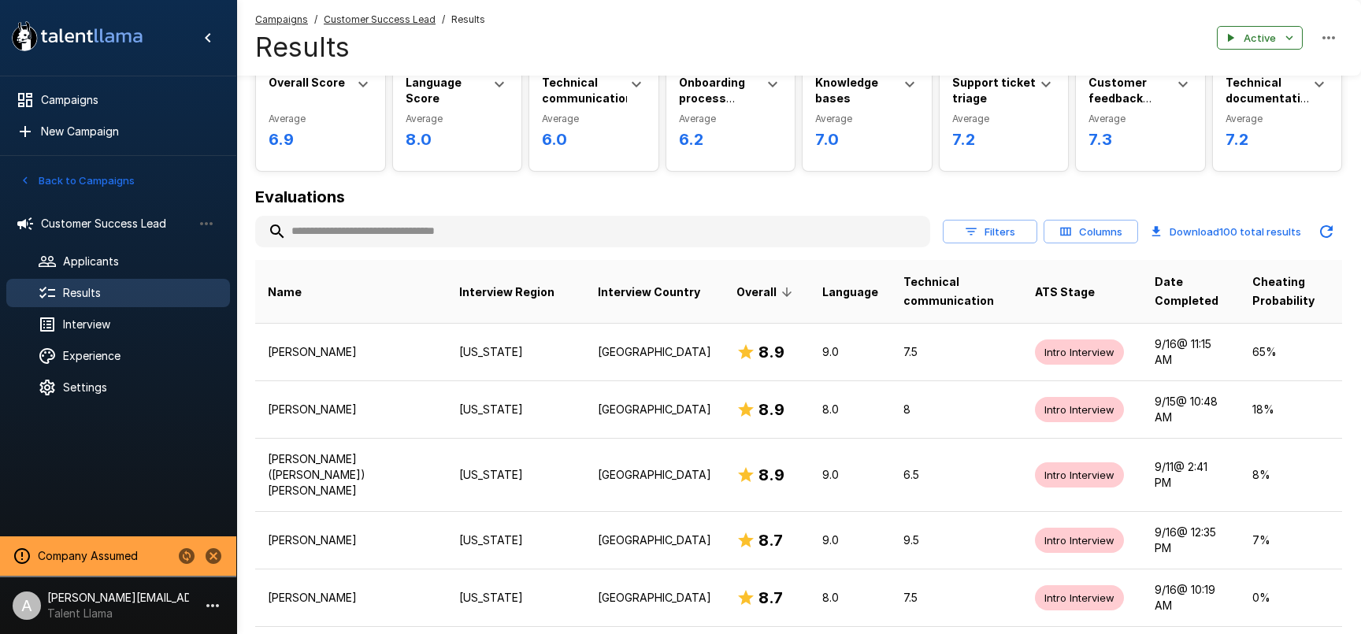
scroll to position [75, 0]
click at [981, 228] on button "Filters" at bounding box center [990, 231] width 95 height 24
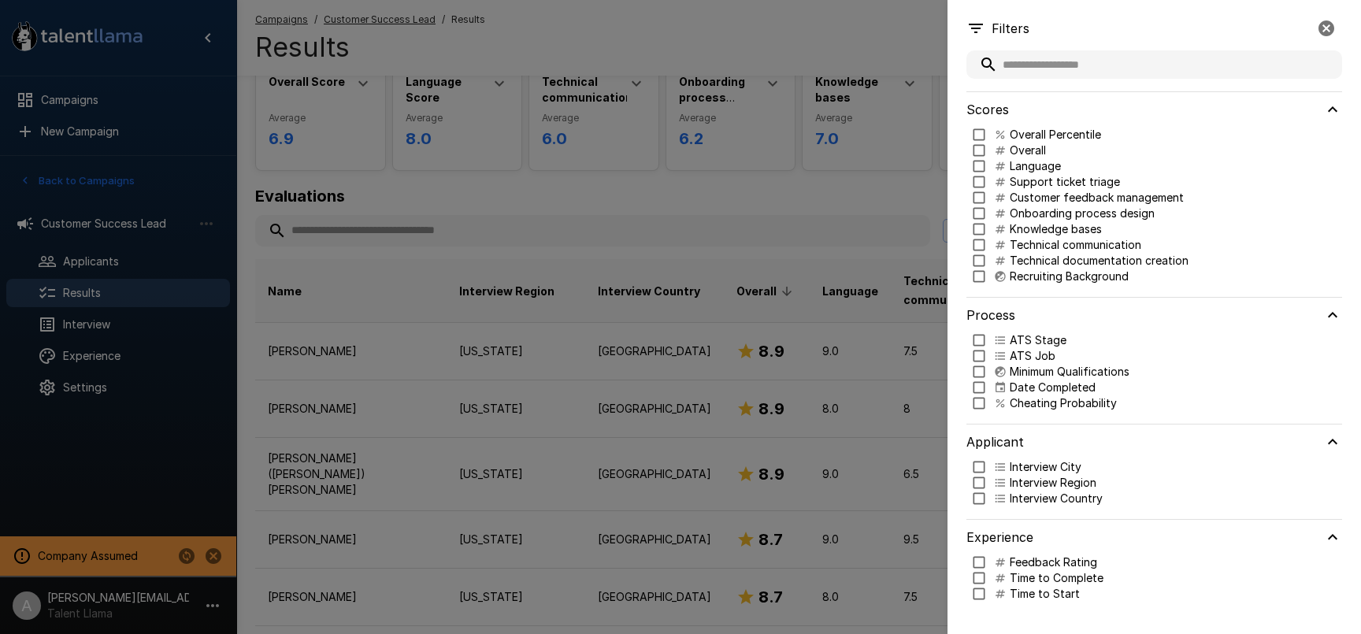
click at [1045, 247] on p "Technical communication" at bounding box center [1076, 245] width 132 height 16
type input "***"
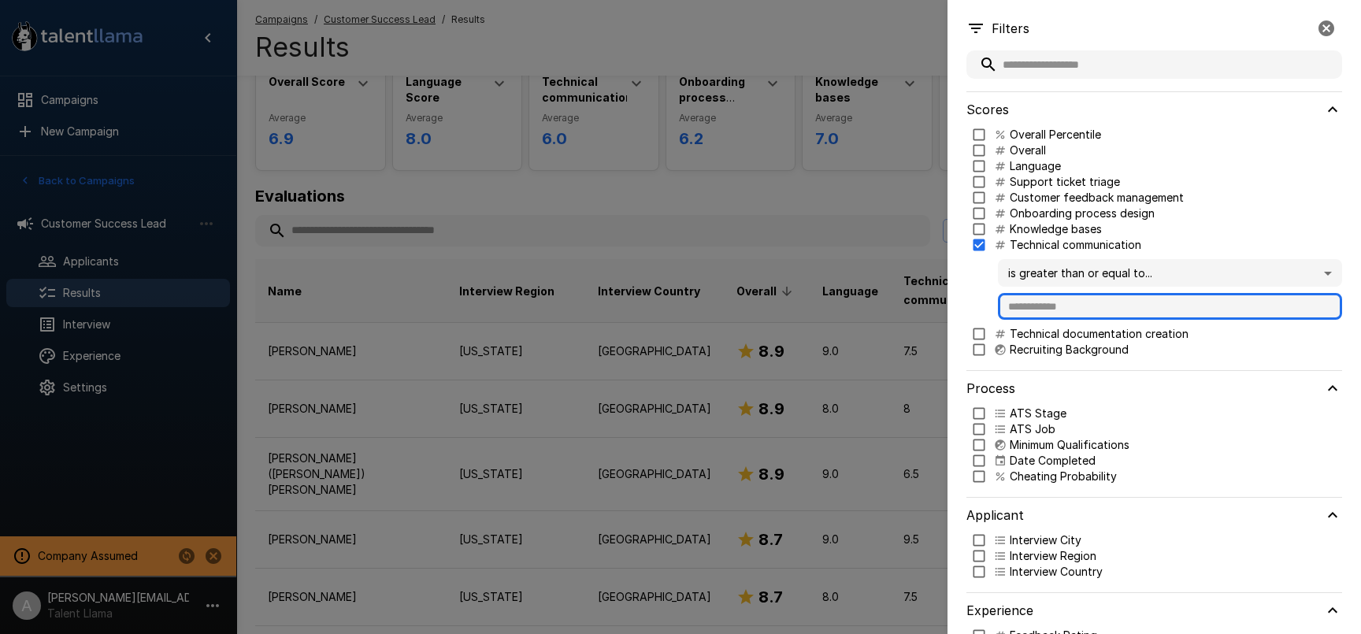
click at [1062, 305] on input "text" at bounding box center [1170, 306] width 344 height 27
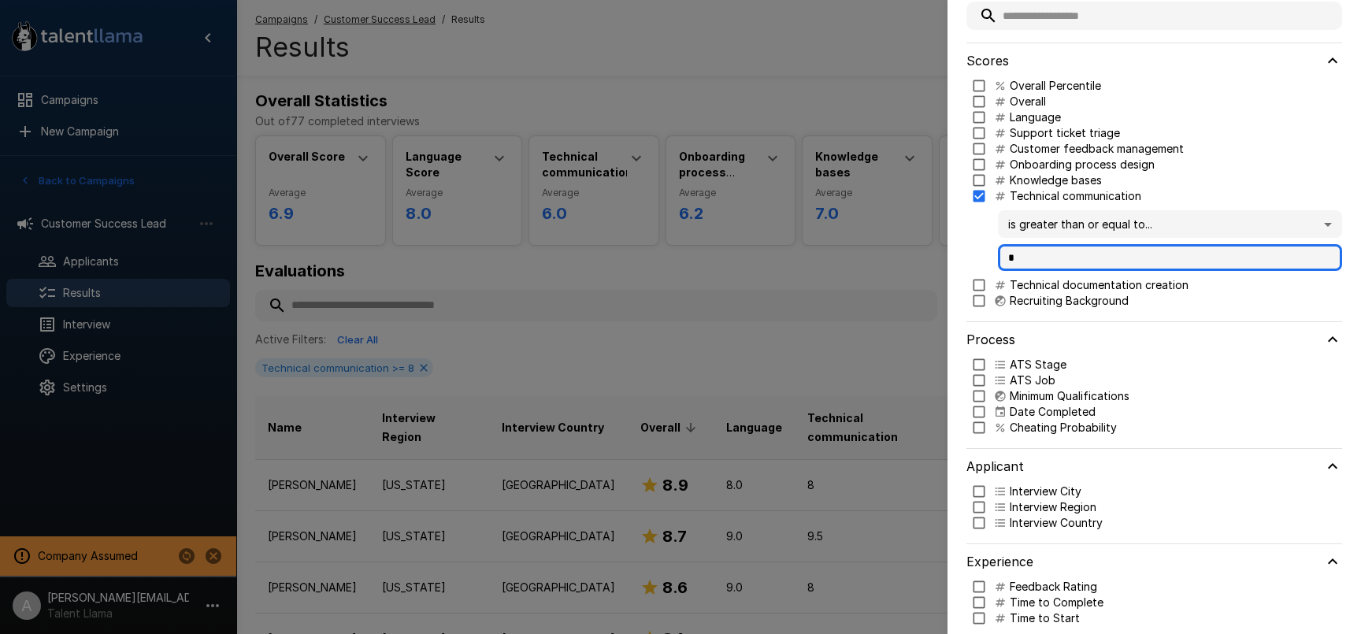
scroll to position [66, 0]
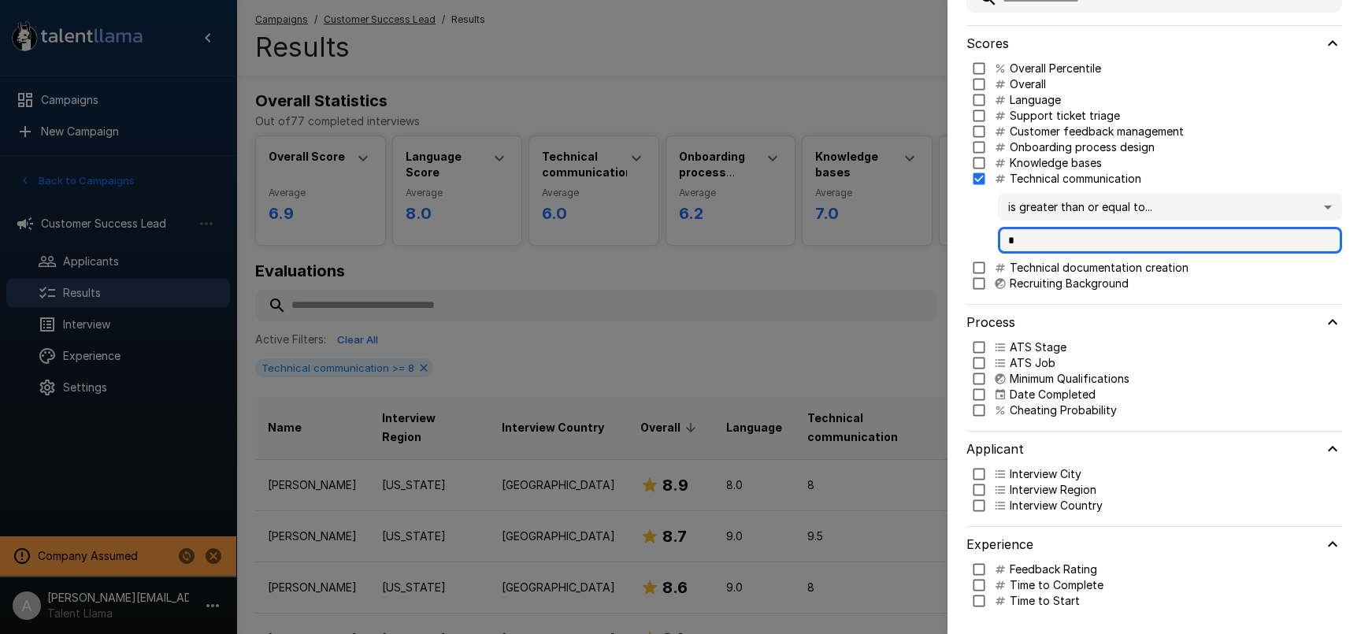
type input "*"
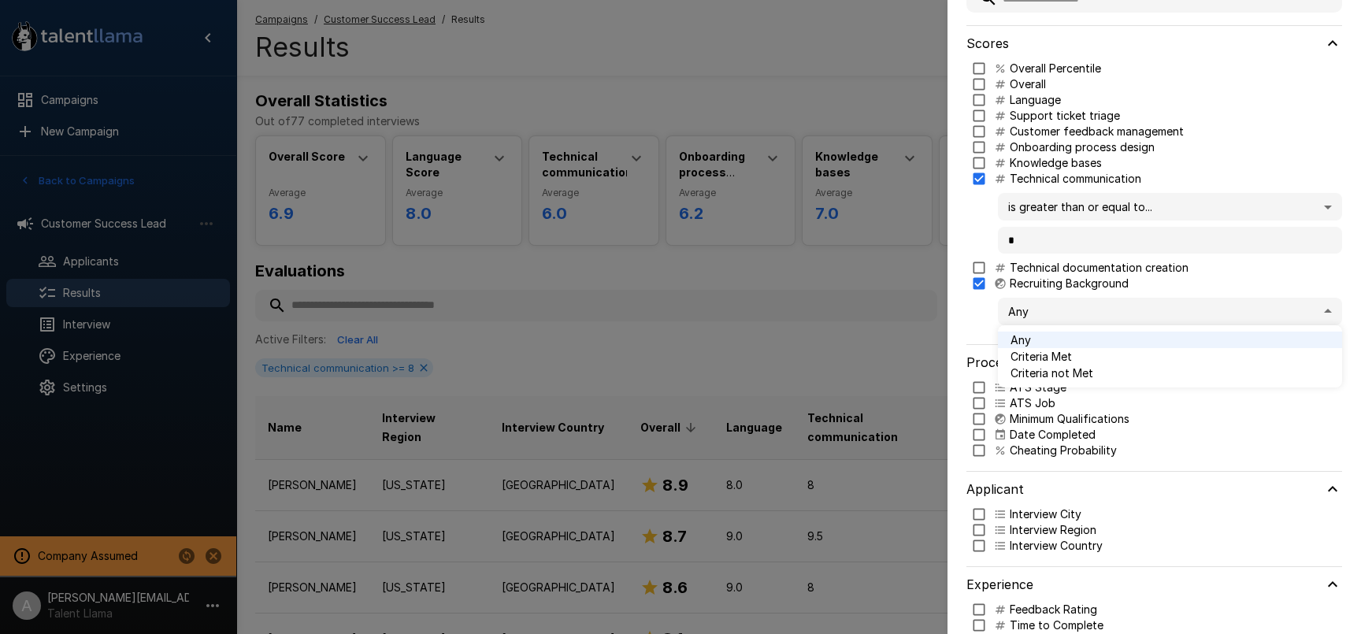
click at [1066, 312] on body ".st0{fill:#FFFFFF;} .st1{fill:#76a4ed;} Campaigns New Campaign Active 1 Custome…" at bounding box center [680, 317] width 1361 height 634
click at [1066, 354] on span "Criteria Met" at bounding box center [1170, 356] width 319 height 17
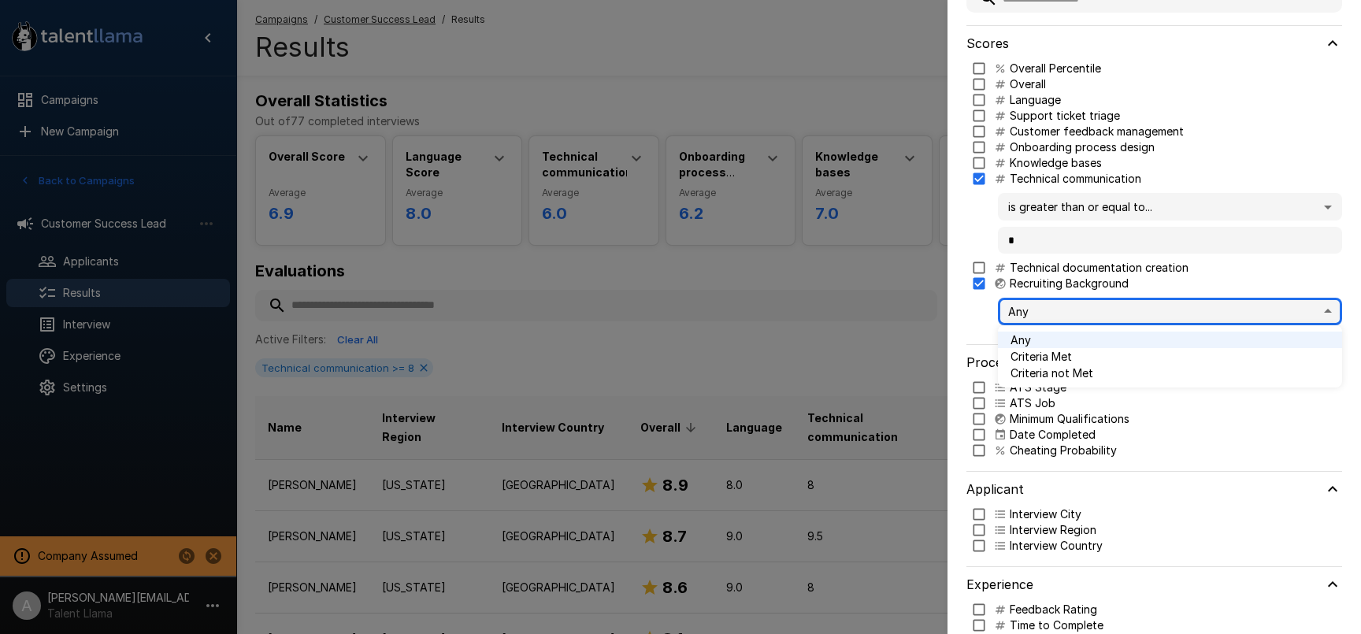
type input "****"
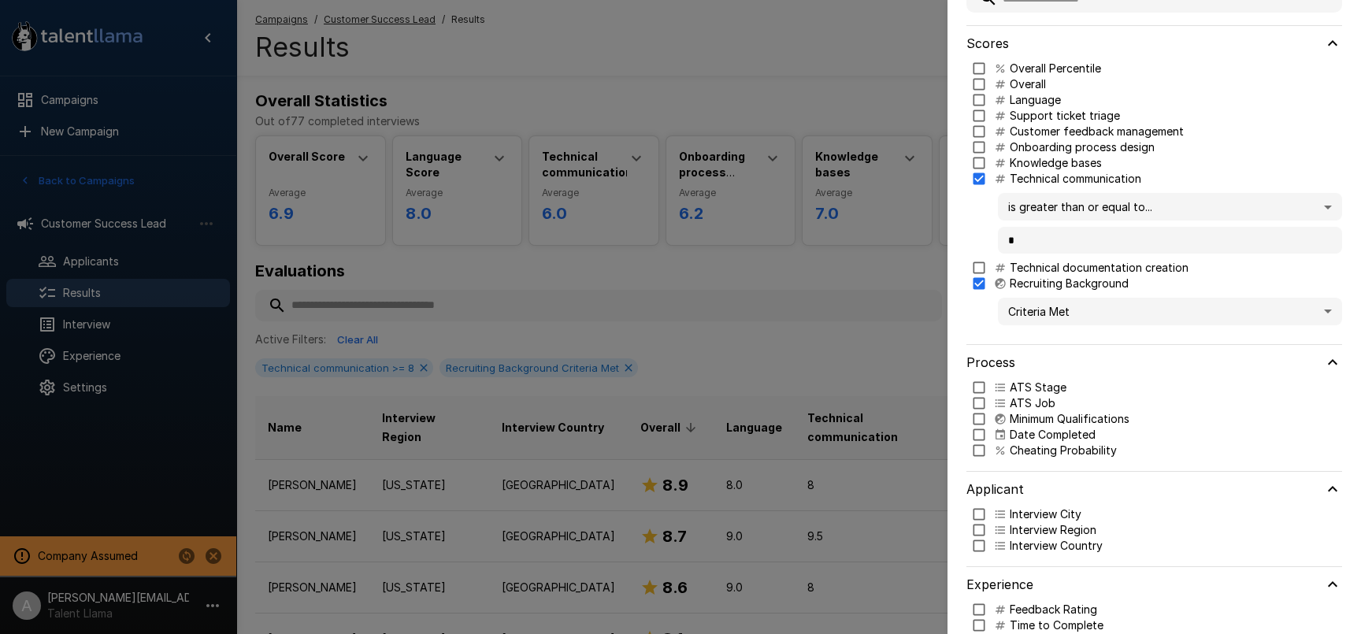
click at [714, 175] on div at bounding box center [680, 317] width 1361 height 634
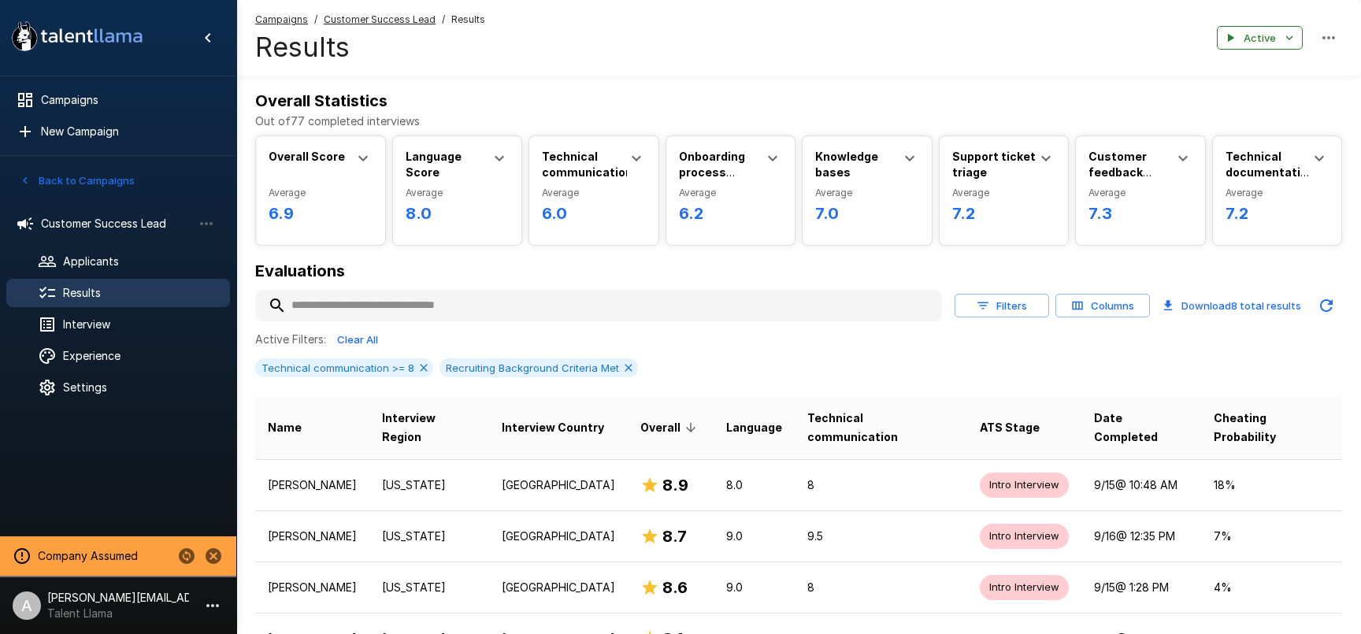
scroll to position [76, 0]
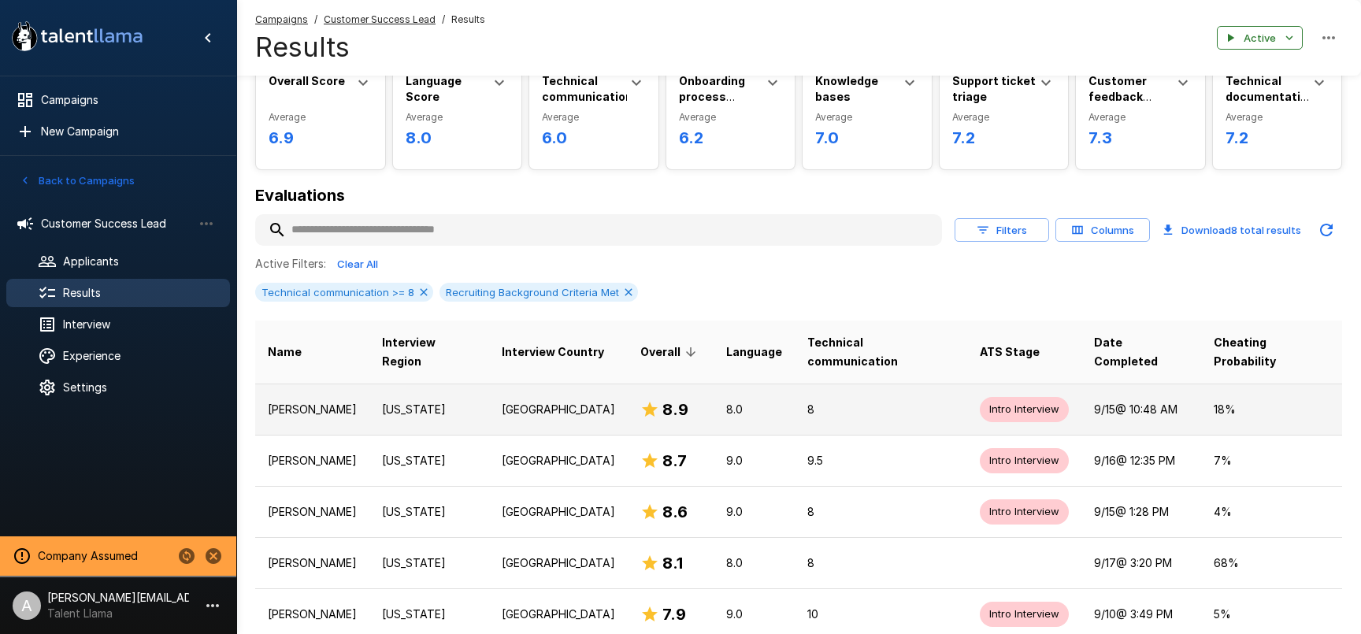
click at [831, 402] on p "8" at bounding box center [880, 410] width 147 height 16
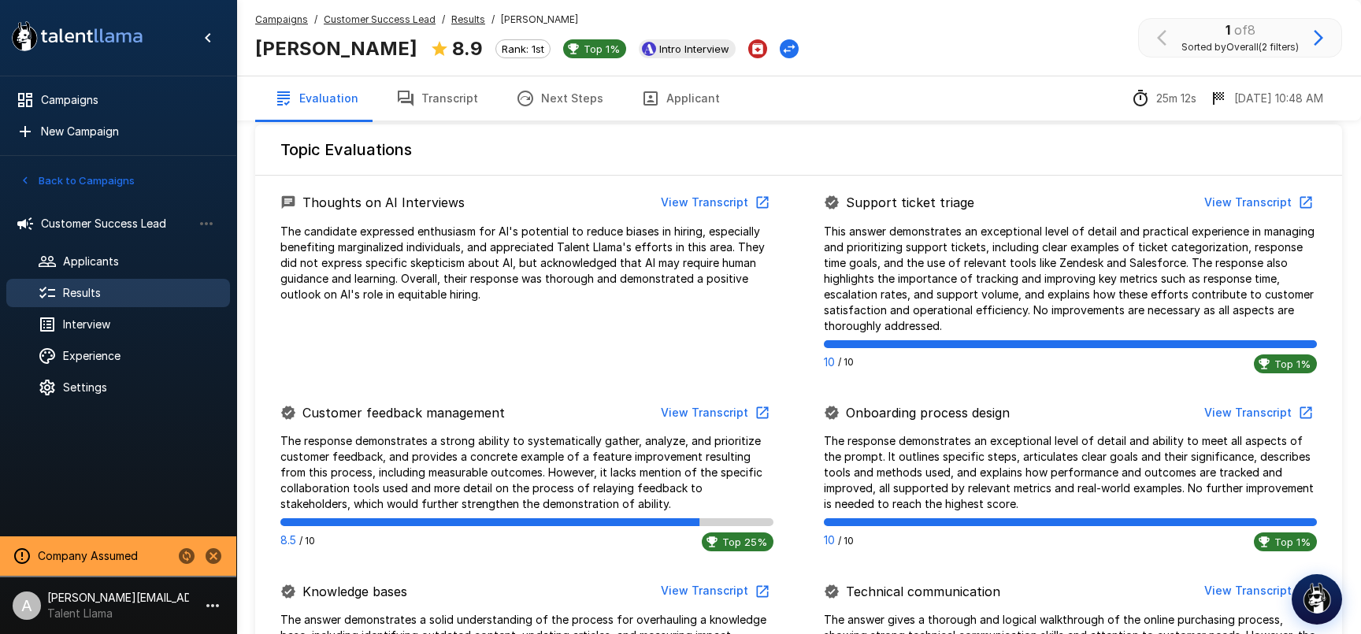
scroll to position [579, 0]
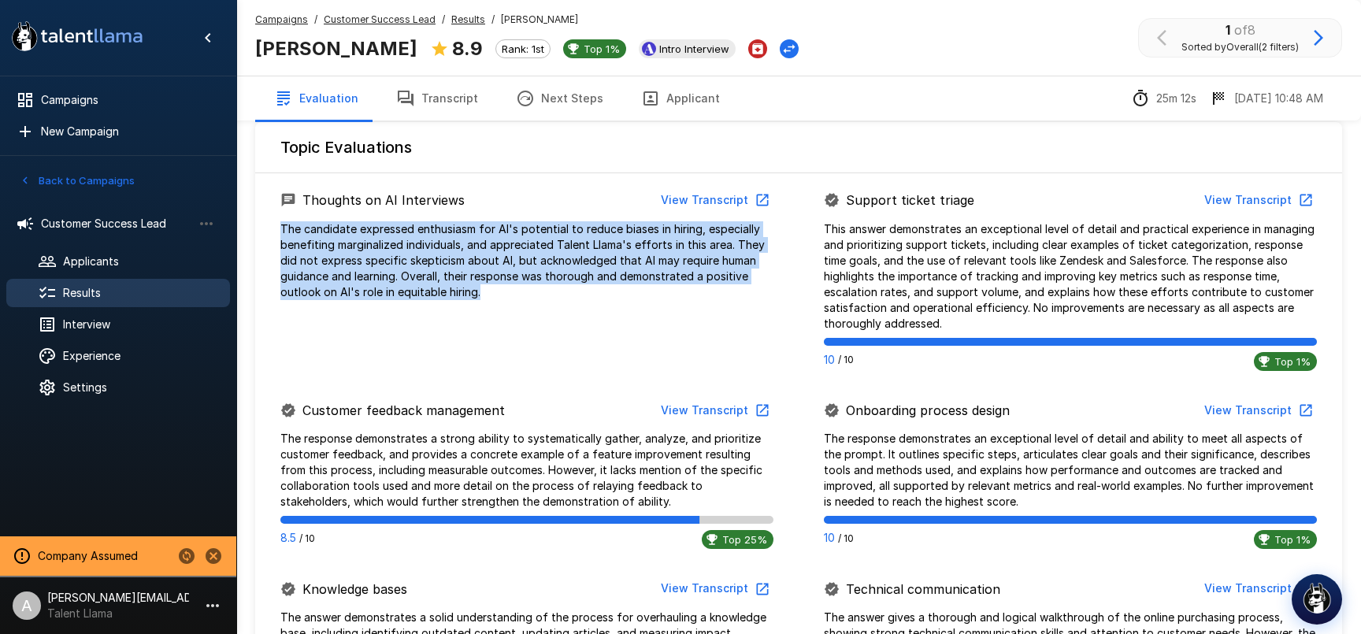
drag, startPoint x: 500, startPoint y: 291, endPoint x: 280, endPoint y: 226, distance: 229.3
click at [276, 226] on div "Thoughts on AI Interviews View Transcript The candidate expressed enthusiasm fo…" at bounding box center [526, 243] width 543 height 114
click at [313, 229] on p "The candidate expressed enthusiasm for AI's potential to reduce biases in hirin…" at bounding box center [526, 260] width 493 height 79
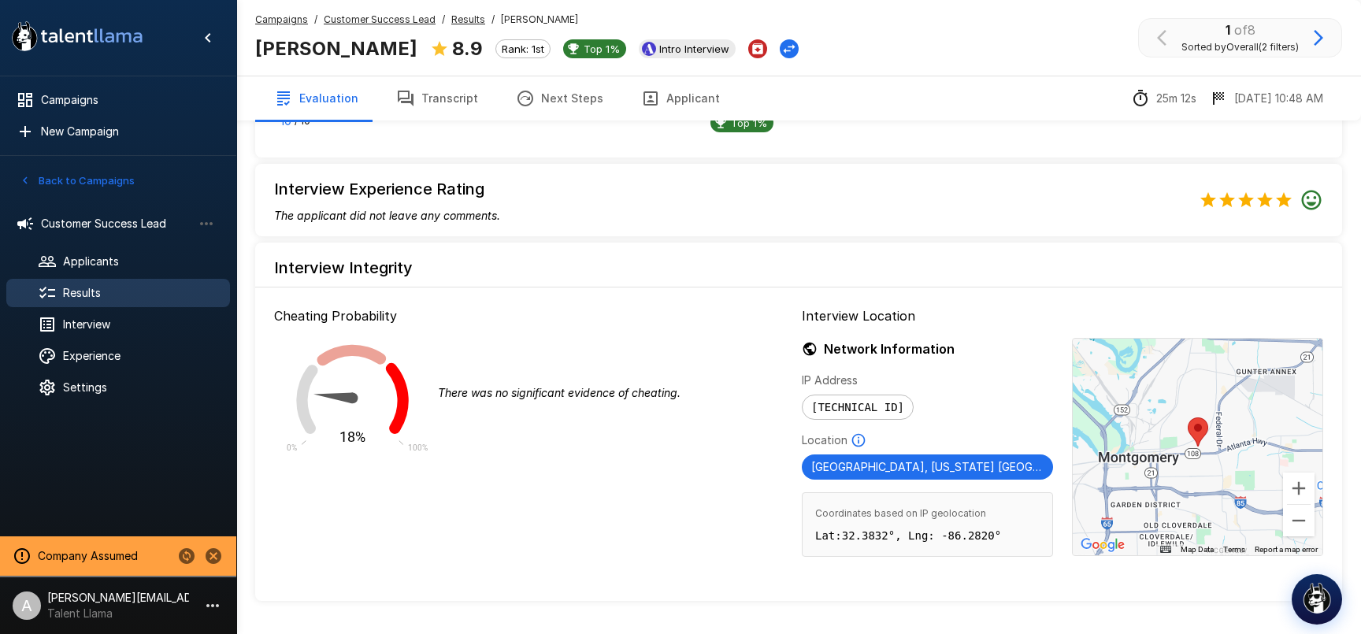
scroll to position [1384, 0]
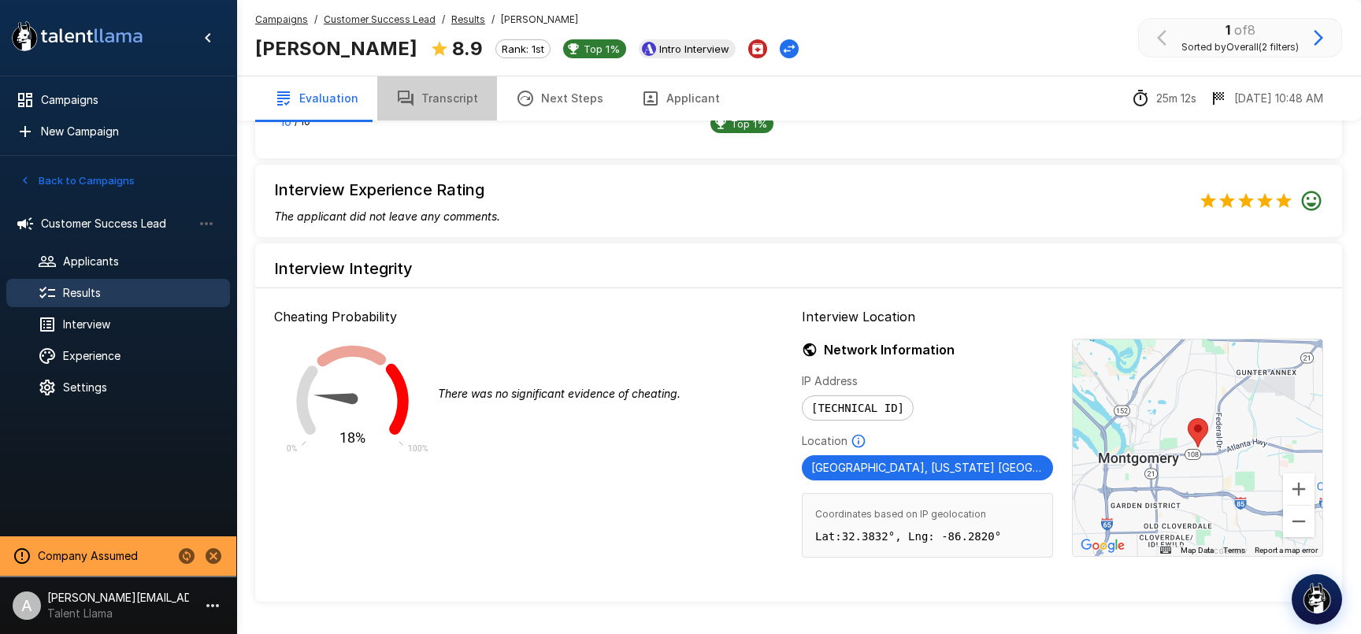
click at [458, 91] on button "Transcript" at bounding box center [437, 98] width 120 height 44
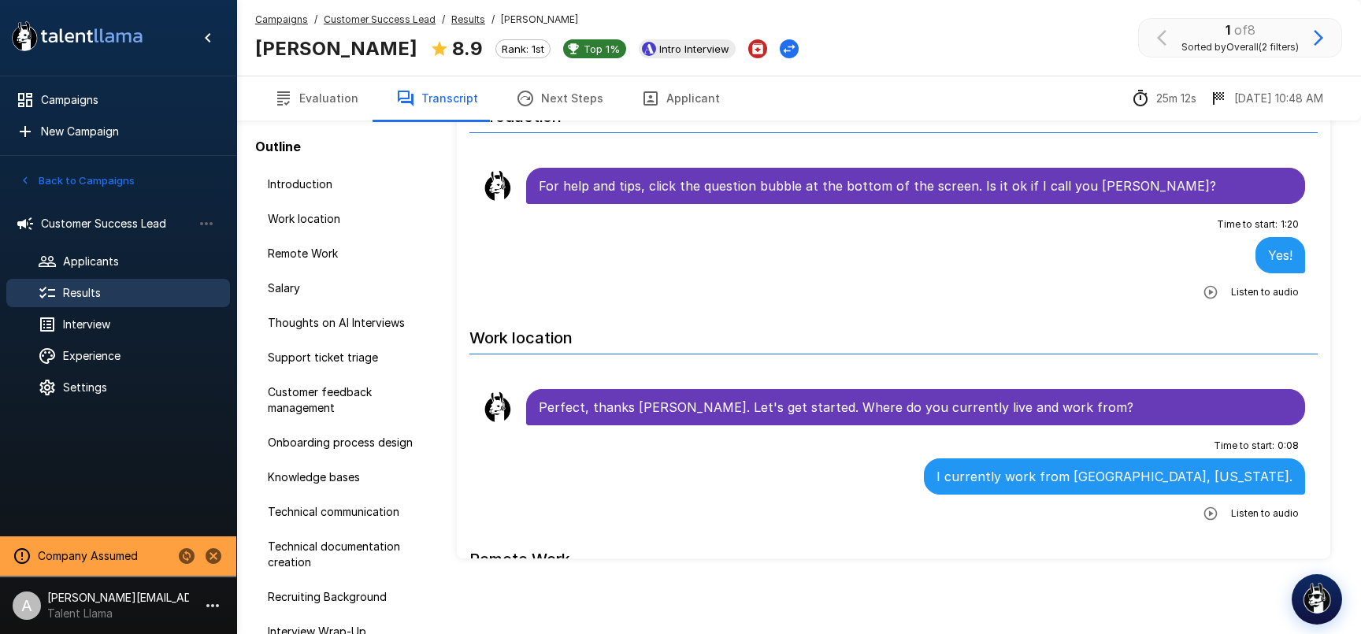
scroll to position [91, 0]
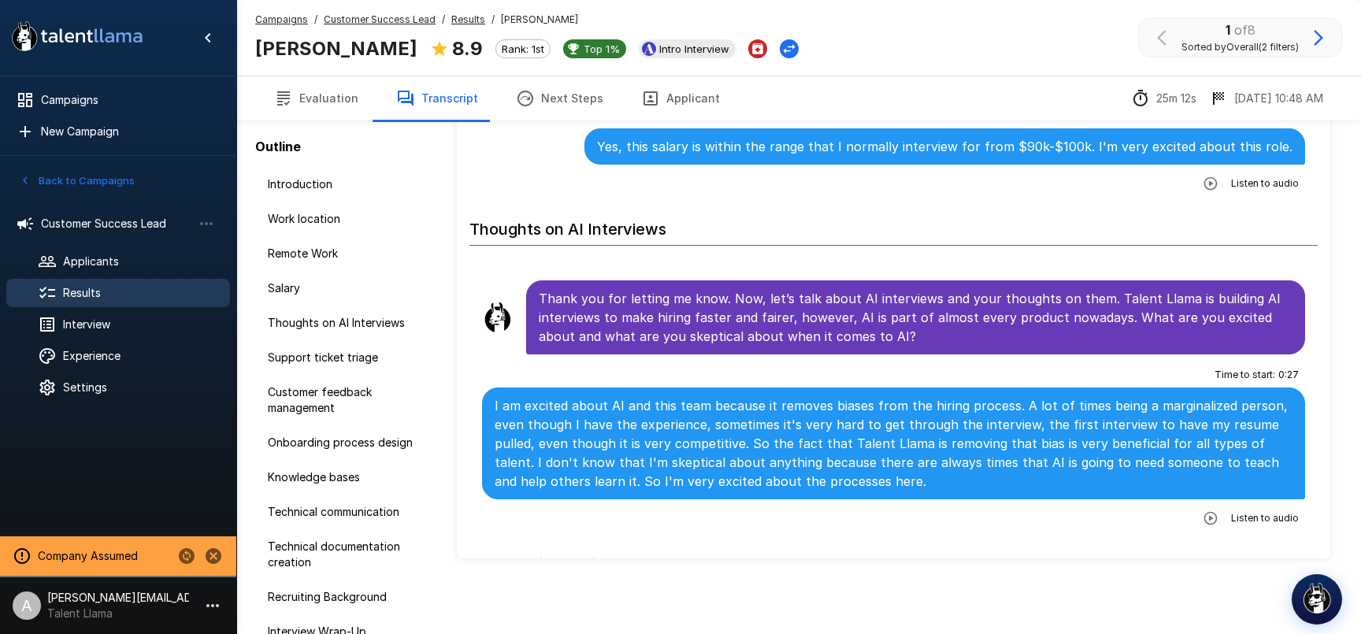
scroll to position [884, 0]
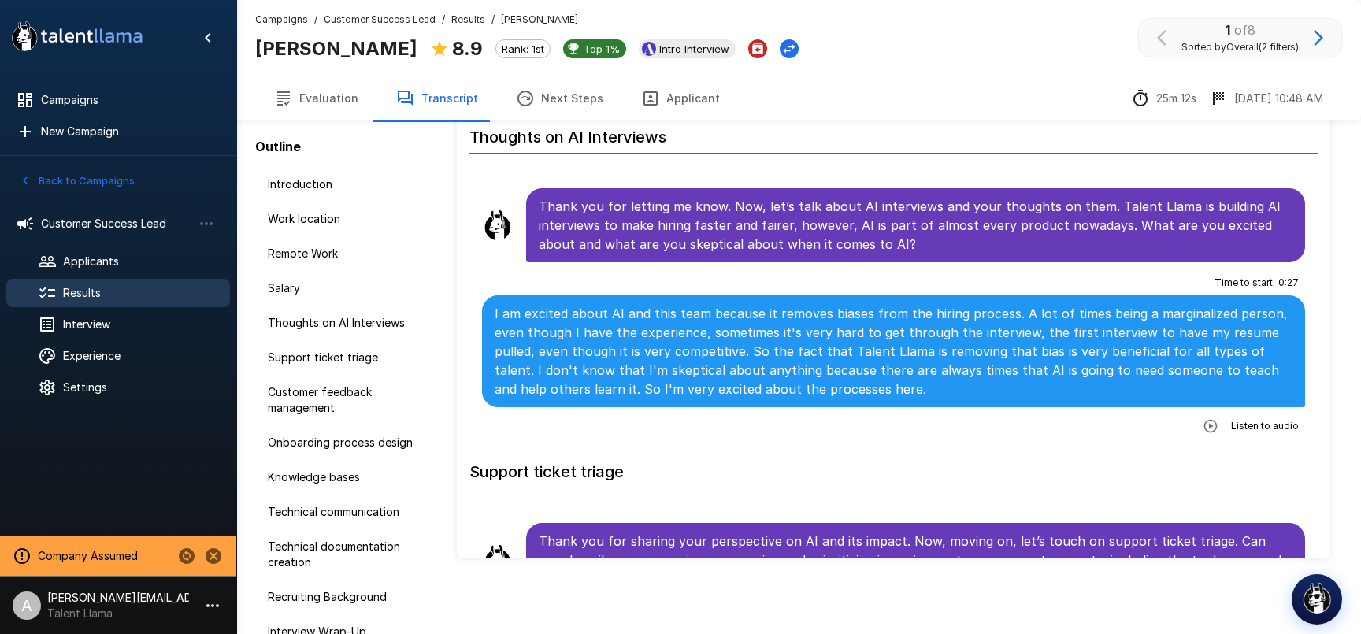
click at [1216, 434] on button "button" at bounding box center [1210, 426] width 28 height 28
click at [1148, 428] on icon "button" at bounding box center [1146, 428] width 16 height 16
click at [83, 384] on span "Settings" at bounding box center [140, 388] width 154 height 16
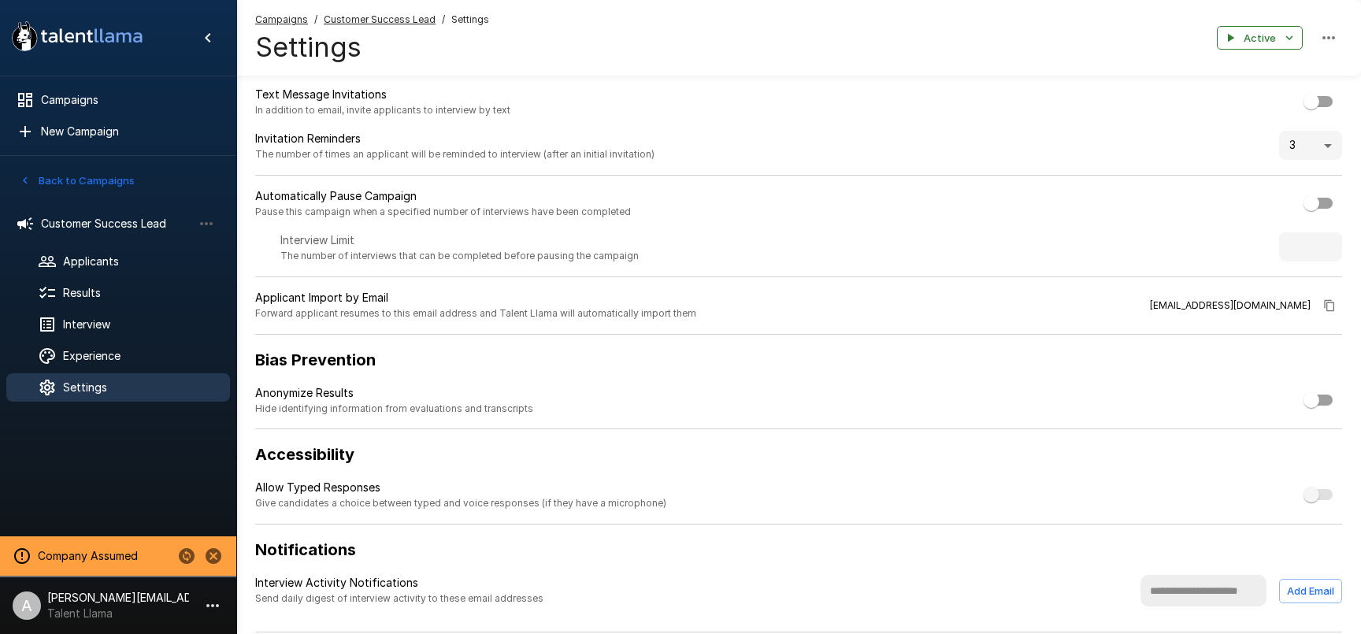
scroll to position [117, 0]
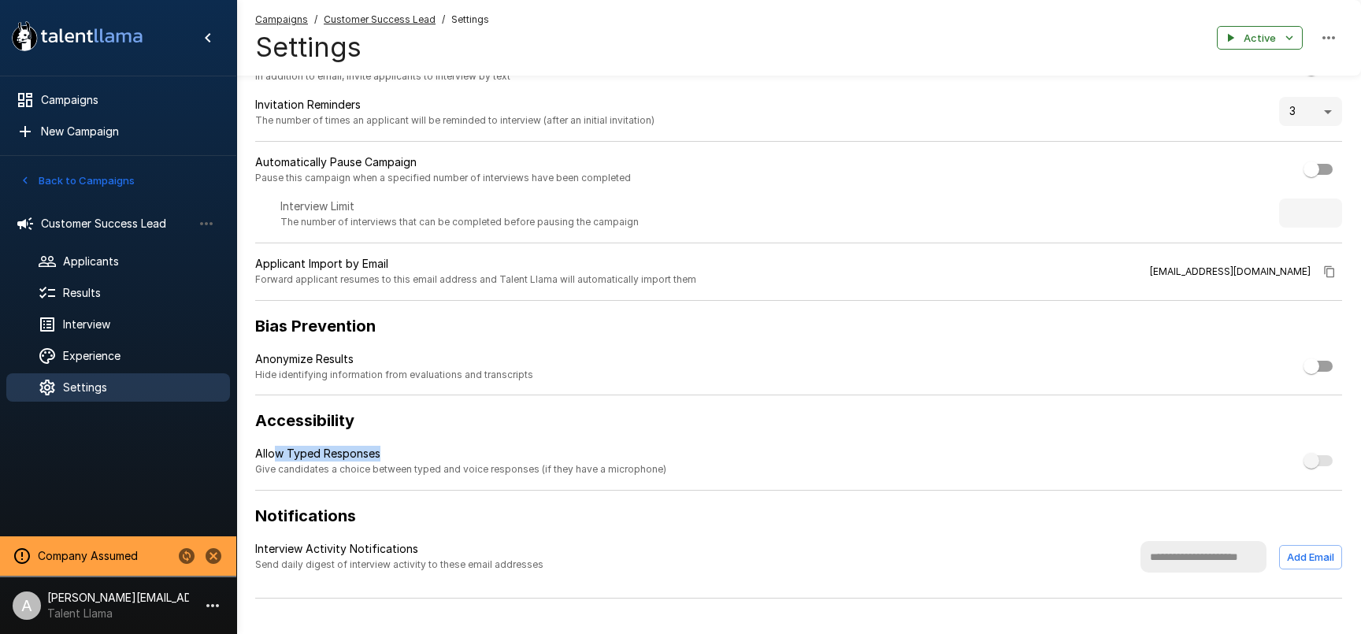
drag, startPoint x: 324, startPoint y: 452, endPoint x: 403, endPoint y: 446, distance: 79.8
click at [411, 447] on p "Allow Typed Responses" at bounding box center [460, 454] width 411 height 16
click at [391, 455] on p "Allow Typed Responses" at bounding box center [460, 454] width 411 height 16
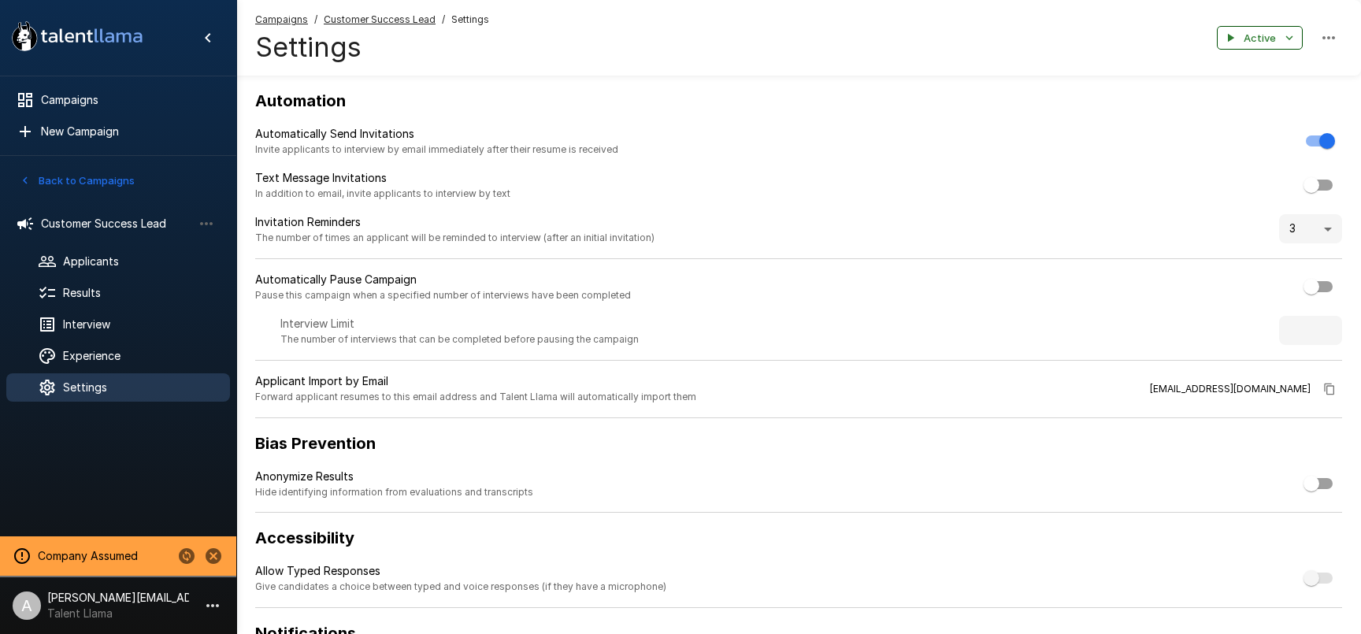
click at [1264, 33] on button "Active" at bounding box center [1260, 38] width 86 height 24
click at [1006, 63] on div at bounding box center [680, 317] width 1361 height 634
click at [95, 354] on span "Experience" at bounding box center [140, 356] width 154 height 16
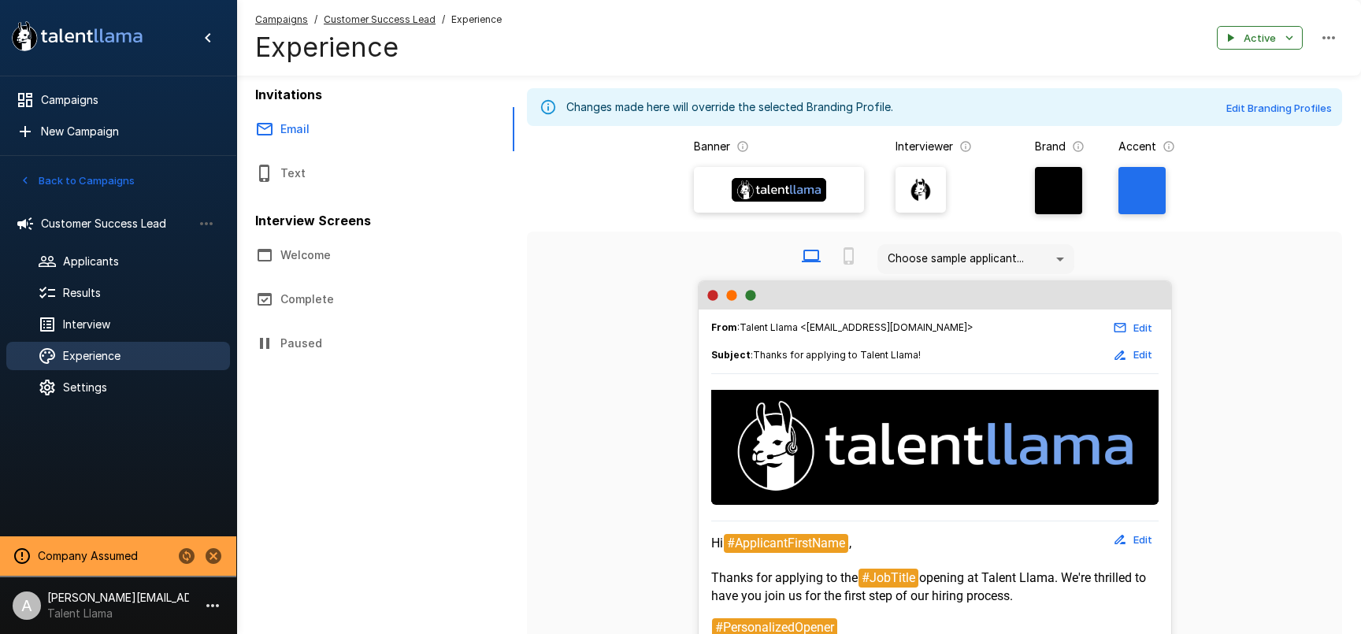
click at [325, 350] on button "Paused" at bounding box center [375, 343] width 278 height 44
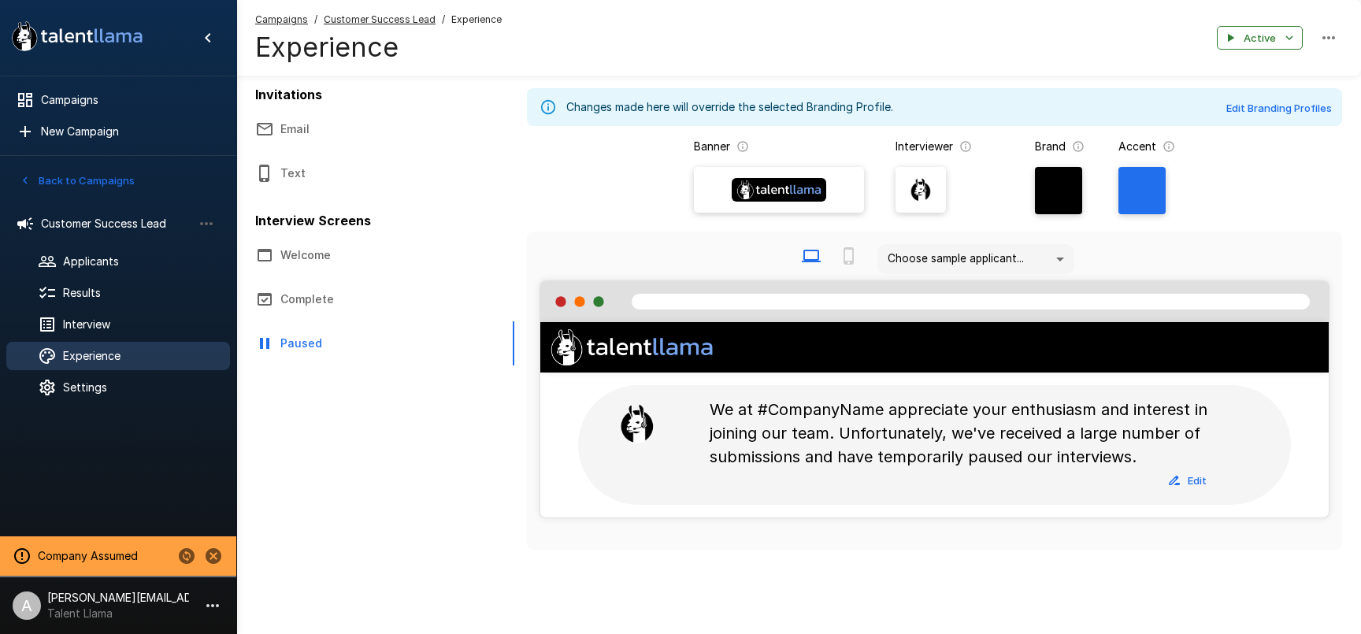
click at [176, 547] on div at bounding box center [200, 556] width 54 height 27
click at [180, 554] on icon "Change to another company" at bounding box center [187, 556] width 16 height 16
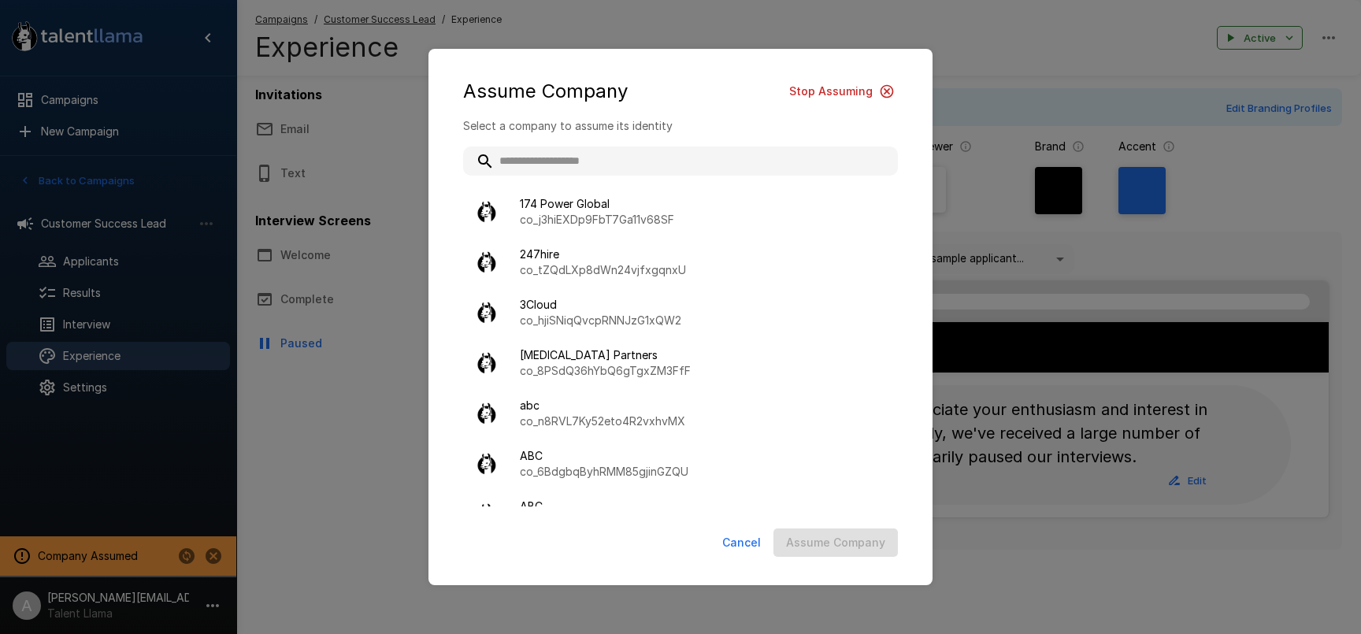
click at [619, 163] on input "text" at bounding box center [680, 160] width 435 height 28
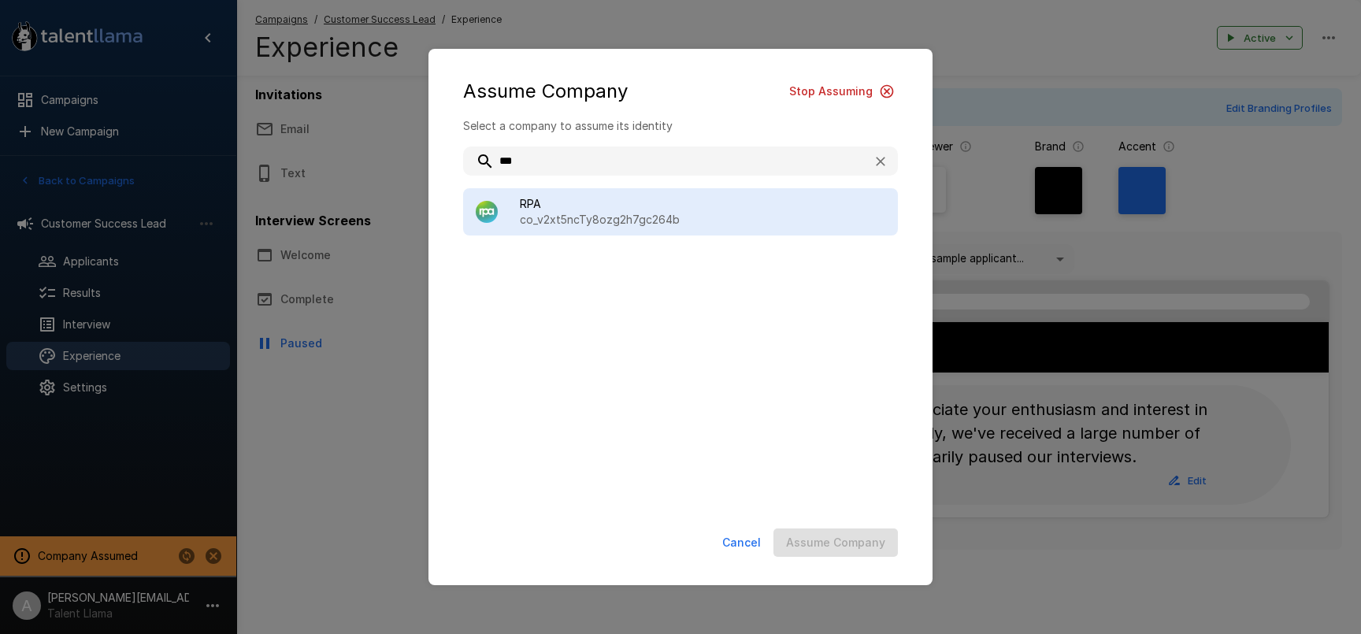
type input "***"
click at [720, 200] on span "RPA" at bounding box center [702, 204] width 365 height 16
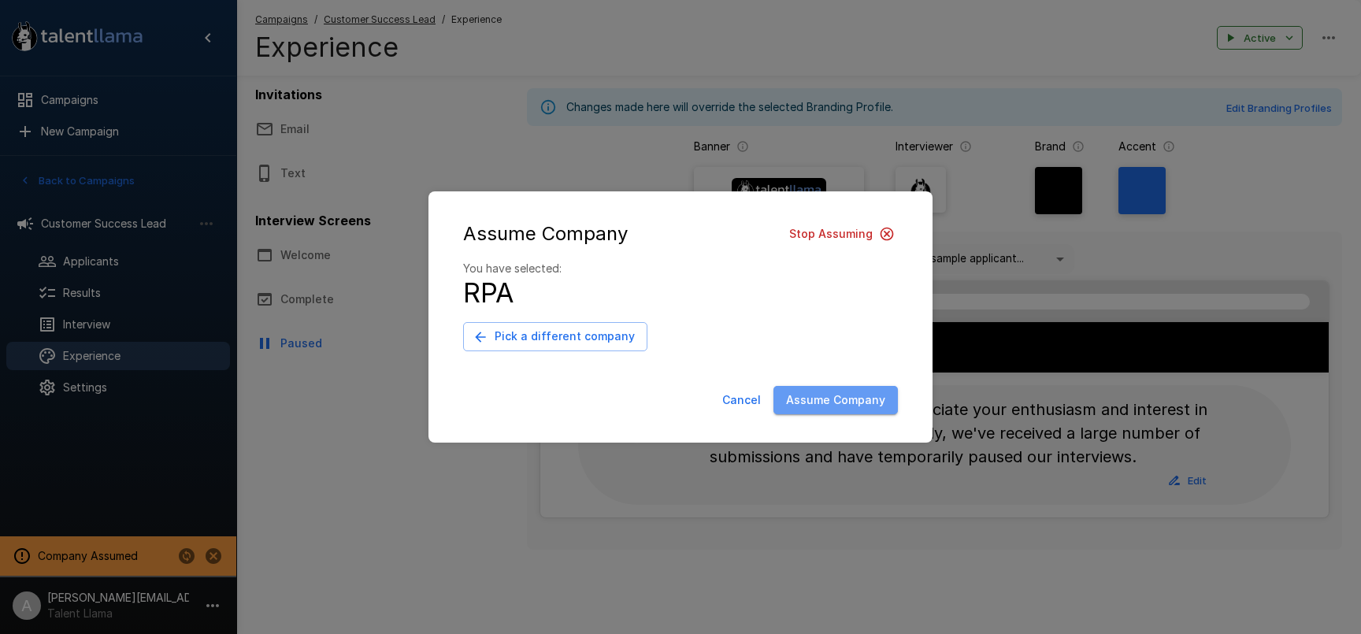
click at [858, 396] on button "Assume Company" at bounding box center [835, 400] width 124 height 29
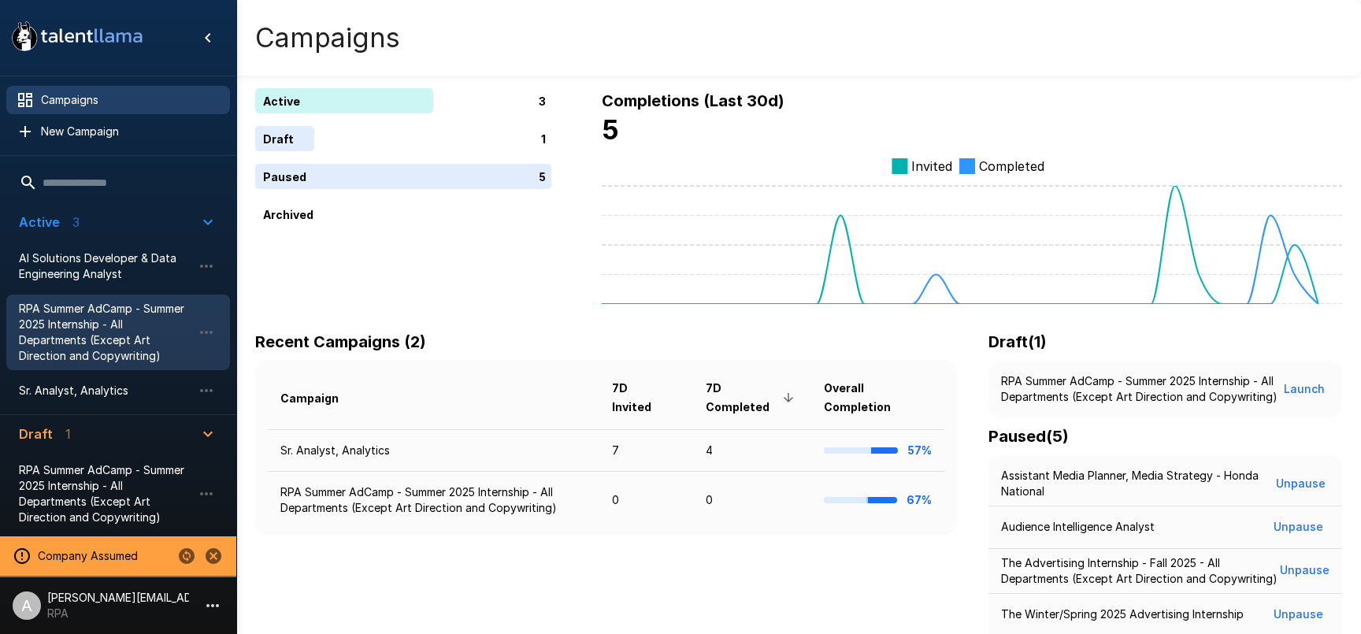
click at [76, 348] on span "RPA Summer AdCamp - Summer 2025 Internship - All Departments (Except Art Direct…" at bounding box center [105, 332] width 173 height 63
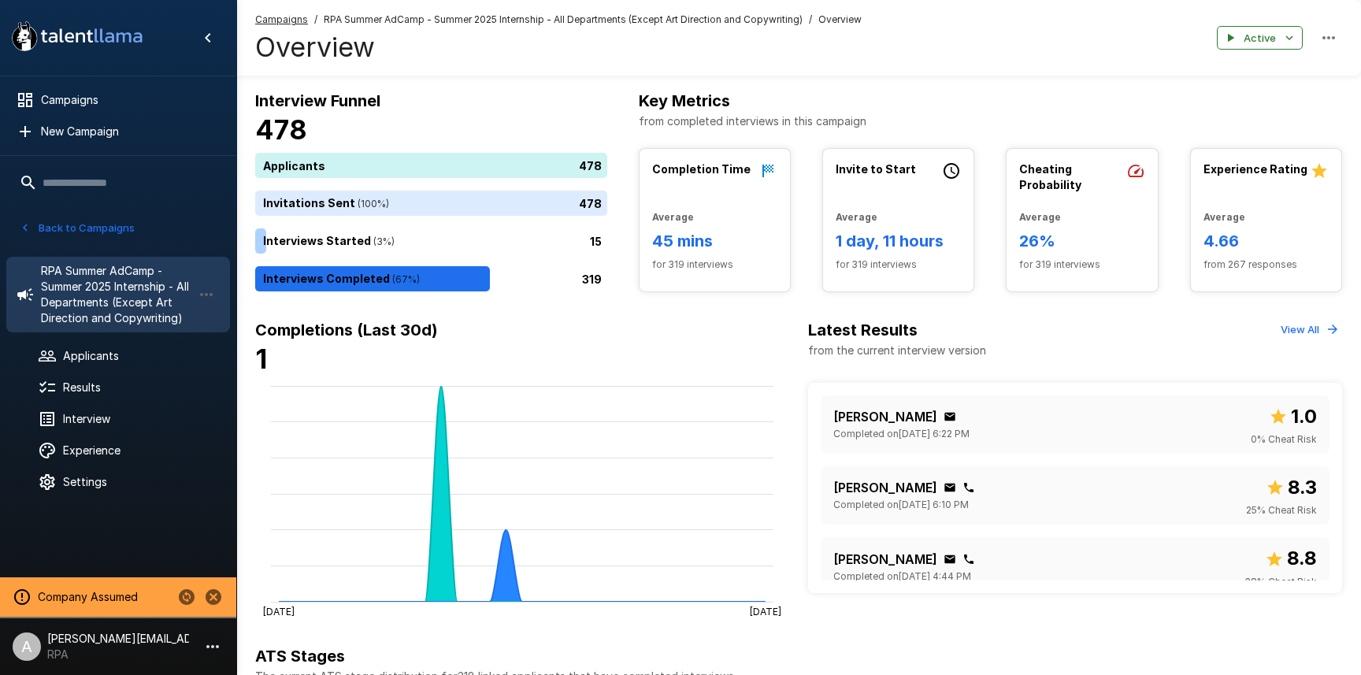
click at [72, 234] on button "Back to Campaigns" at bounding box center [77, 228] width 123 height 24
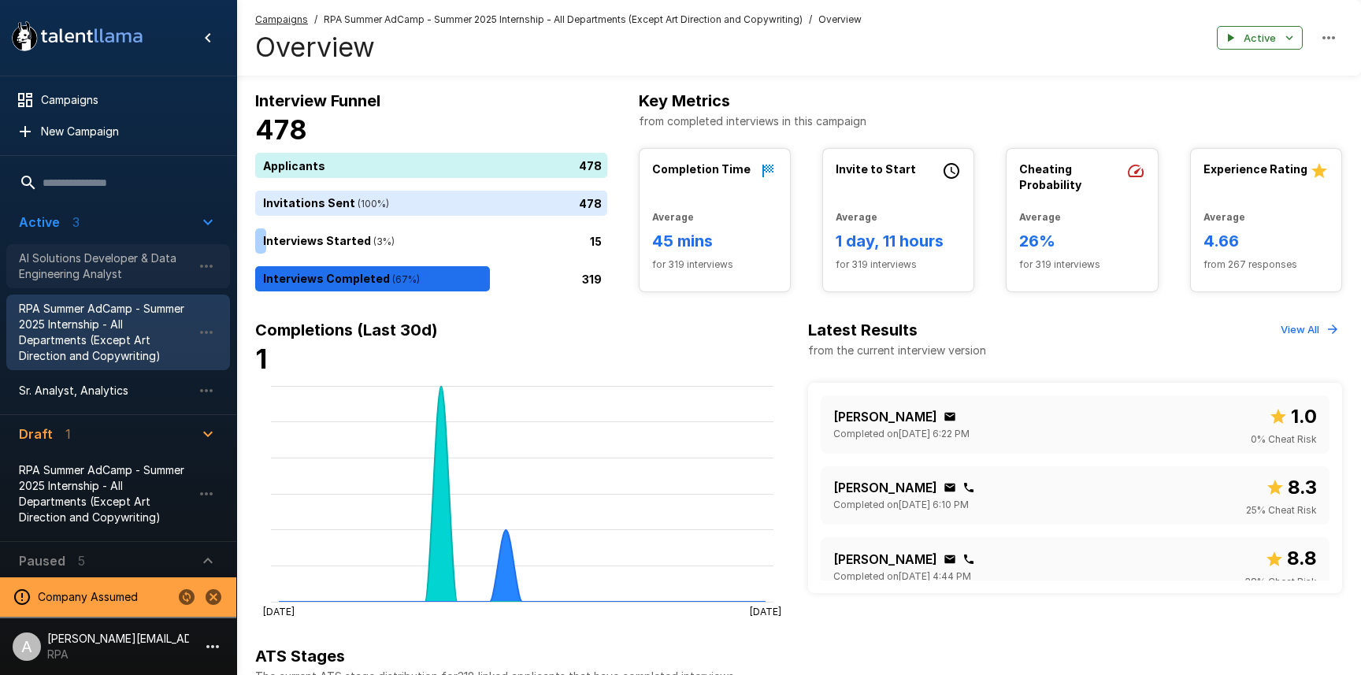
click at [94, 256] on span "AI Solutions Developer & Data Engineering Analyst" at bounding box center [105, 266] width 173 height 32
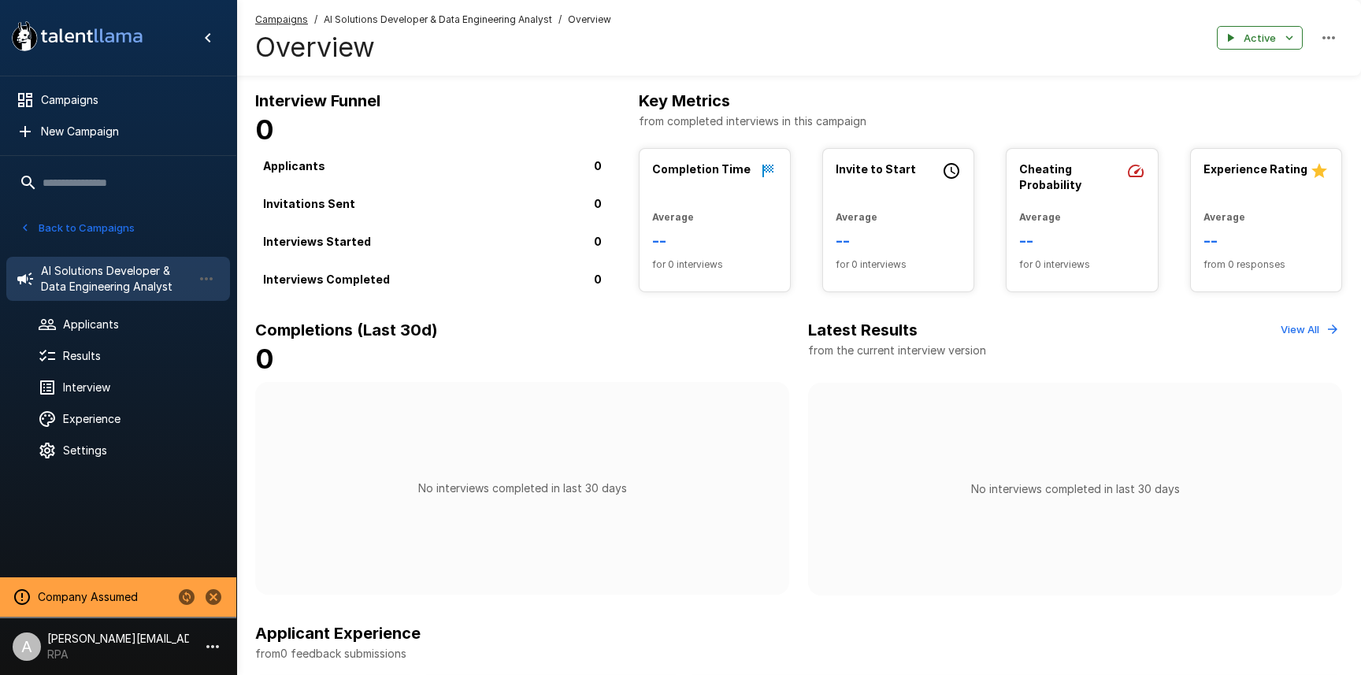
click at [70, 243] on div "Back to Campaigns" at bounding box center [120, 230] width 208 height 28
click at [73, 233] on button "Back to Campaigns" at bounding box center [77, 228] width 123 height 24
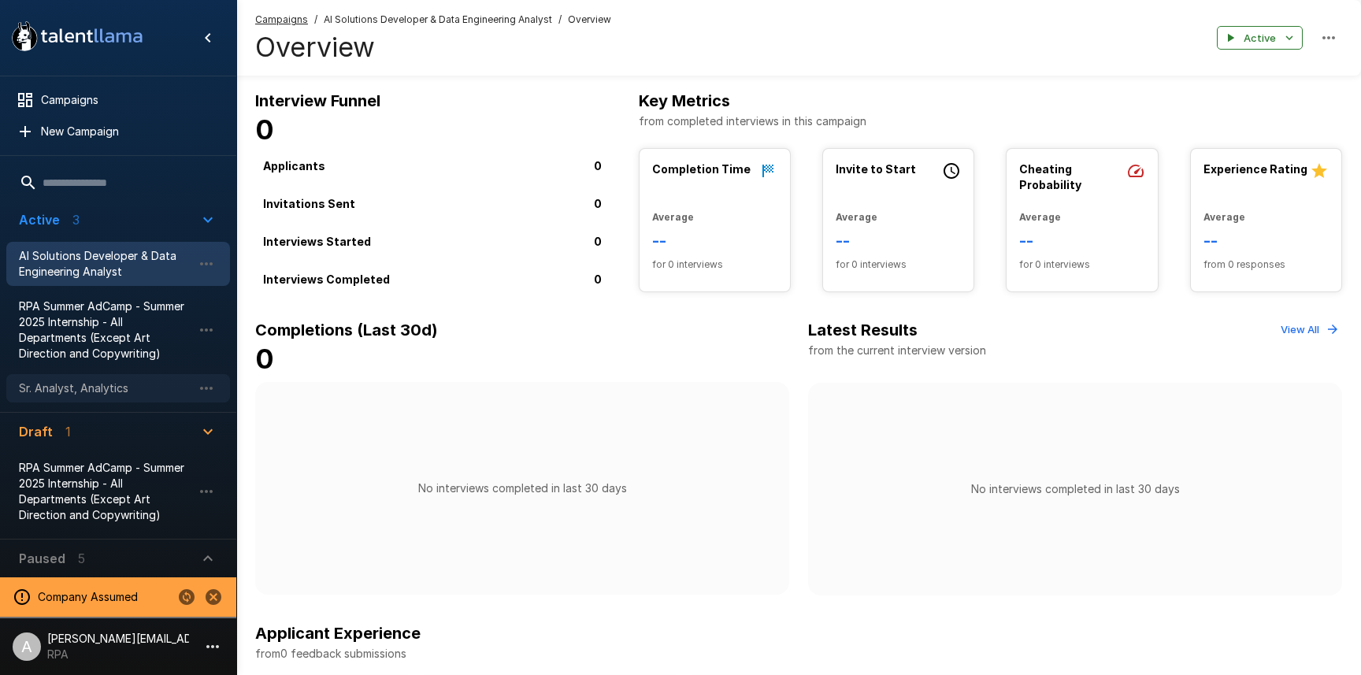
click at [92, 396] on div "Sr. Analyst, Analytics" at bounding box center [118, 388] width 224 height 28
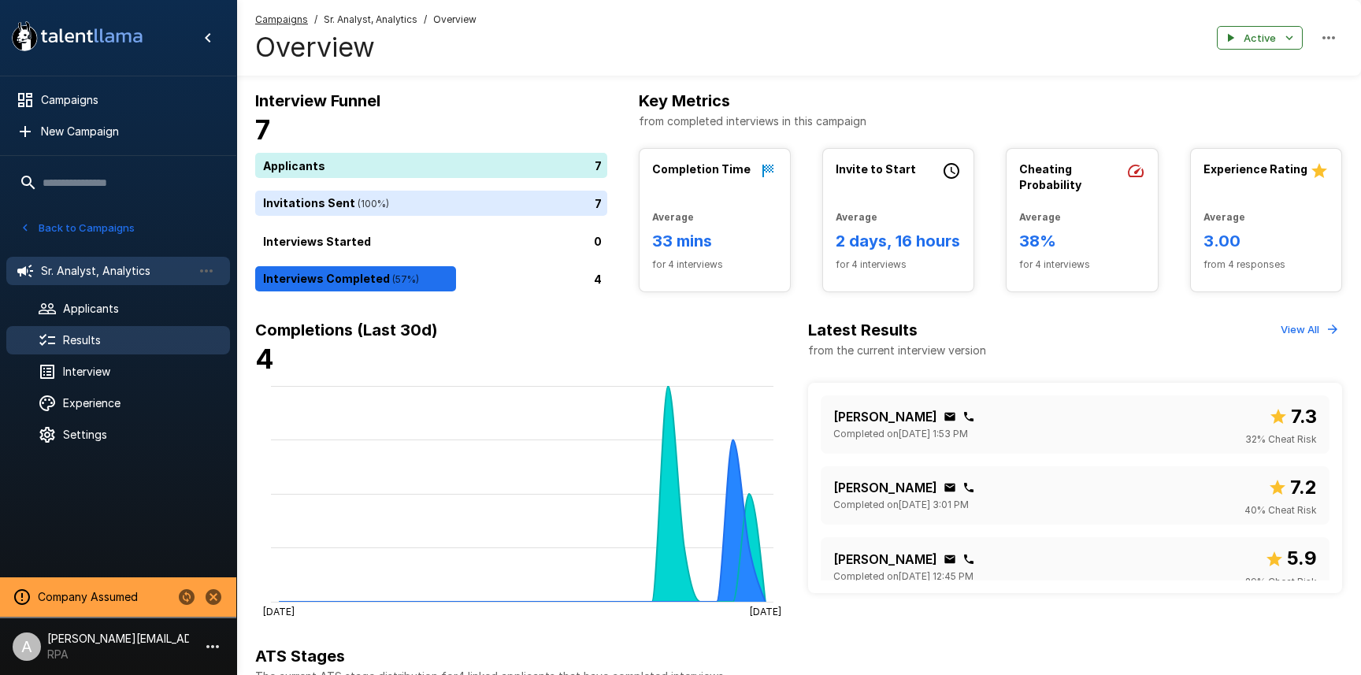
click at [103, 337] on span "Results" at bounding box center [140, 340] width 154 height 16
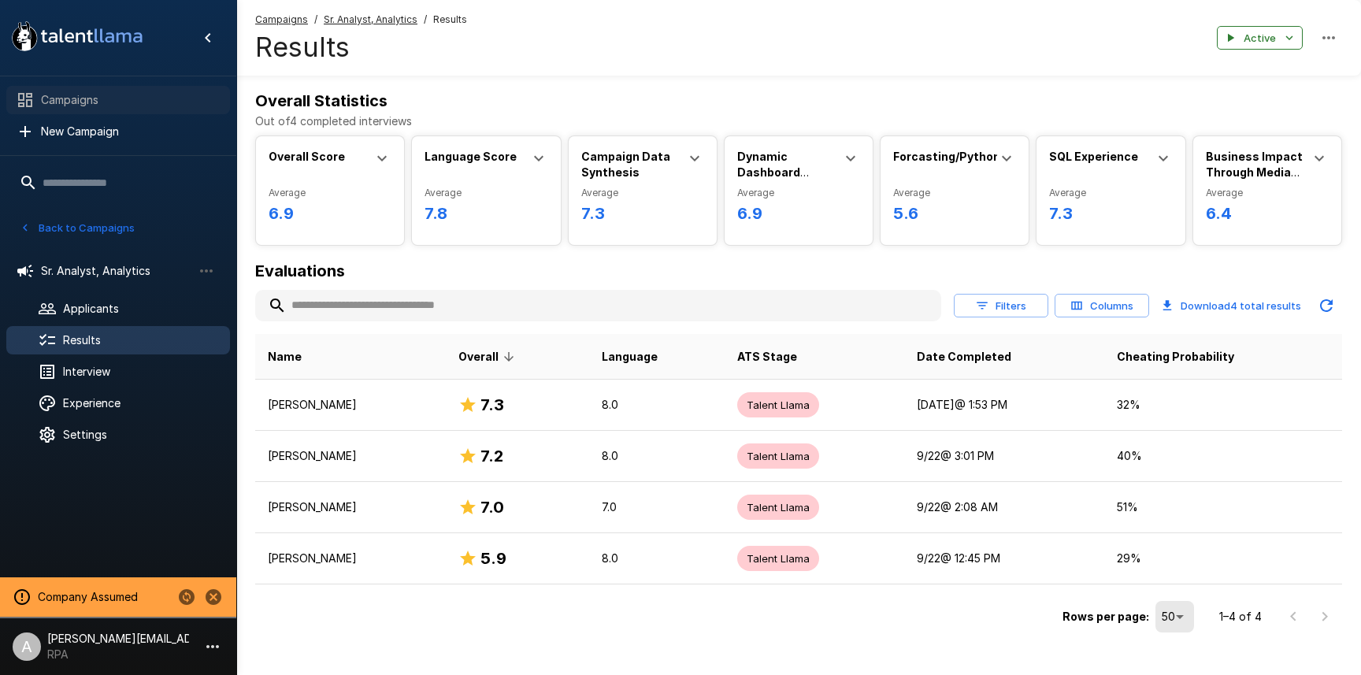
click at [39, 89] on div "Campaigns" at bounding box center [118, 100] width 224 height 28
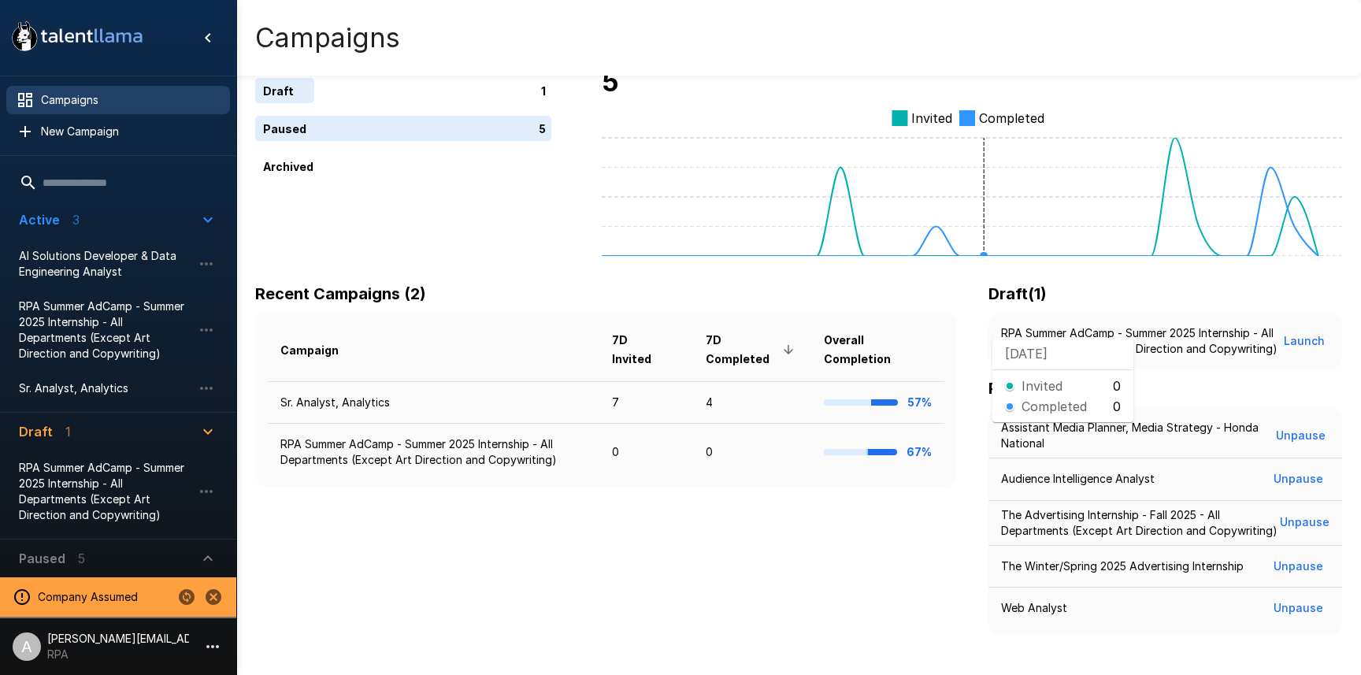
scroll to position [87, 0]
